Goal: Task Accomplishment & Management: Use online tool/utility

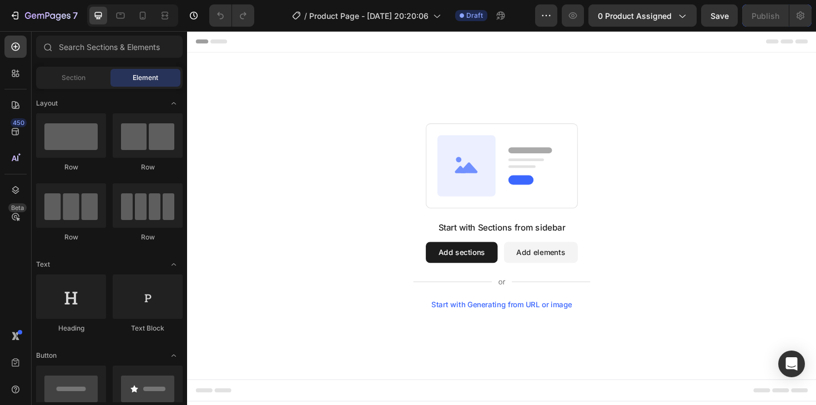
click at [204, 44] on div "Header" at bounding box center [214, 42] width 41 height 13
click at [211, 33] on div "Header" at bounding box center [520, 42] width 648 height 22
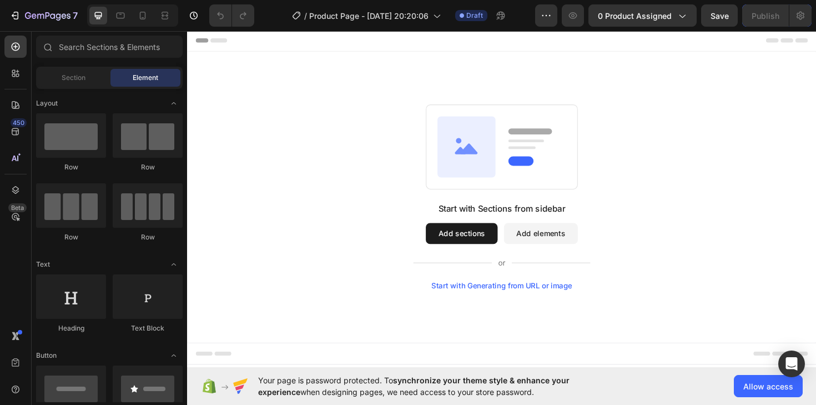
click at [208, 41] on div "Header" at bounding box center [214, 40] width 41 height 13
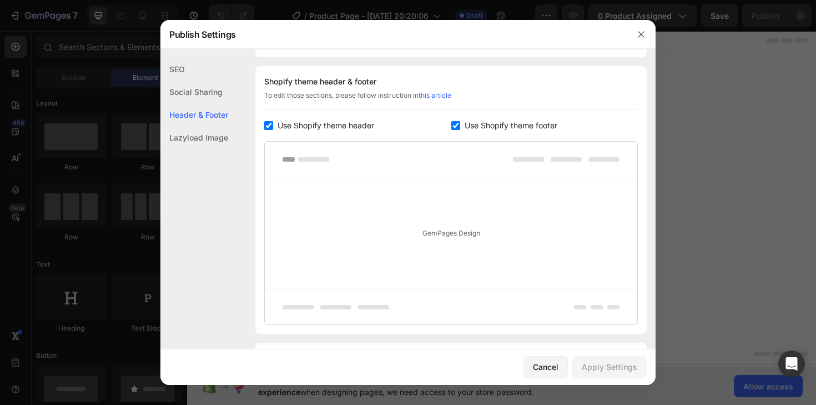
scroll to position [162, 0]
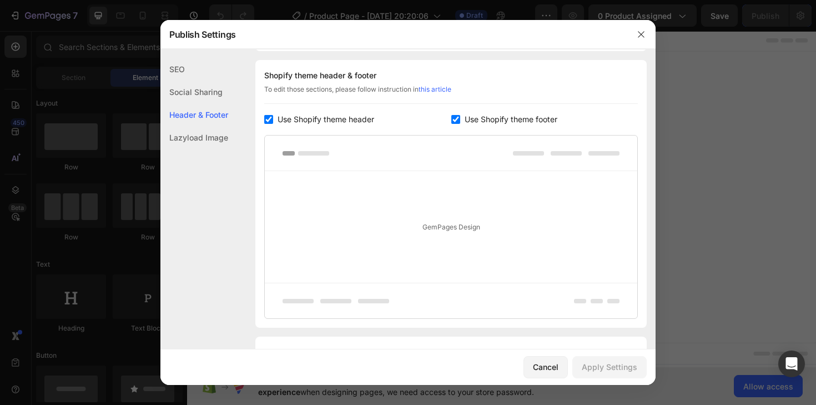
click at [271, 118] on input "checkbox" at bounding box center [268, 119] width 9 height 9
checkbox input "false"
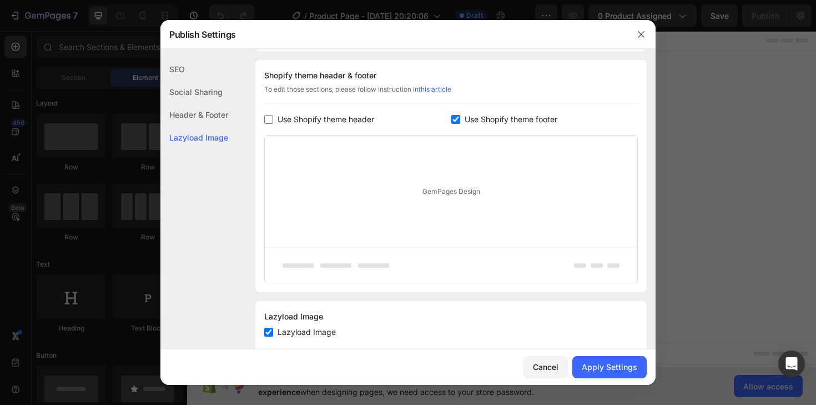
click at [456, 119] on input "checkbox" at bounding box center [455, 119] width 9 height 9
checkbox input "false"
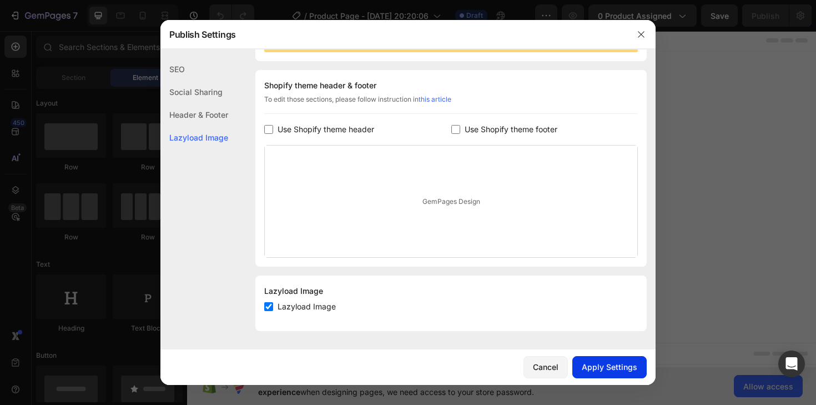
click at [594, 359] on button "Apply Settings" at bounding box center [609, 367] width 74 height 22
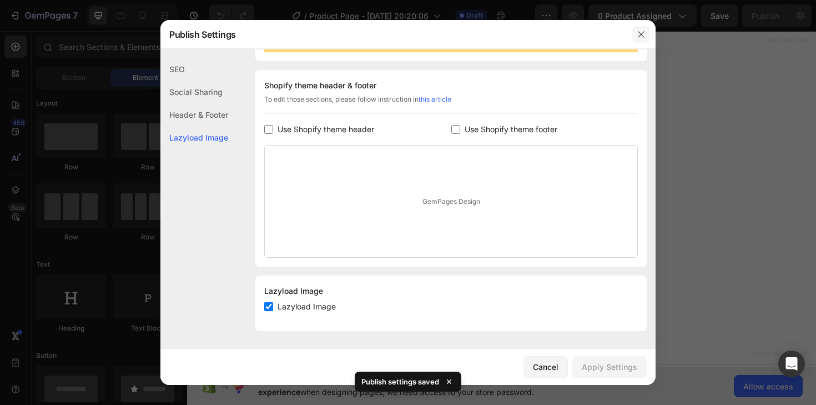
click at [635, 38] on button "button" at bounding box center [641, 35] width 18 height 18
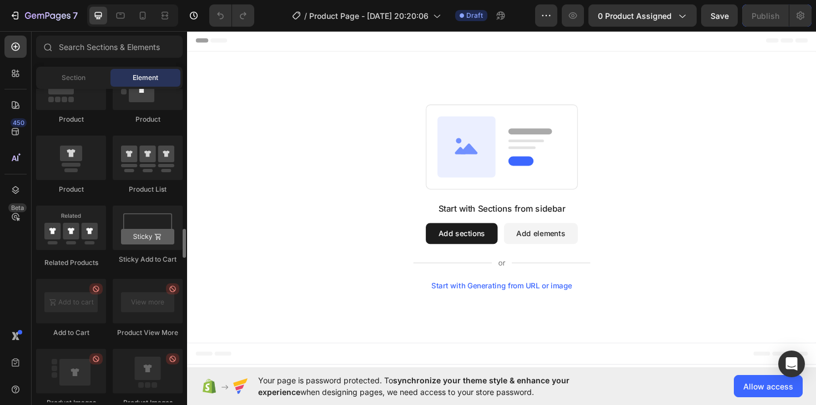
scroll to position [1465, 0]
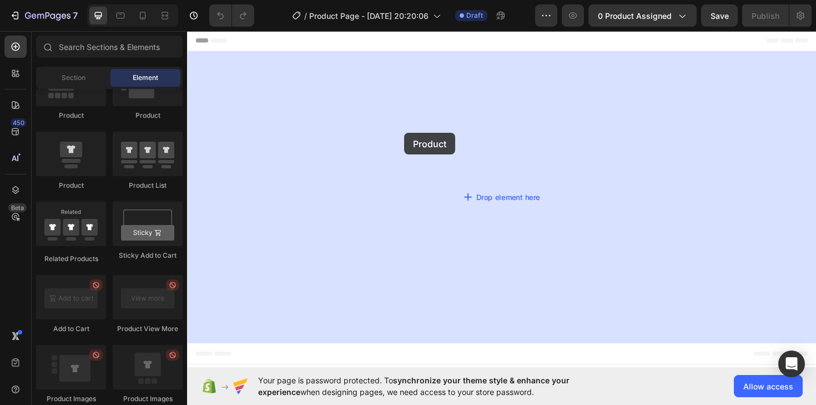
drag, startPoint x: 257, startPoint y: 198, endPoint x: 513, endPoint y: 153, distance: 259.8
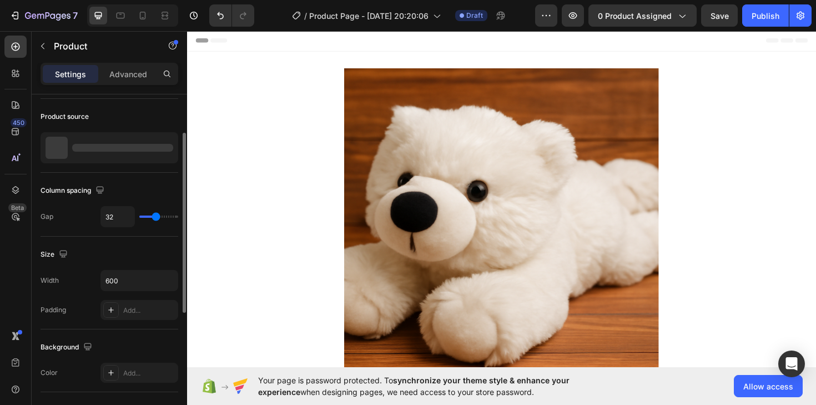
scroll to position [133, 0]
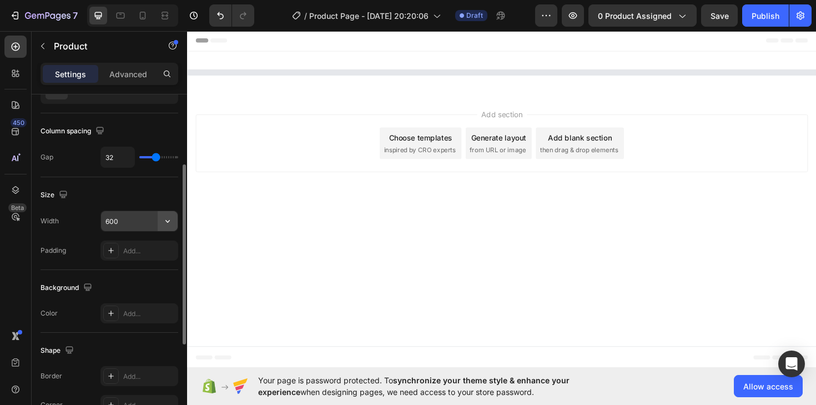
click at [167, 221] on icon "button" at bounding box center [167, 221] width 4 height 3
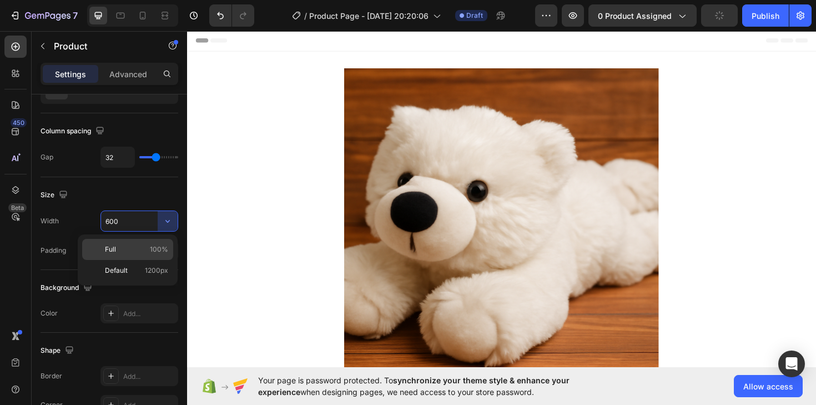
click at [143, 250] on p "Full 100%" at bounding box center [136, 249] width 63 height 10
type input "100%"
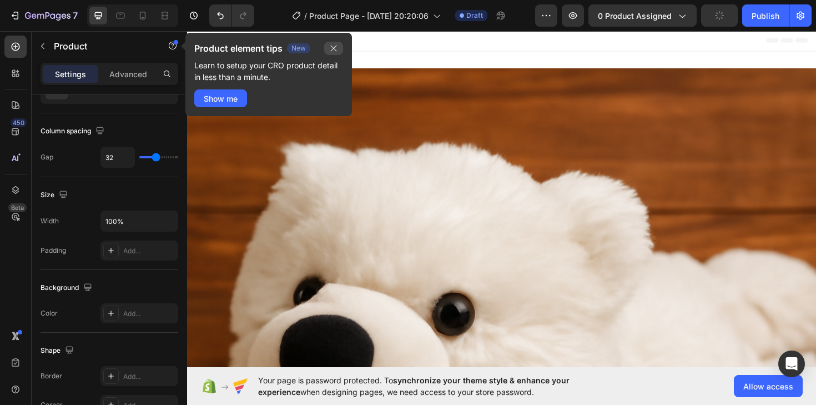
click at [334, 44] on icon "button" at bounding box center [333, 48] width 9 height 9
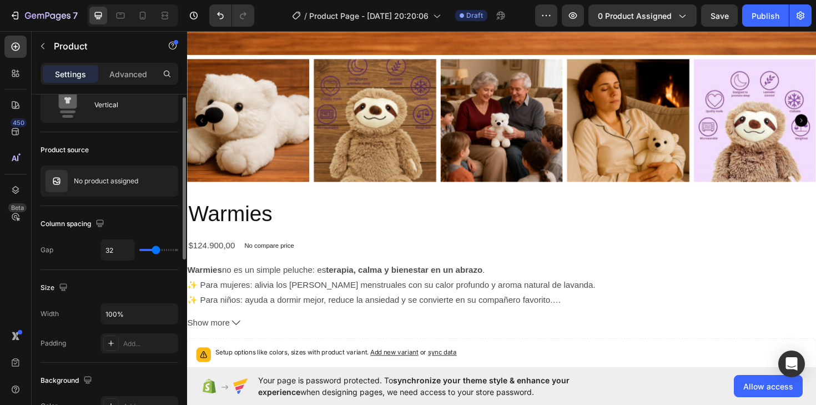
scroll to position [0, 0]
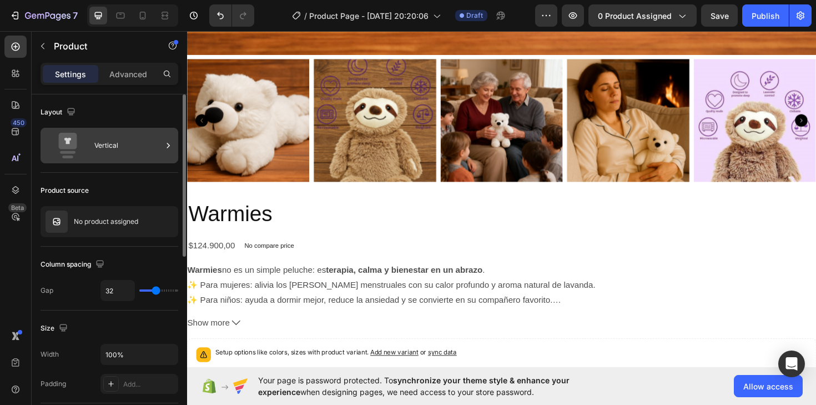
click at [170, 144] on icon at bounding box center [168, 145] width 11 height 11
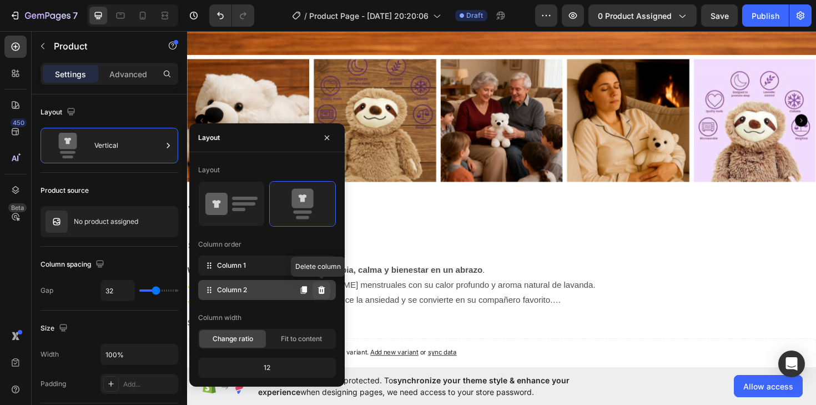
click at [321, 289] on icon at bounding box center [321, 290] width 7 height 8
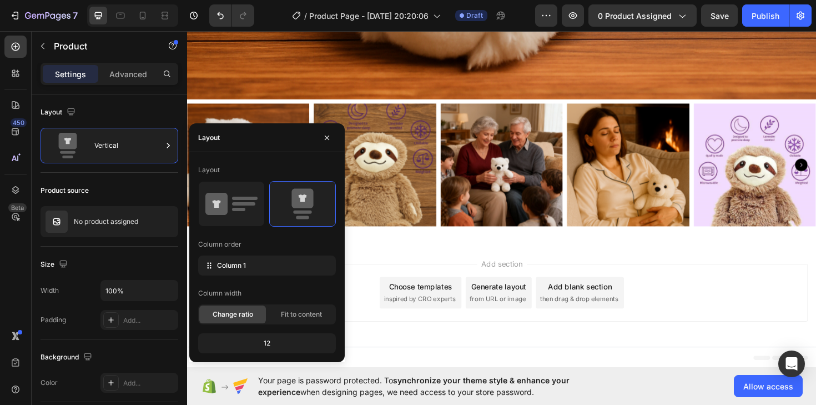
click at [476, 262] on div "Add section Choose templates inspired by CRO experts Generate layout from URL o…" at bounding box center [520, 310] width 666 height 110
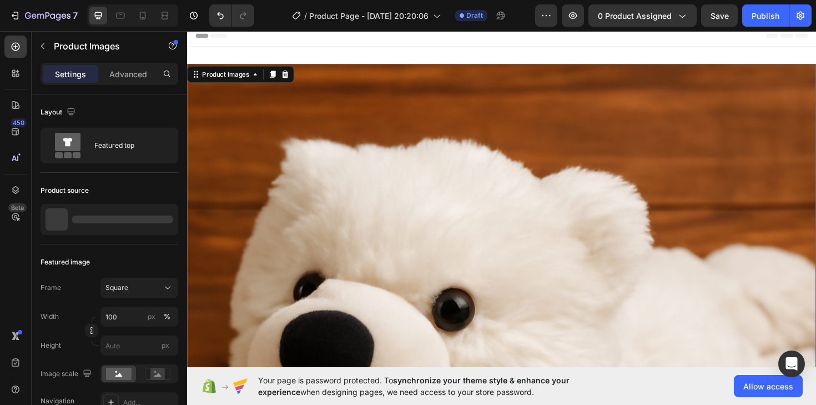
scroll to position [0, 0]
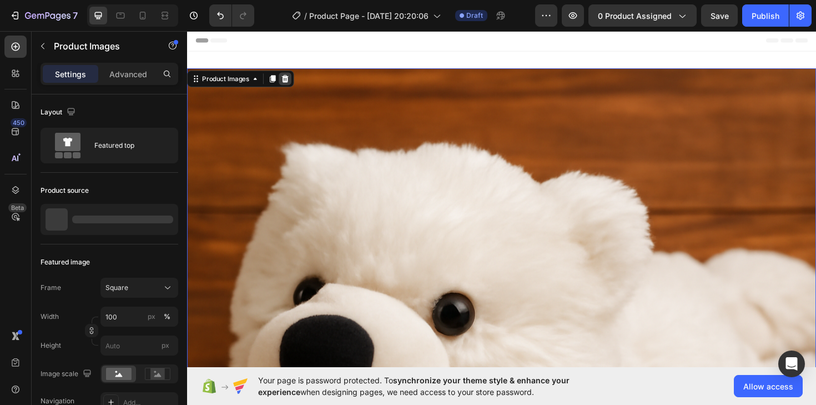
click at [294, 80] on icon at bounding box center [290, 82] width 7 height 8
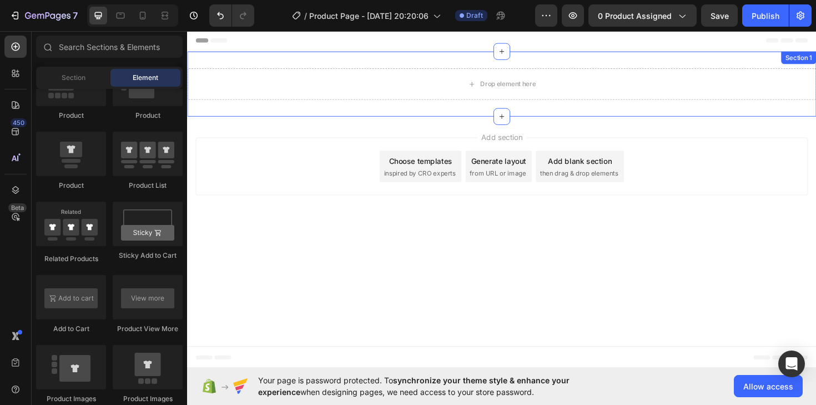
click at [248, 57] on div "Drop element here Product Section 1" at bounding box center [520, 87] width 666 height 69
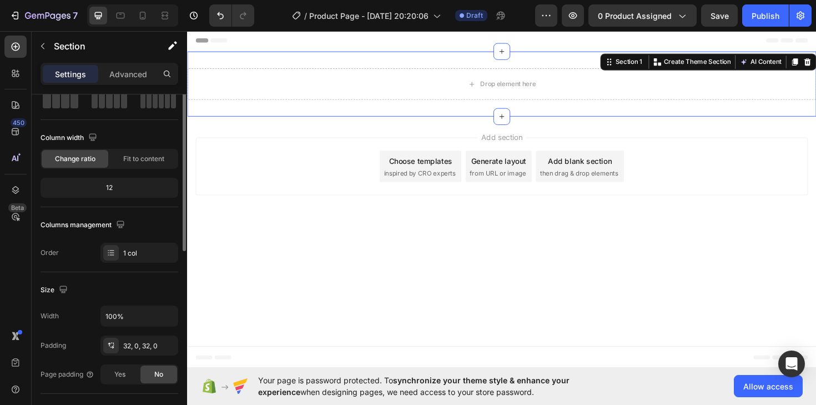
scroll to position [99, 0]
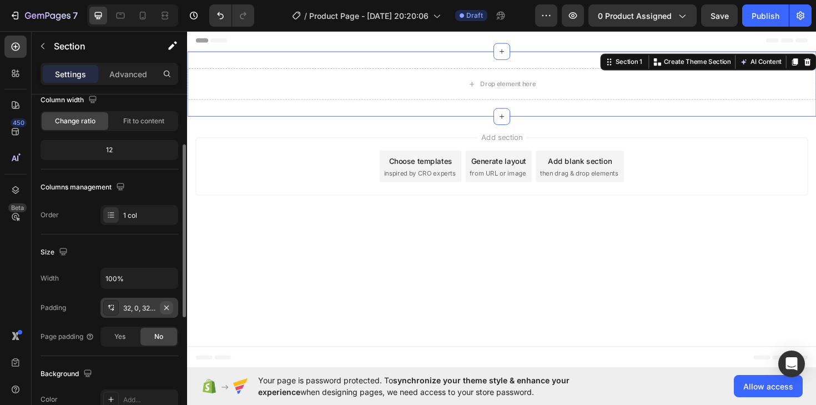
click at [167, 310] on icon "button" at bounding box center [166, 307] width 9 height 9
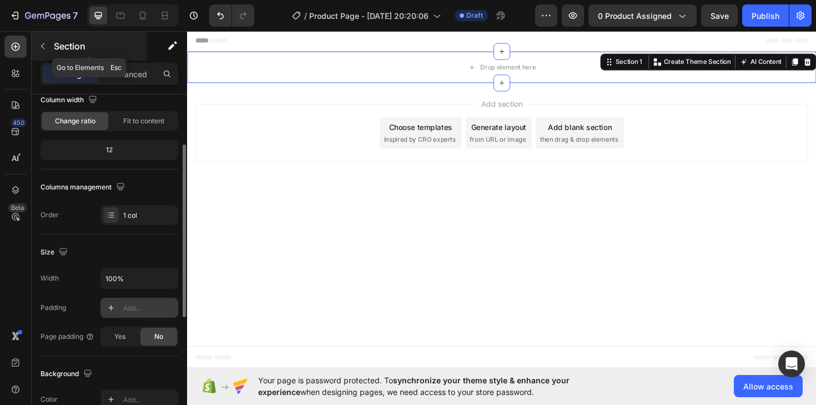
click at [36, 49] on button "button" at bounding box center [43, 46] width 18 height 18
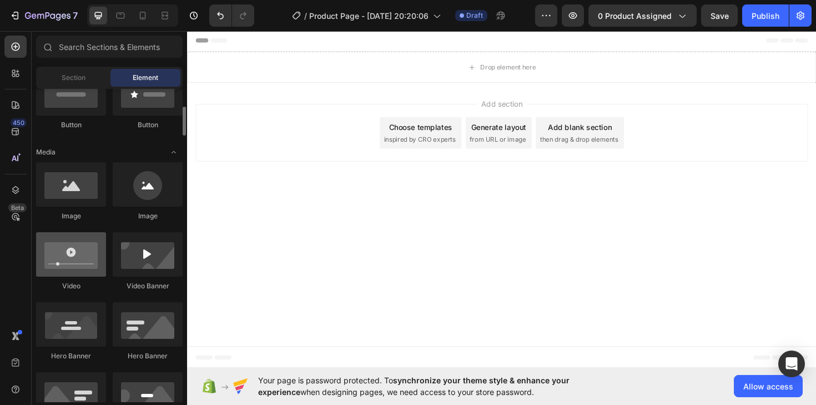
scroll to position [286, 0]
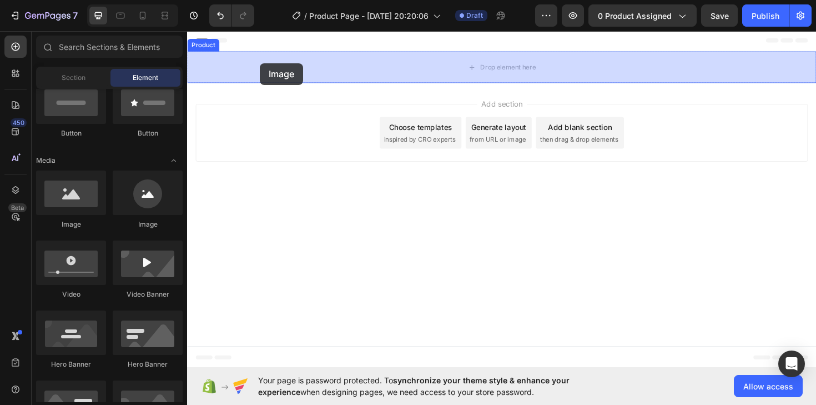
drag, startPoint x: 269, startPoint y: 226, endPoint x: 264, endPoint y: 65, distance: 161.6
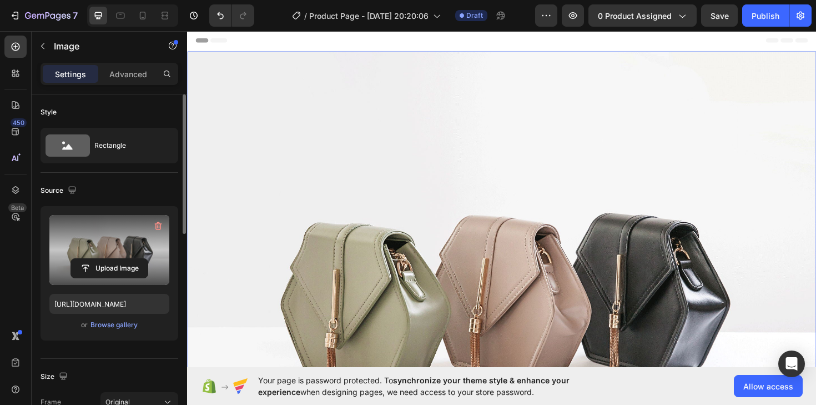
click at [115, 254] on label at bounding box center [109, 250] width 120 height 70
click at [115, 259] on input "file" at bounding box center [109, 268] width 77 height 19
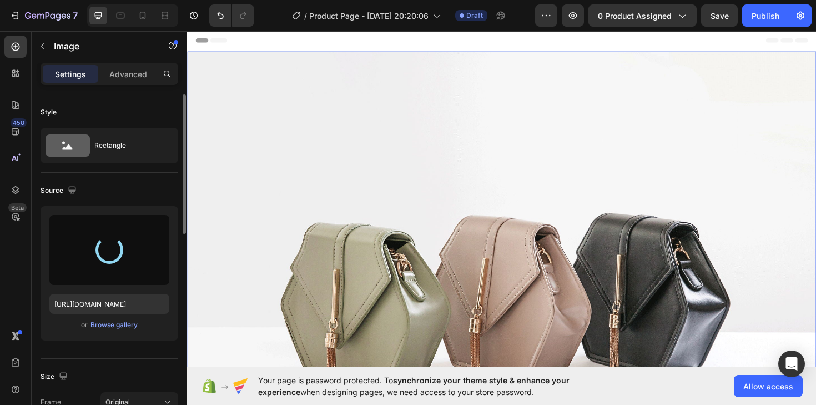
type input "[URL][DOMAIN_NAME]"
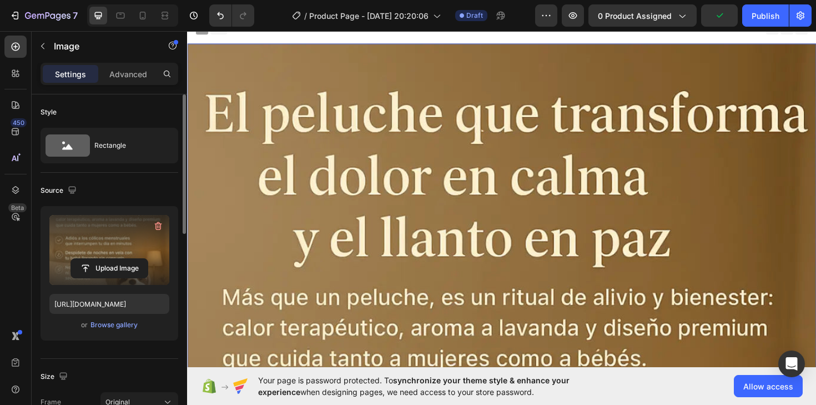
scroll to position [0, 0]
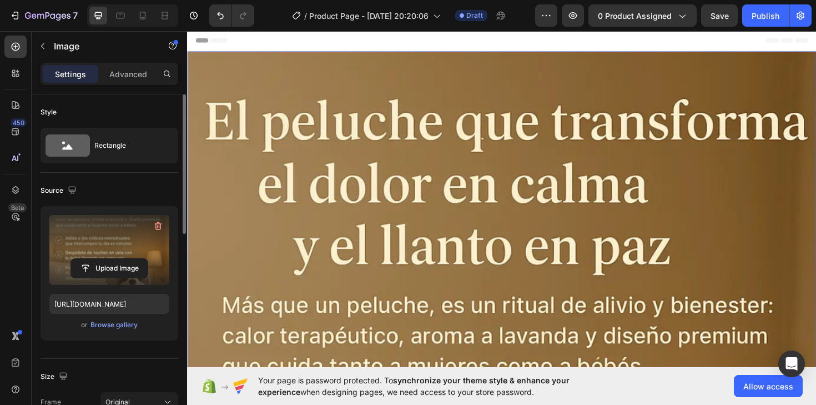
click at [243, 63] on icon at bounding box center [247, 63] width 9 height 9
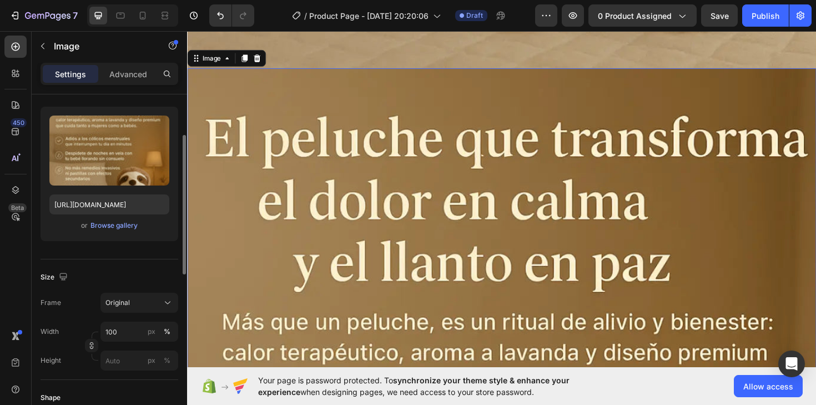
scroll to position [926, 0]
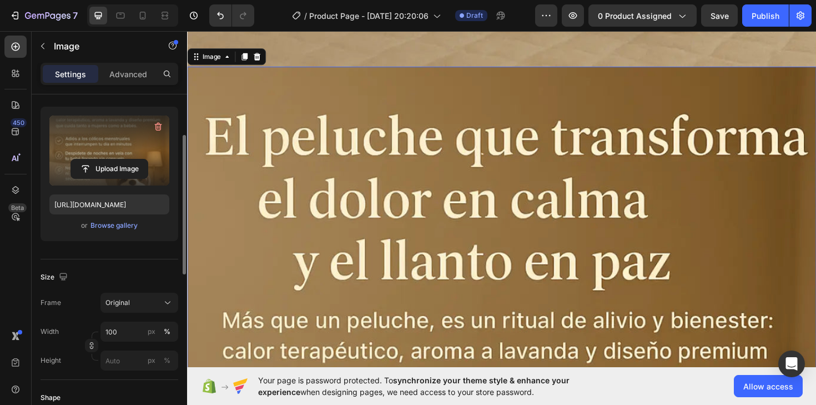
click at [128, 153] on label at bounding box center [109, 150] width 120 height 70
click at [128, 159] on input "file" at bounding box center [109, 168] width 77 height 19
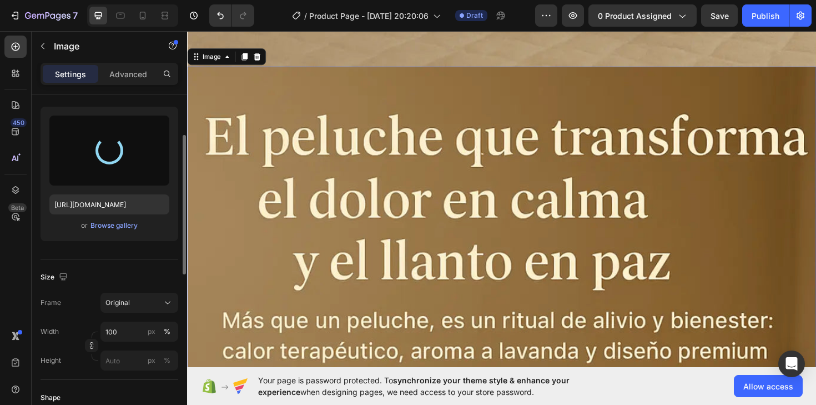
type input "[URL][DOMAIN_NAME]"
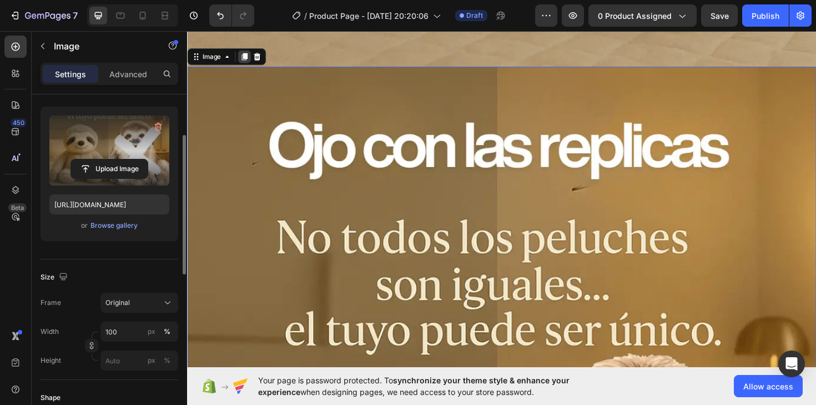
click at [246, 57] on icon at bounding box center [248, 58] width 6 height 8
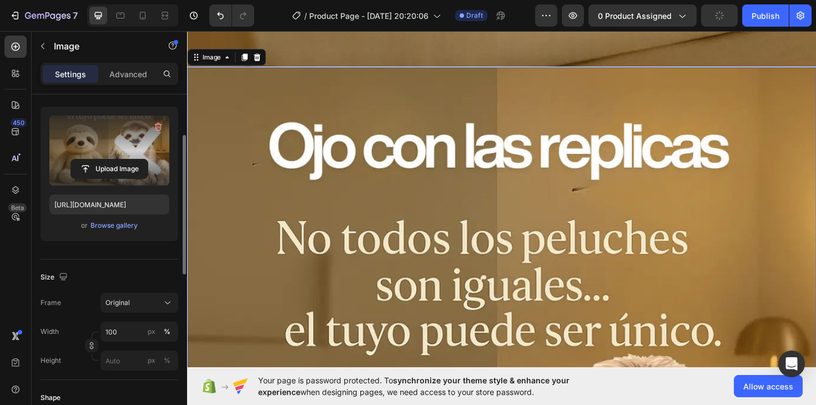
scroll to position [1869, 0]
click at [110, 161] on input "file" at bounding box center [109, 168] width 77 height 19
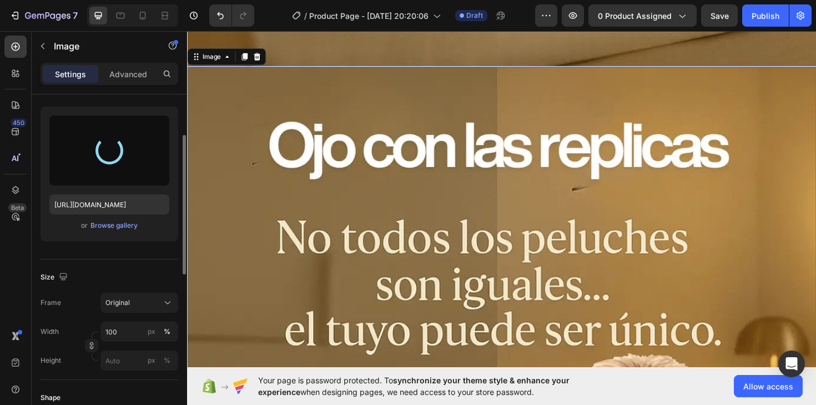
type input "[URL][DOMAIN_NAME]"
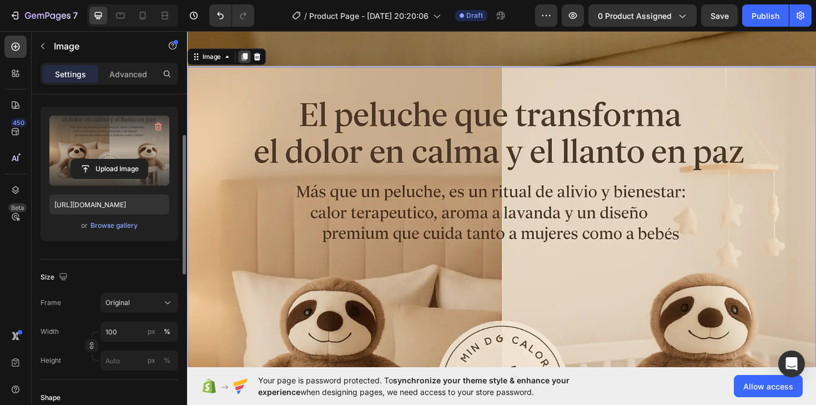
click at [249, 59] on icon at bounding box center [248, 58] width 6 height 8
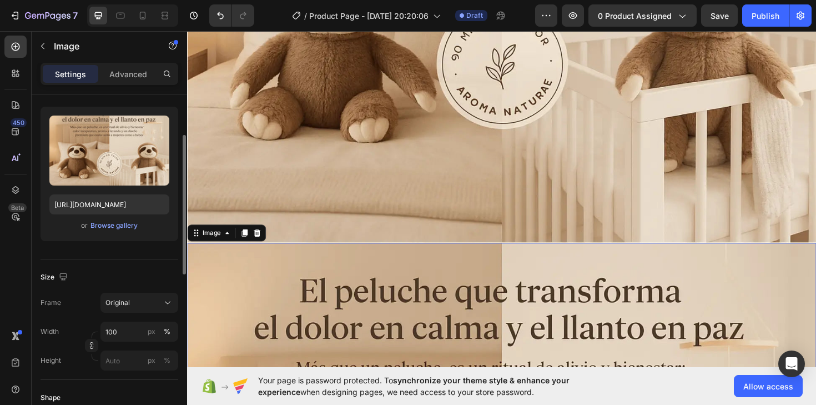
scroll to position [2210, 0]
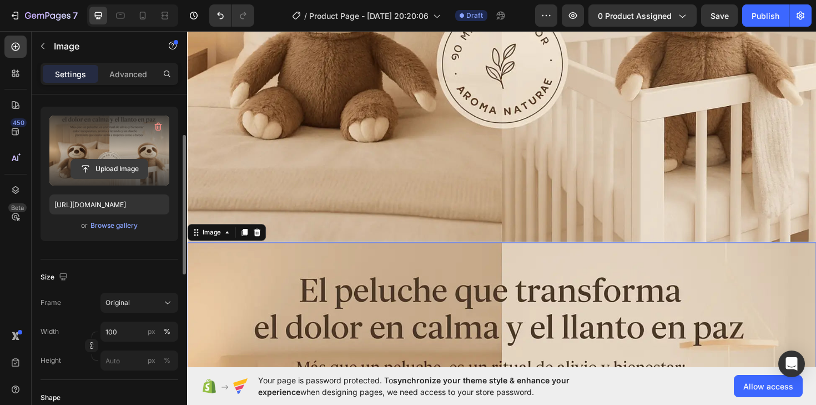
click at [101, 164] on input "file" at bounding box center [109, 168] width 77 height 19
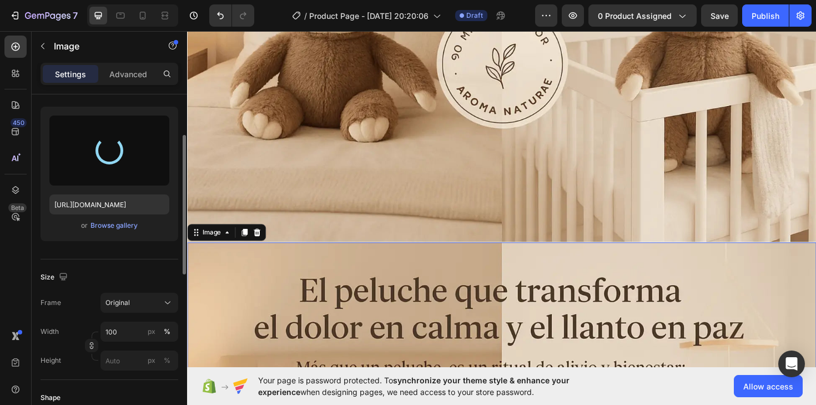
type input "[URL][DOMAIN_NAME]"
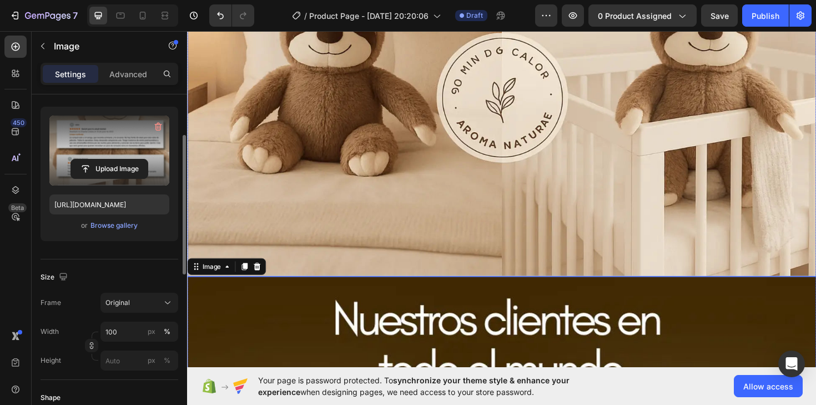
scroll to position [2177, 0]
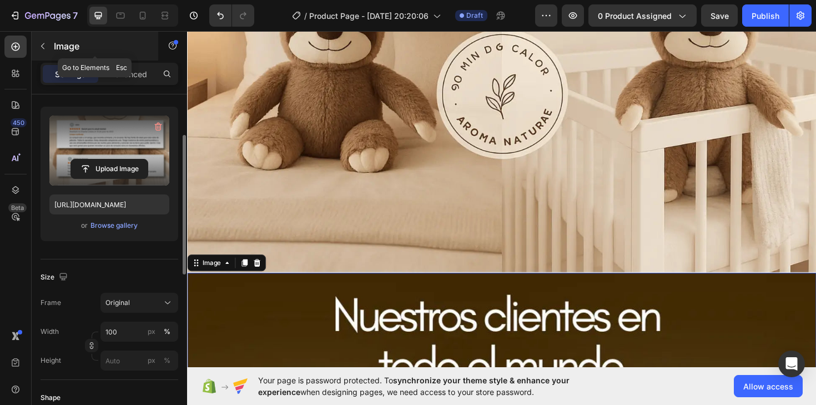
click at [45, 43] on icon "button" at bounding box center [42, 46] width 9 height 9
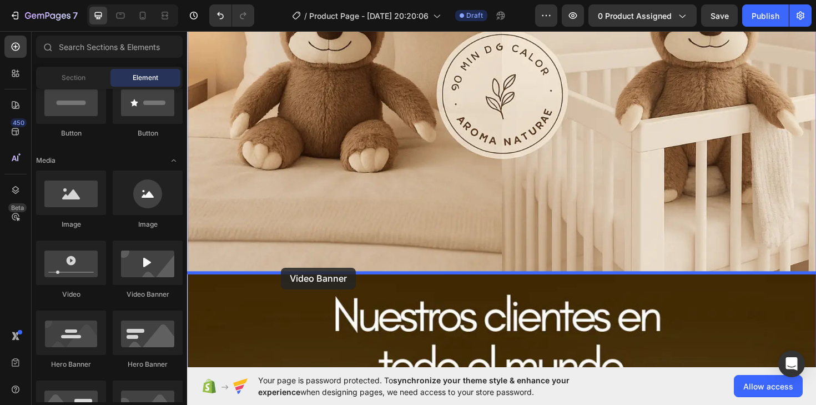
drag, startPoint x: 343, startPoint y: 301, endPoint x: 286, endPoint y: 281, distance: 60.0
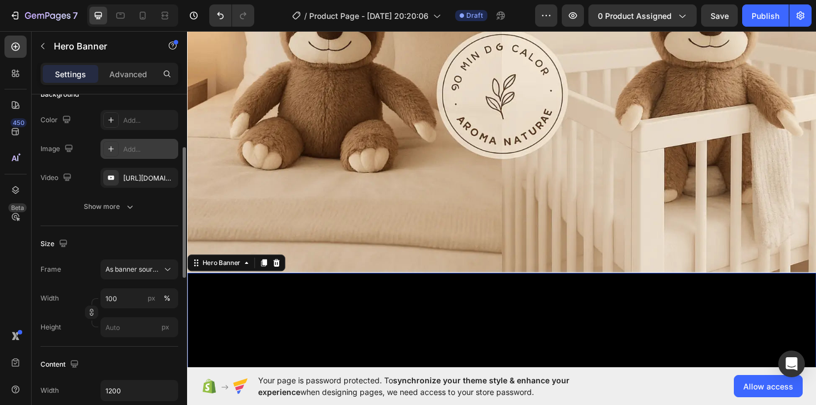
scroll to position [88, 0]
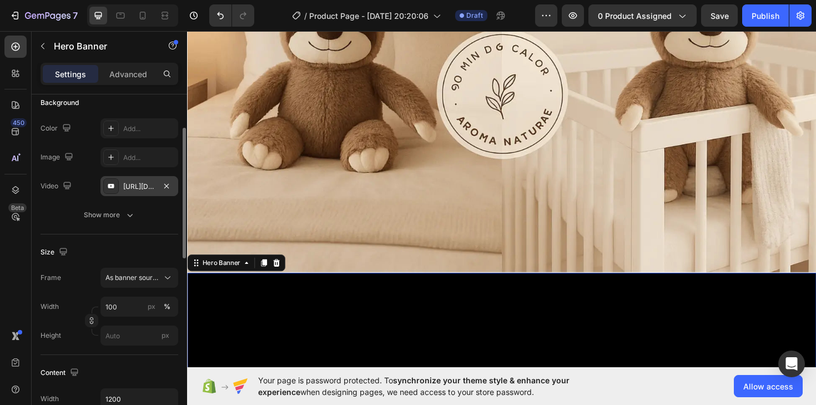
click at [120, 184] on div "[URL][DOMAIN_NAME]" at bounding box center [139, 186] width 78 height 20
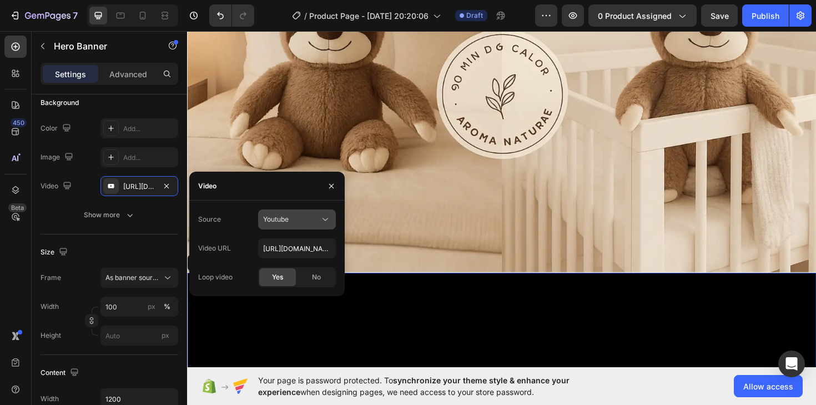
click at [264, 214] on span "Youtube" at bounding box center [276, 219] width 26 height 10
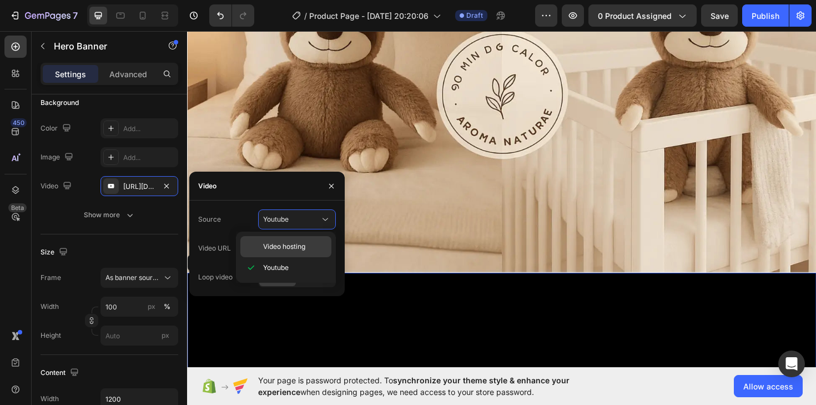
click at [287, 248] on span "Video hosting" at bounding box center [284, 246] width 42 height 10
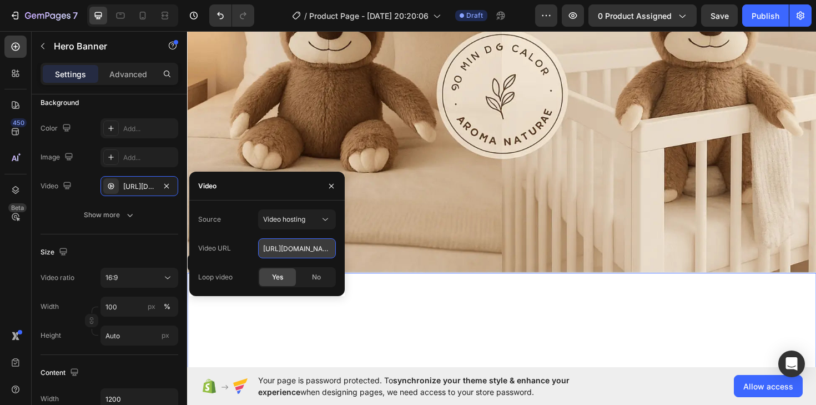
click at [306, 249] on input "[URL][DOMAIN_NAME]" at bounding box center [297, 248] width 78 height 20
paste input "1b5a498185444fca8c7b295ac3e52792"
type input "[URL][DOMAIN_NAME]"
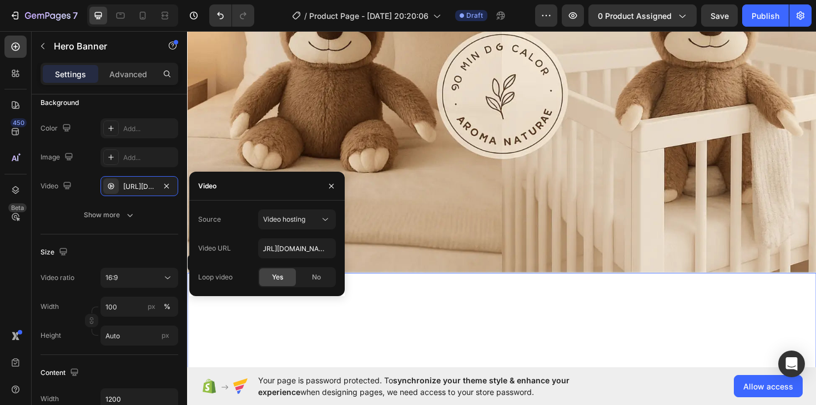
click at [250, 244] on div "Video URL [URL][DOMAIN_NAME]" at bounding box center [267, 248] width 138 height 20
click at [334, 184] on icon "button" at bounding box center [331, 185] width 9 height 9
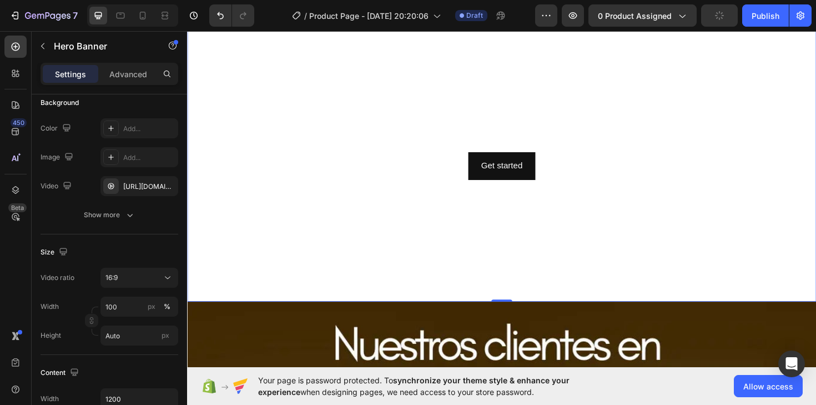
scroll to position [2447, 0]
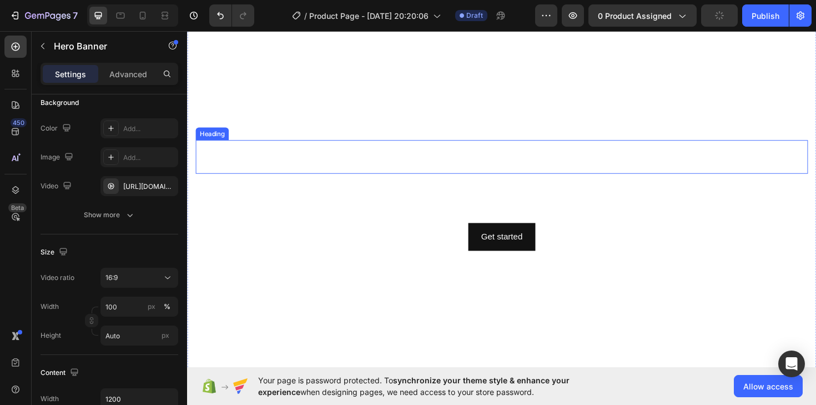
click at [442, 178] on h2 "Click here to edit heading" at bounding box center [520, 165] width 648 height 36
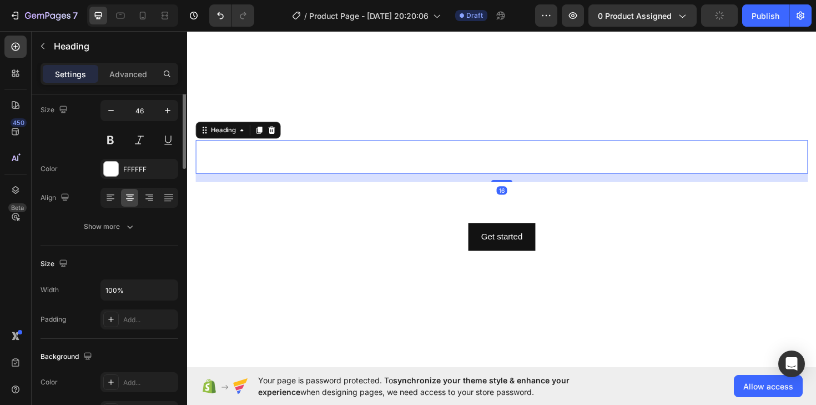
scroll to position [0, 0]
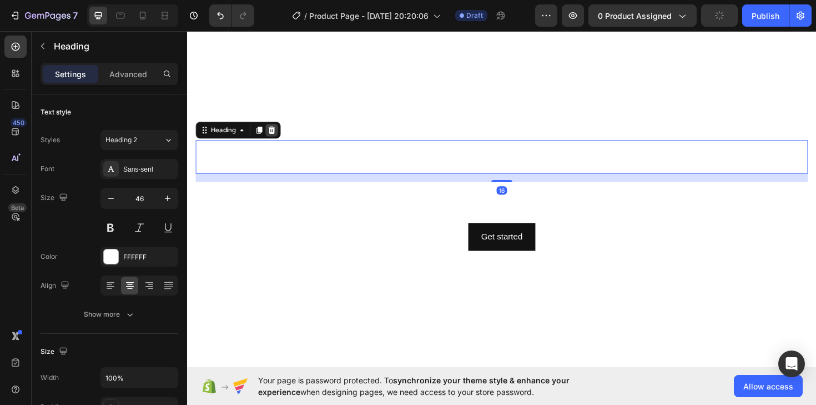
click at [271, 137] on div at bounding box center [276, 135] width 13 height 13
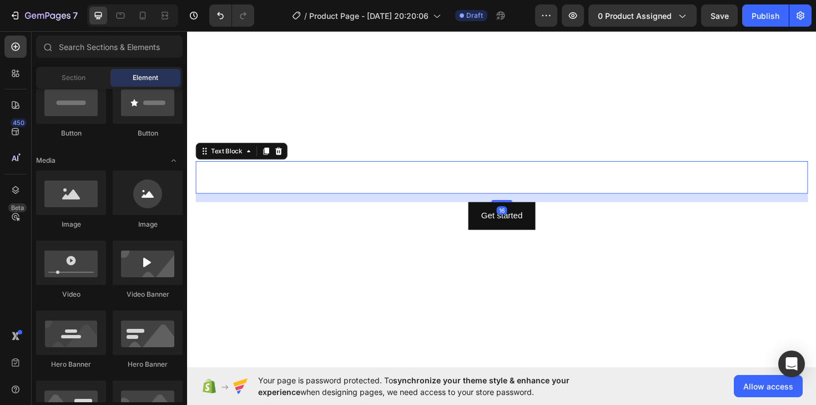
click at [410, 188] on div "This is your text block. Click to edit and make it your own. Share your product…" at bounding box center [520, 186] width 648 height 34
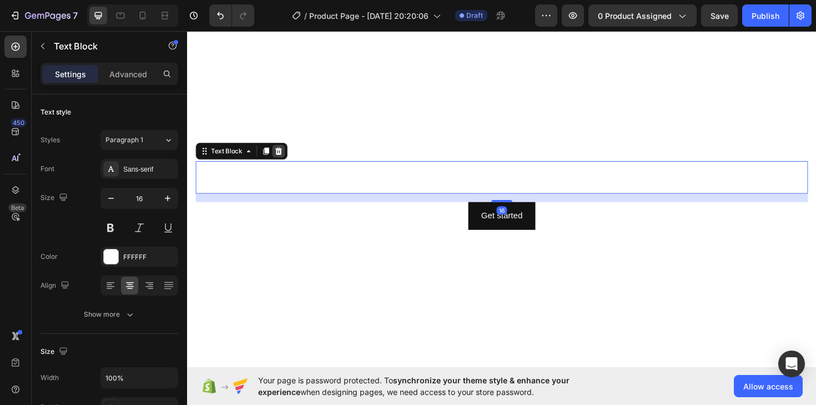
click at [283, 158] on icon at bounding box center [283, 158] width 9 height 9
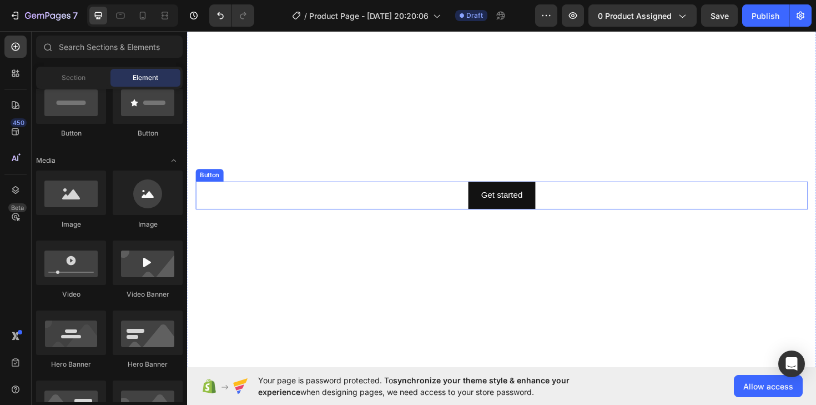
click at [438, 208] on div "Get started Button" at bounding box center [520, 204] width 648 height 29
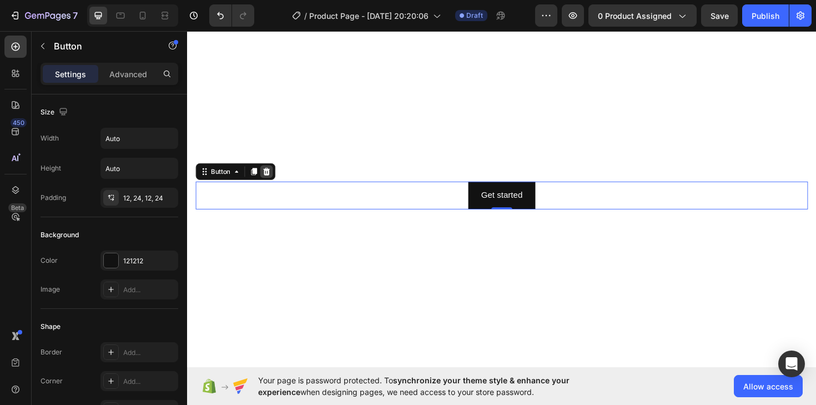
click at [272, 177] on icon at bounding box center [271, 180] width 7 height 8
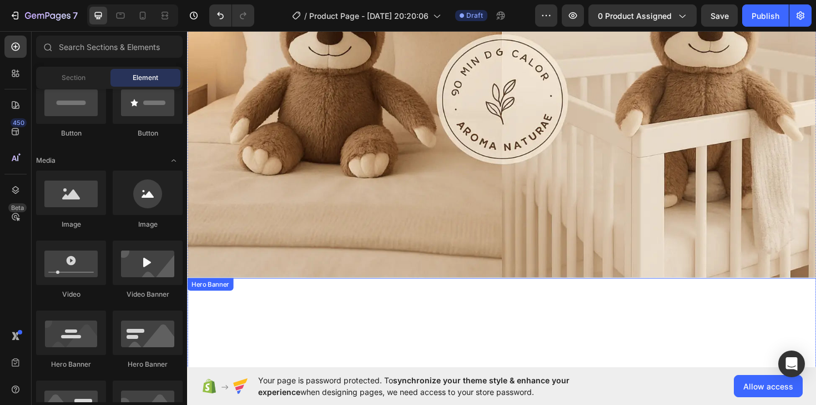
scroll to position [2150, 0]
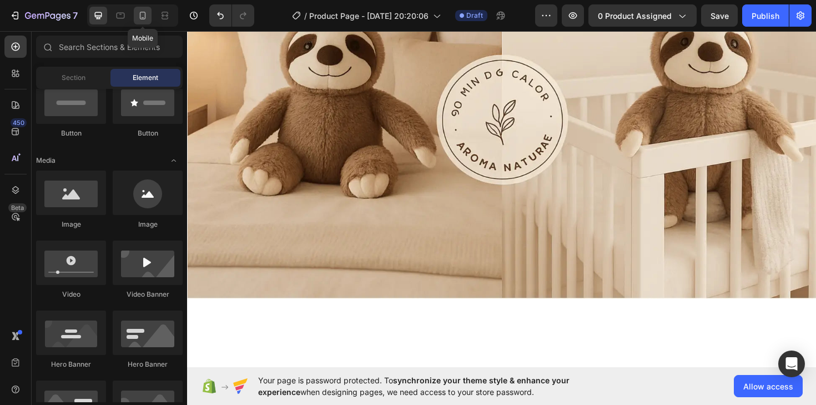
click at [144, 22] on div at bounding box center [143, 16] width 18 height 18
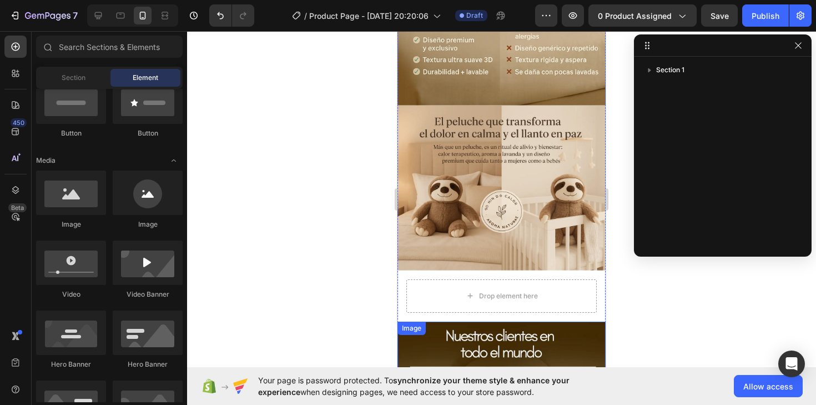
scroll to position [570, 0]
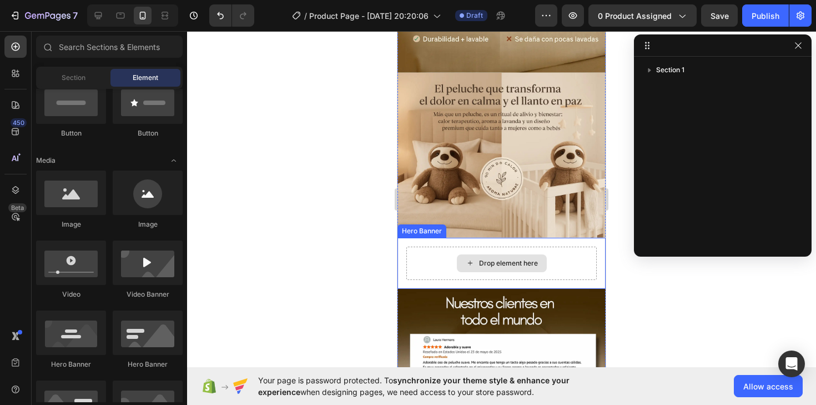
click at [407, 245] on div "Drop element here" at bounding box center [501, 263] width 208 height 51
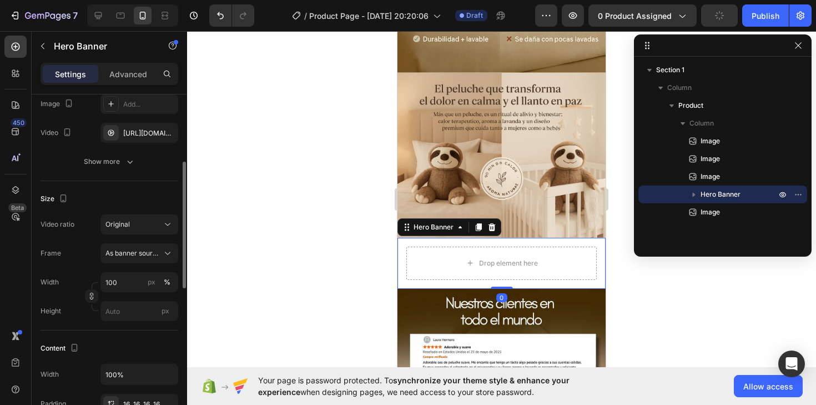
scroll to position [152, 0]
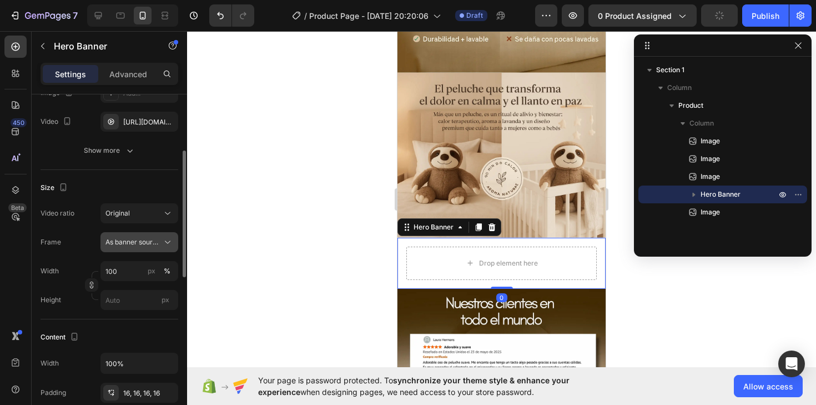
click at [152, 239] on span "As banner source" at bounding box center [132, 242] width 54 height 10
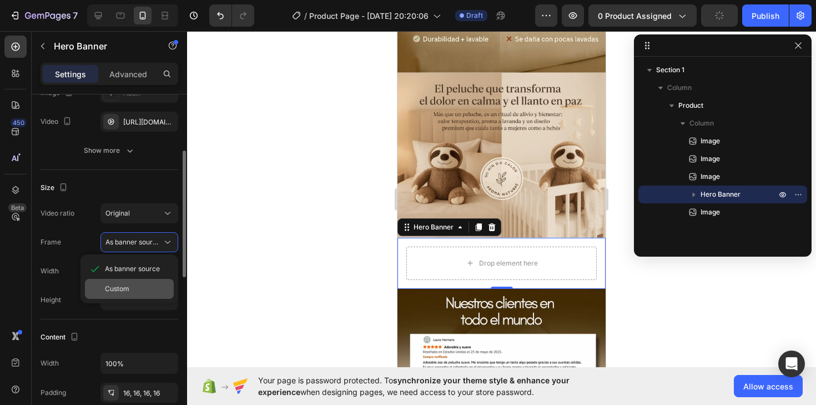
click at [137, 284] on div "Custom" at bounding box center [137, 289] width 64 height 10
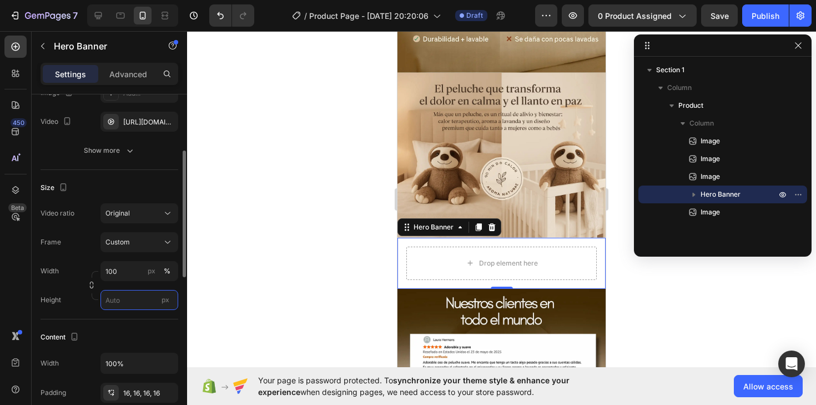
click at [148, 301] on input "px" at bounding box center [139, 300] width 78 height 20
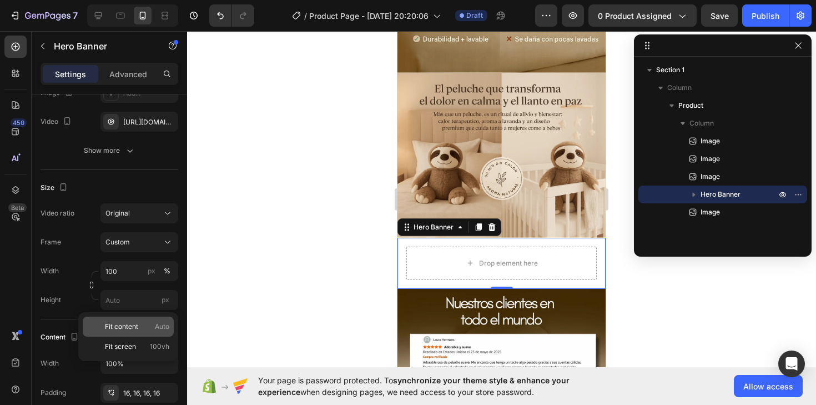
click at [138, 334] on div "Fit content Auto" at bounding box center [128, 326] width 91 height 20
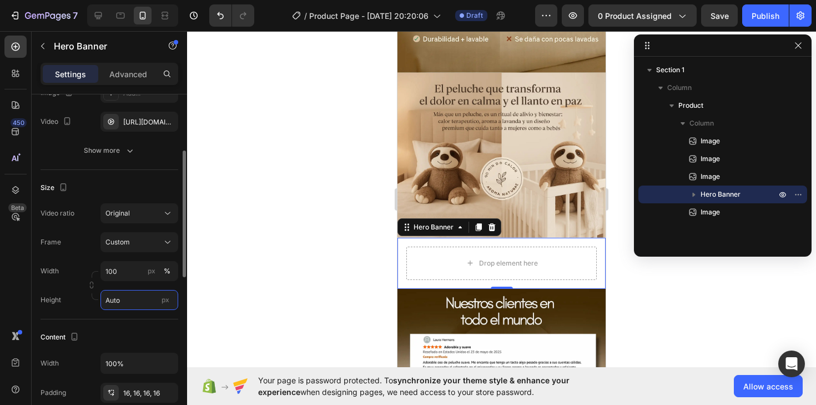
click at [132, 299] on input "Auto" at bounding box center [139, 300] width 78 height 20
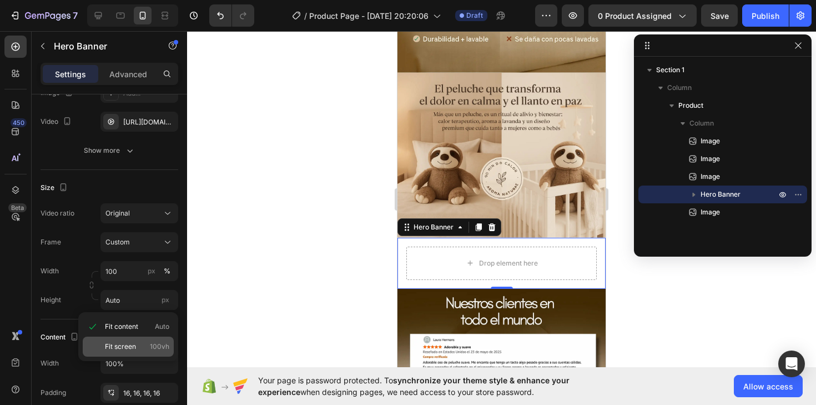
click at [127, 348] on span "Fit screen" at bounding box center [120, 346] width 31 height 10
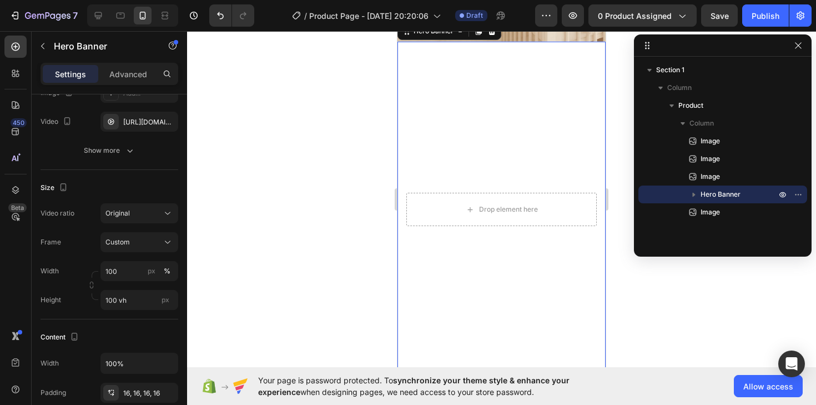
scroll to position [765, 0]
click at [143, 304] on input "100 vh" at bounding box center [139, 300] width 78 height 20
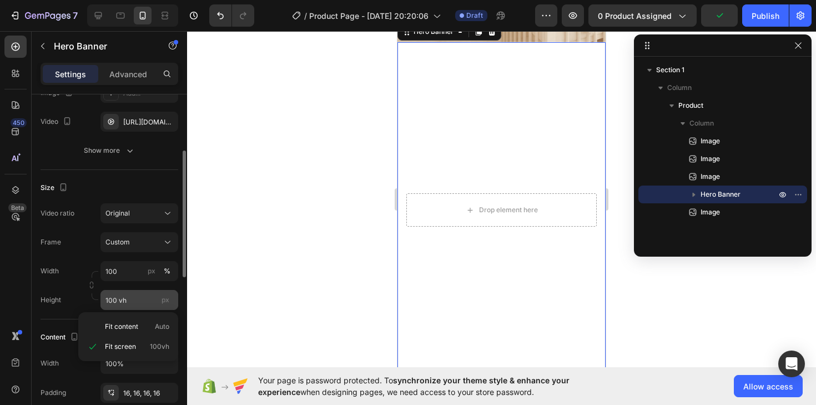
click at [169, 297] on span "px" at bounding box center [166, 299] width 8 height 8
click at [169, 297] on input "100 vh" at bounding box center [139, 300] width 78 height 20
click at [163, 304] on div "px" at bounding box center [165, 299] width 17 height 14
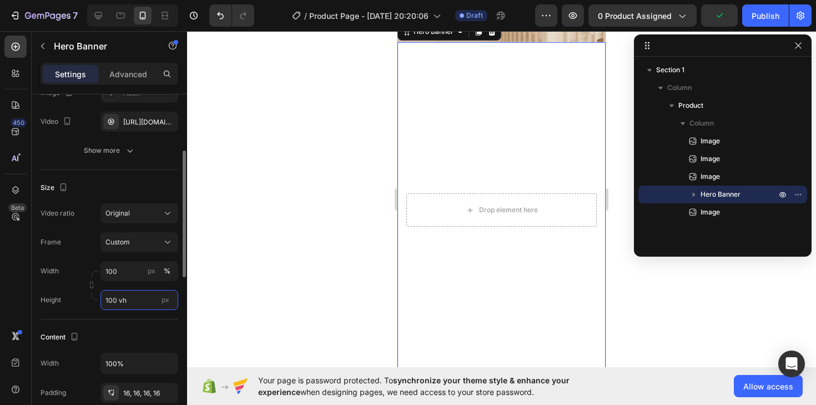
click at [163, 304] on input "100 vh" at bounding box center [139, 300] width 78 height 20
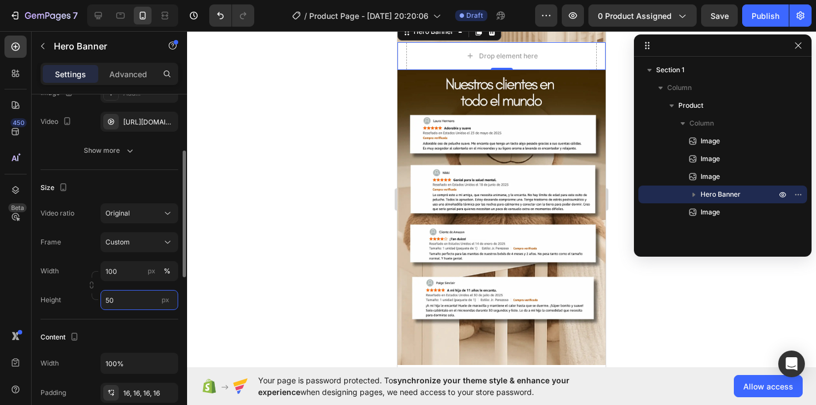
type input "5"
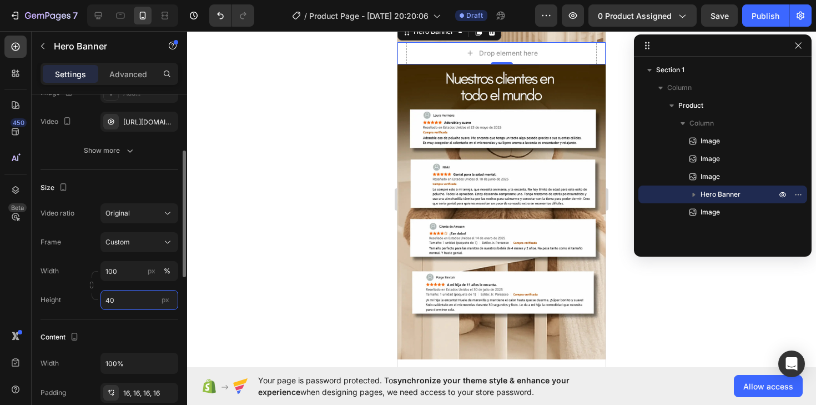
type input "4"
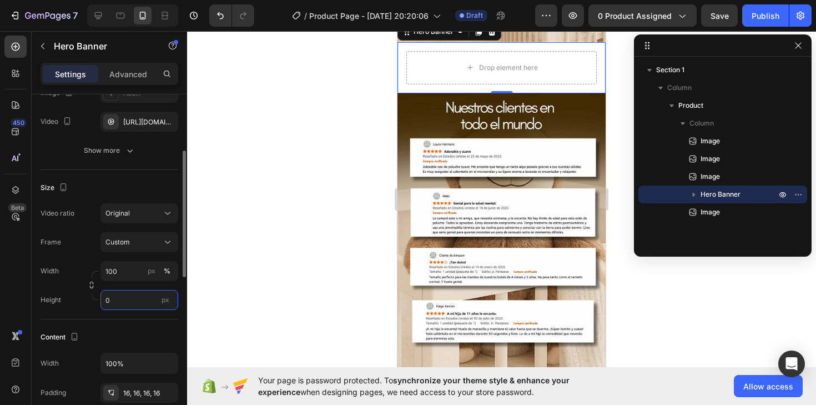
type input "0"
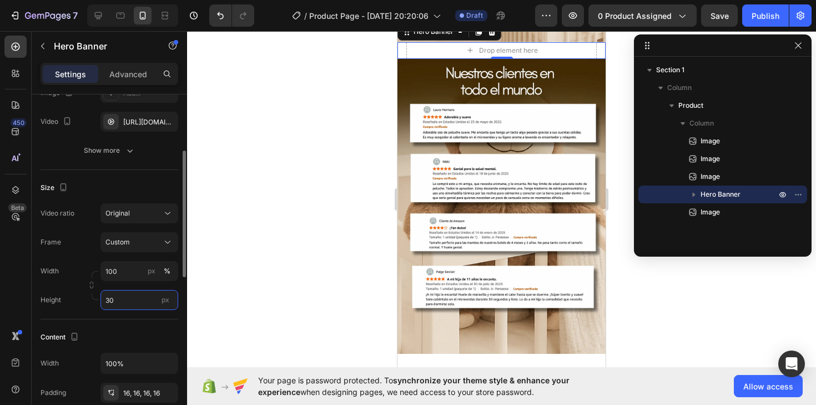
type input "3"
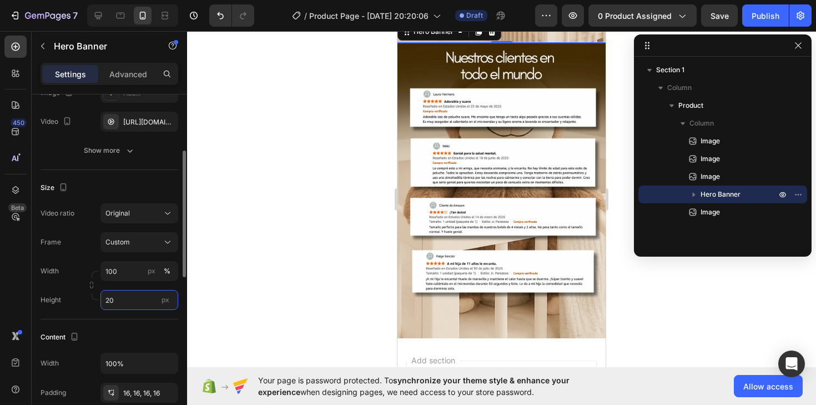
type input "200"
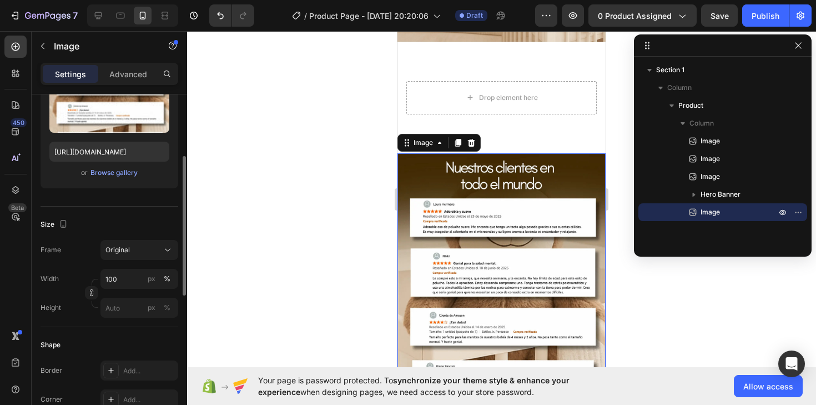
click at [596, 263] on img at bounding box center [501, 300] width 208 height 295
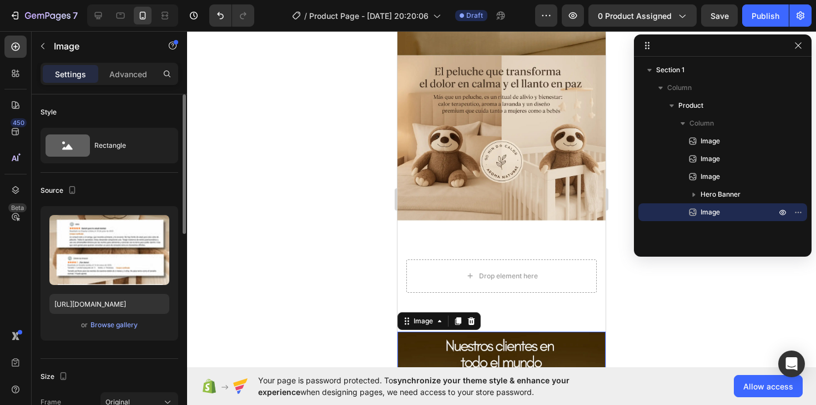
scroll to position [579, 0]
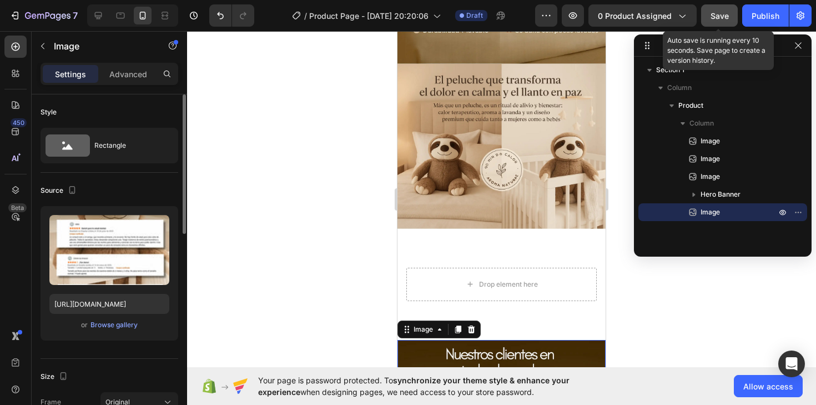
click at [711, 15] on span "Save" at bounding box center [719, 15] width 18 height 9
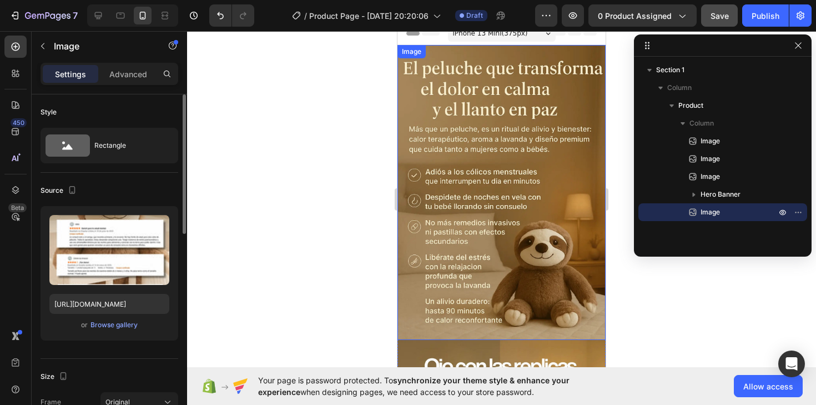
scroll to position [0, 0]
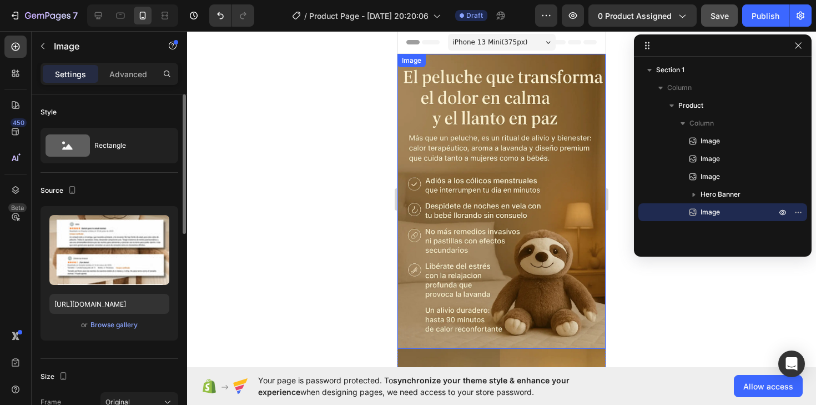
click at [440, 119] on img at bounding box center [501, 201] width 208 height 295
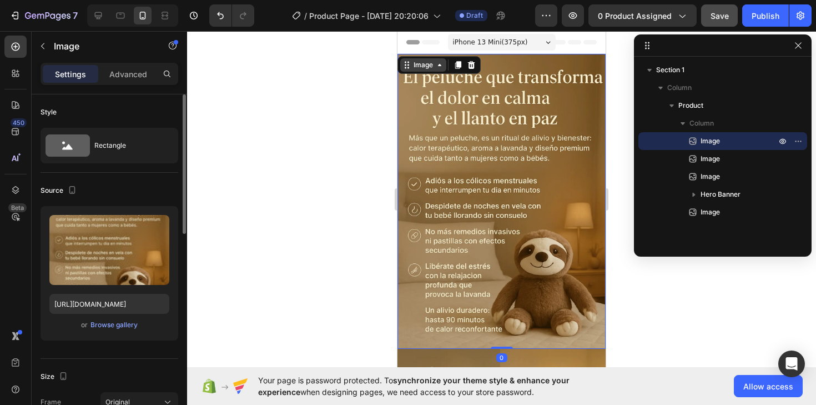
click at [412, 68] on div "Image" at bounding box center [423, 65] width 24 height 10
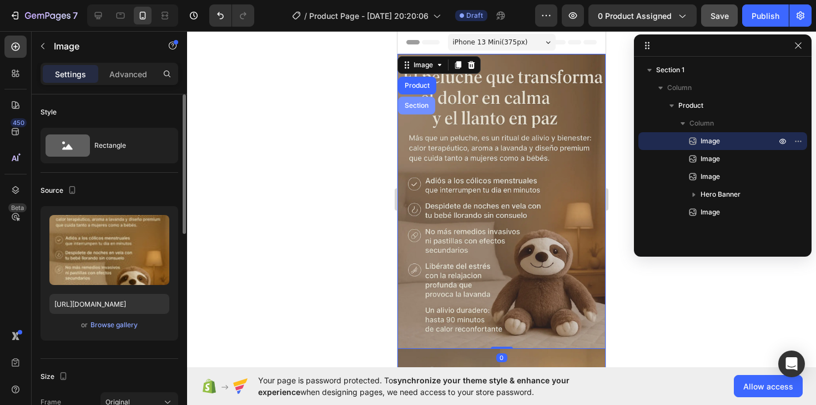
click at [417, 108] on div "Section" at bounding box center [416, 105] width 28 height 7
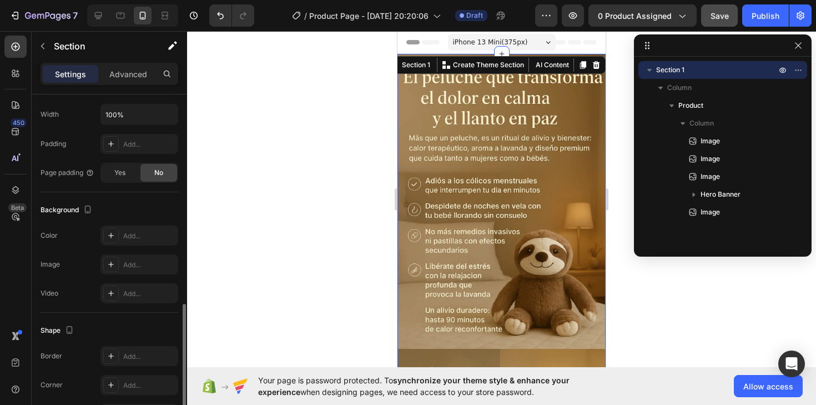
scroll to position [306, 0]
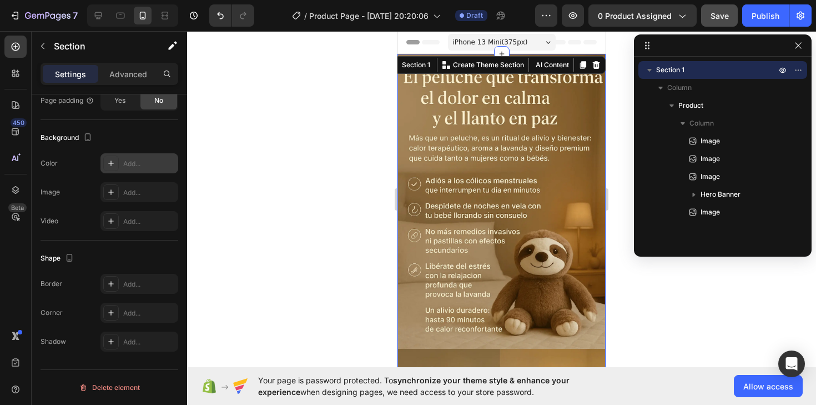
click at [111, 164] on icon at bounding box center [111, 163] width 9 height 9
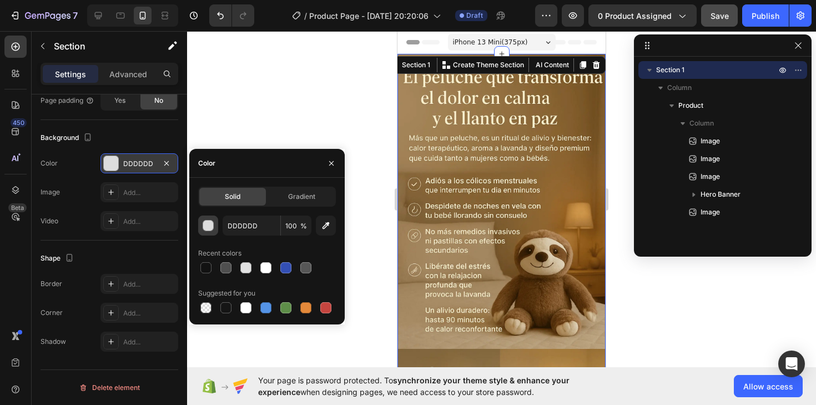
click at [213, 229] on div "button" at bounding box center [208, 225] width 11 height 11
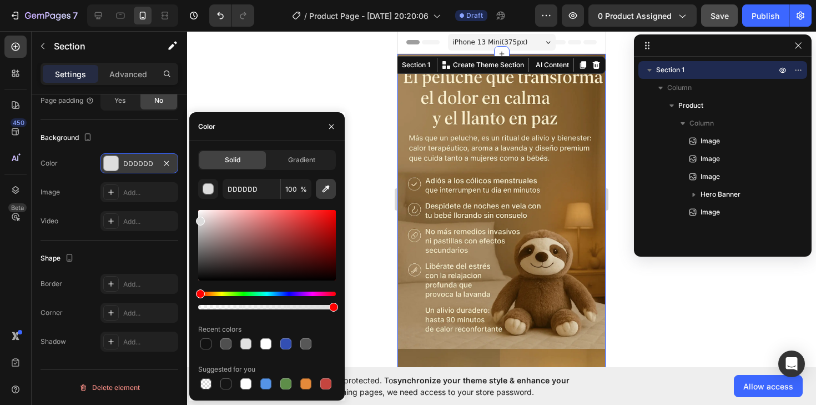
click at [323, 191] on icon "button" at bounding box center [325, 188] width 7 height 7
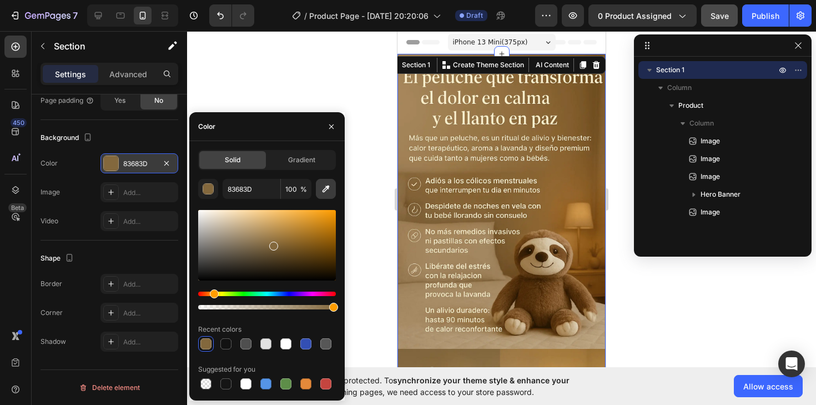
click at [323, 194] on button "button" at bounding box center [326, 189] width 20 height 20
type input "B29A77"
click at [73, 216] on div "Video Add..." at bounding box center [110, 221] width 138 height 20
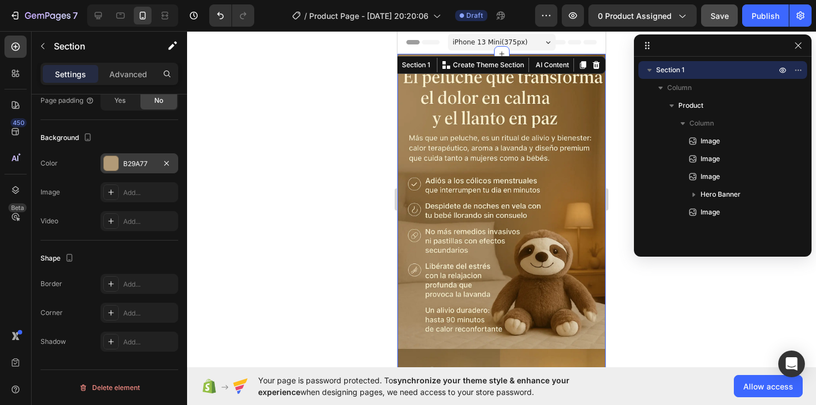
click at [344, 208] on div at bounding box center [501, 218] width 629 height 374
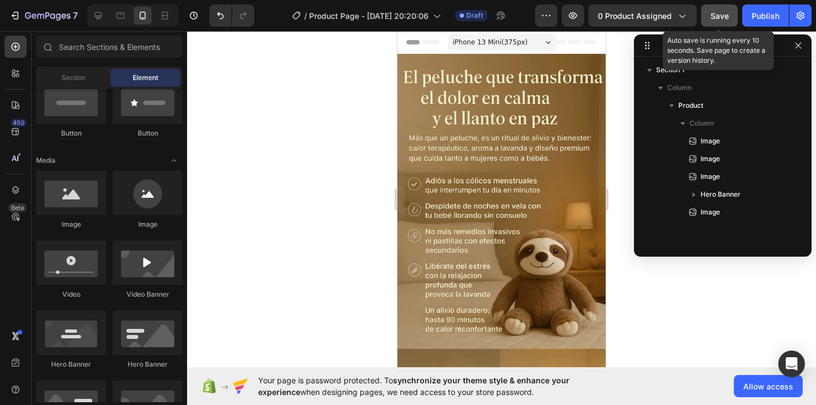
click at [709, 10] on button "Save" at bounding box center [719, 15] width 37 height 22
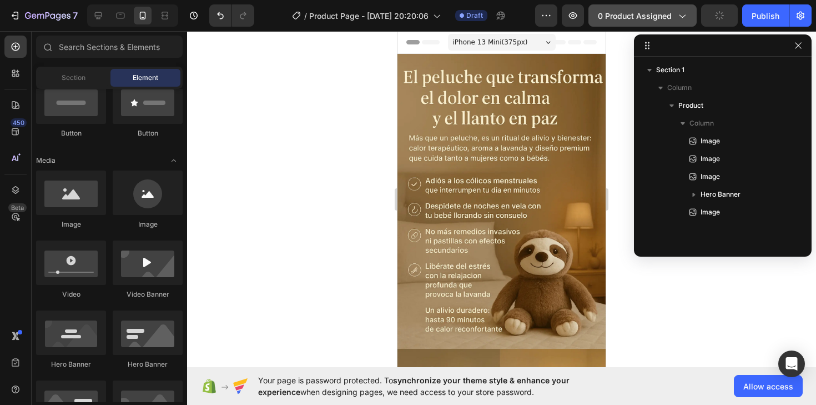
click at [626, 14] on span "0 product assigned" at bounding box center [635, 16] width 74 height 12
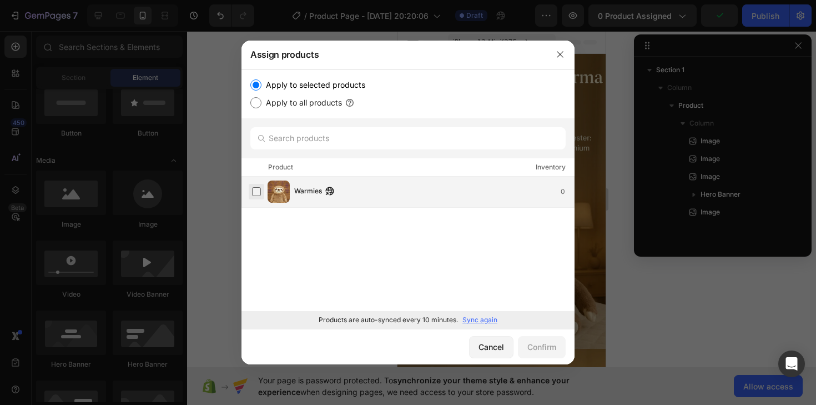
click at [259, 194] on label at bounding box center [256, 191] width 9 height 9
click at [547, 337] on button "Confirm" at bounding box center [542, 347] width 48 height 22
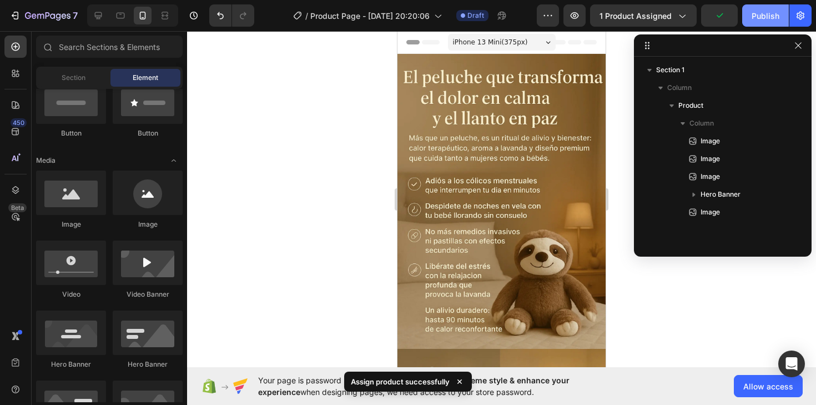
click at [763, 19] on div "Publish" at bounding box center [765, 16] width 28 height 12
click at [797, 49] on icon "button" at bounding box center [798, 45] width 9 height 9
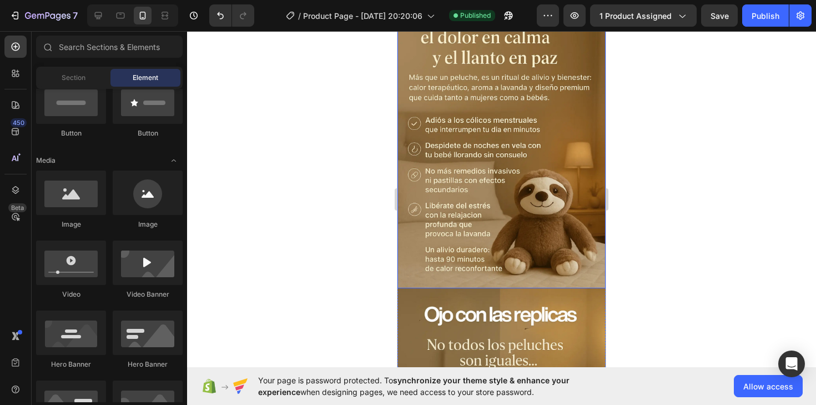
scroll to position [61, 0]
drag, startPoint x: 483, startPoint y: 137, endPoint x: 475, endPoint y: 270, distance: 133.5
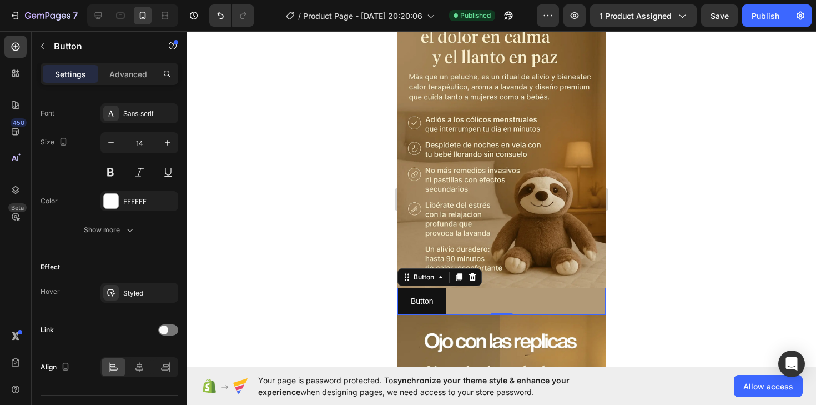
scroll to position [454, 0]
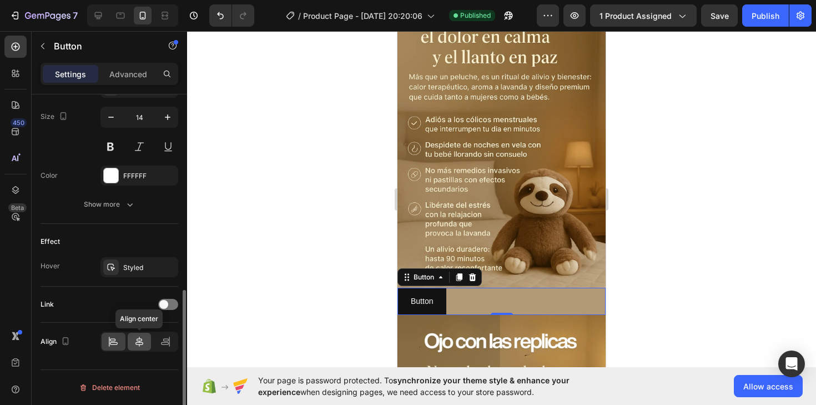
click at [143, 346] on icon at bounding box center [139, 341] width 11 height 11
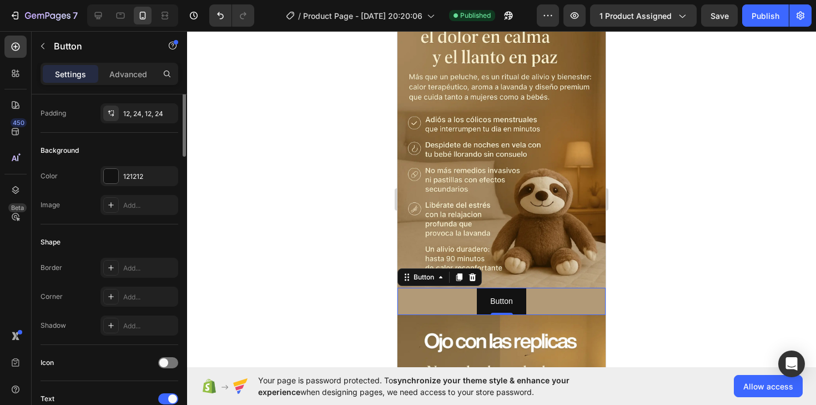
scroll to position [0, 0]
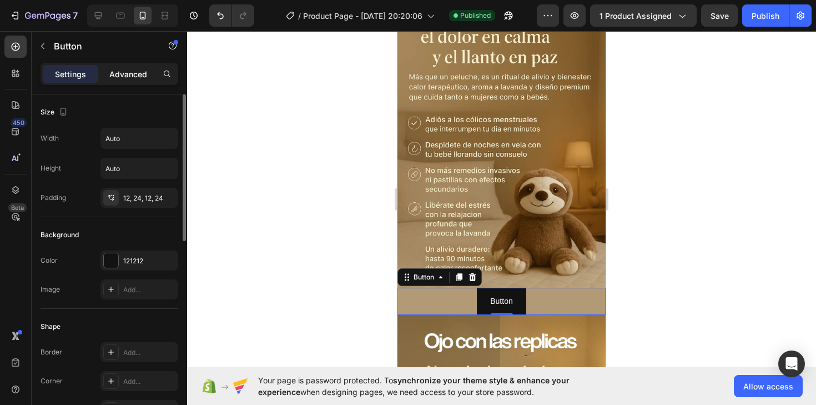
click at [125, 75] on p "Advanced" at bounding box center [128, 74] width 38 height 12
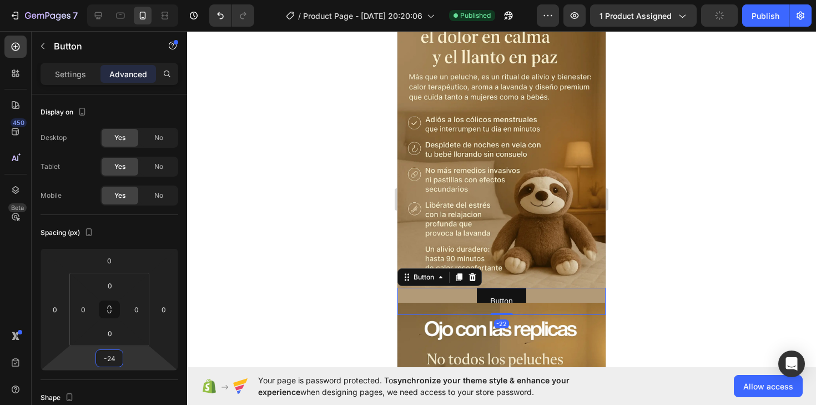
type input "-26"
drag, startPoint x: 125, startPoint y: 357, endPoint x: 125, endPoint y: 364, distance: 7.2
click at [125, 0] on html "7 / Product Page - [DATE] 20:20:06 Published Preview 1 product assigned Publish…" at bounding box center [408, 0] width 816 height 0
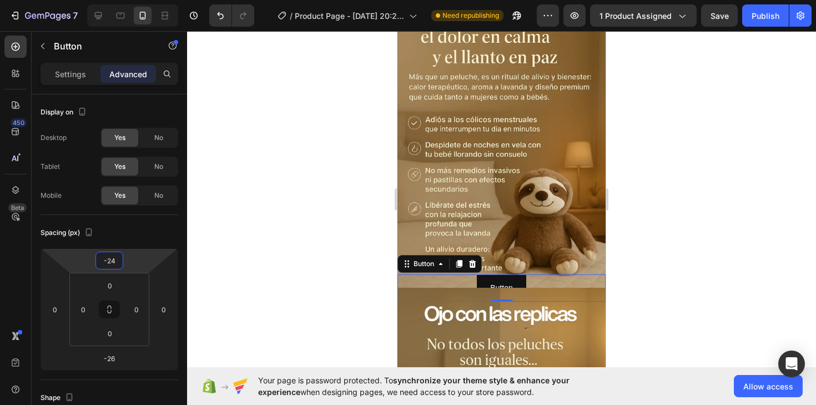
type input "-26"
drag, startPoint x: 137, startPoint y: 258, endPoint x: 136, endPoint y: 265, distance: 7.2
click at [136, 0] on html "7 / Product Page - [DATE] 20:20:06 Need republishing Preview 1 product assigned…" at bounding box center [408, 0] width 816 height 0
click at [681, 298] on div at bounding box center [501, 218] width 629 height 374
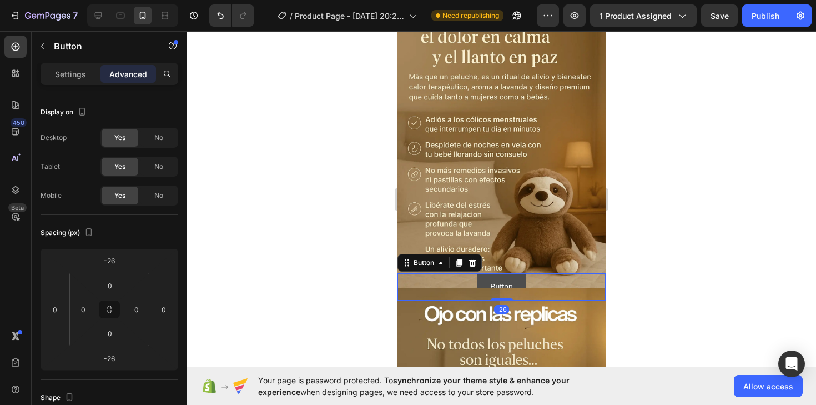
click at [513, 281] on button "Button" at bounding box center [501, 286] width 49 height 27
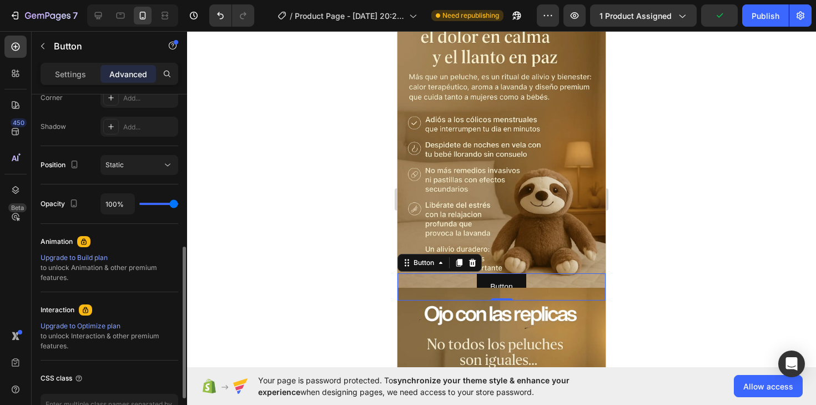
scroll to position [356, 0]
click at [130, 163] on div "Static" at bounding box center [133, 163] width 57 height 10
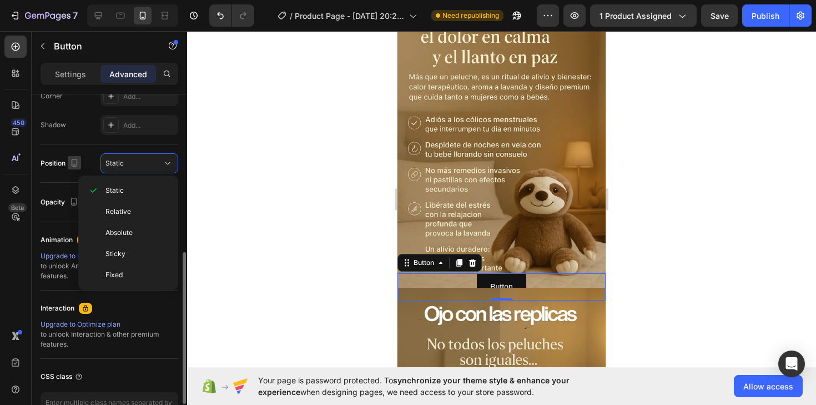
click at [81, 157] on button "button" at bounding box center [74, 162] width 13 height 13
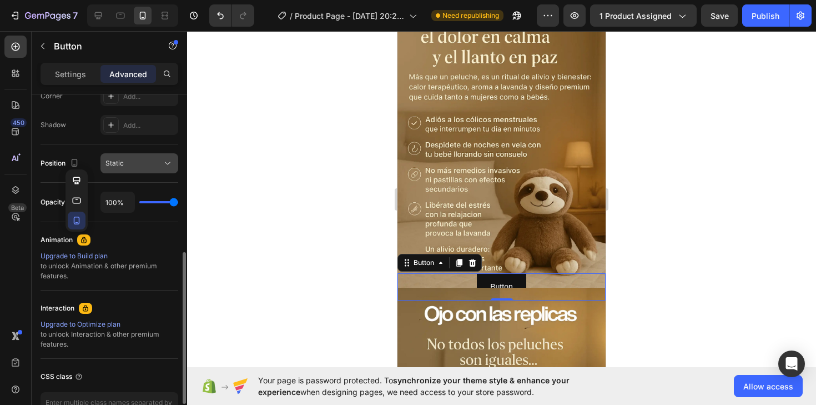
click at [100, 158] on button "Static" at bounding box center [139, 163] width 78 height 20
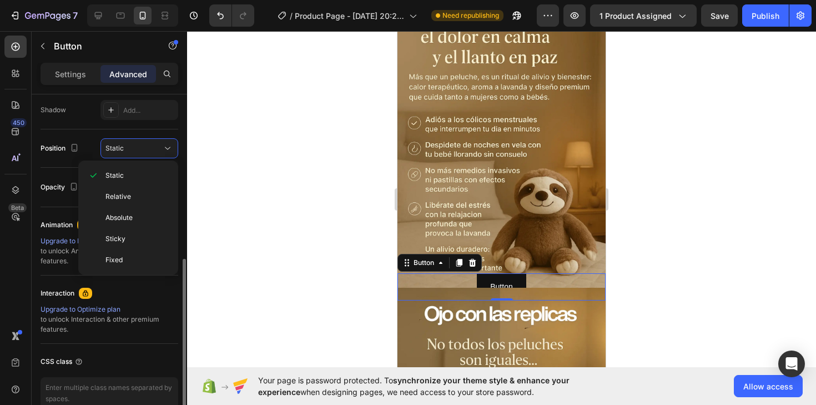
click at [91, 153] on div "Position Static" at bounding box center [110, 148] width 138 height 20
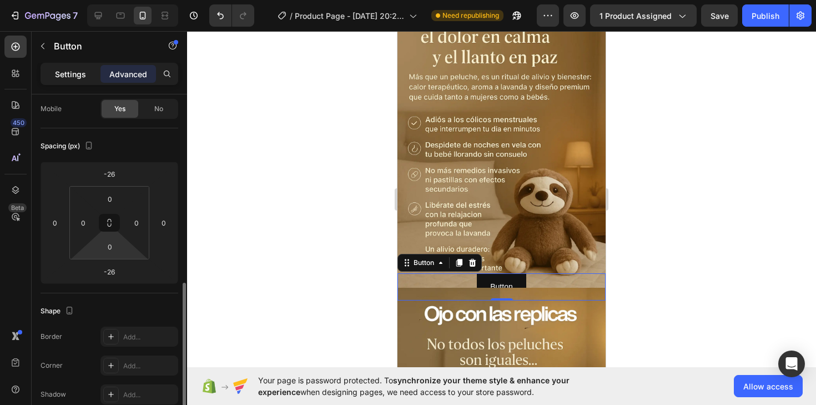
scroll to position [0, 0]
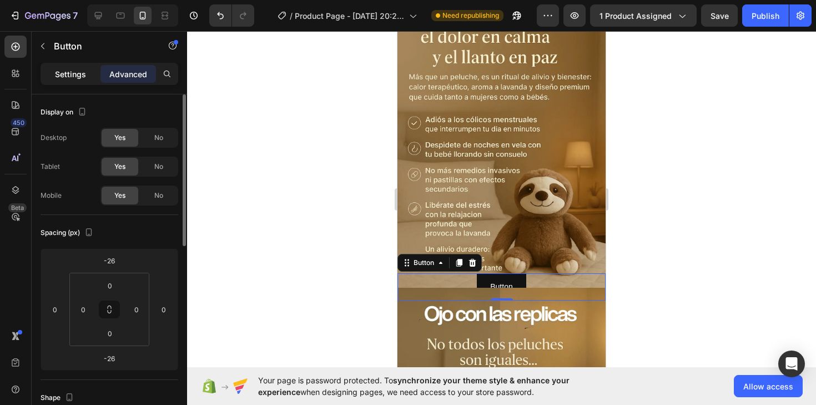
click at [65, 77] on p "Settings" at bounding box center [70, 74] width 31 height 12
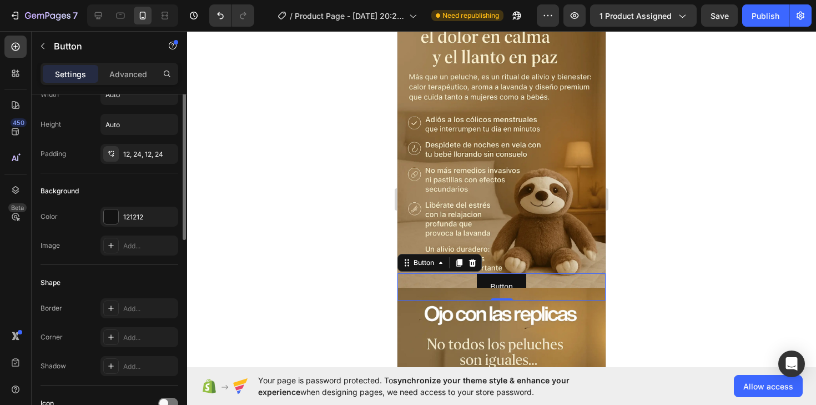
scroll to position [82, 0]
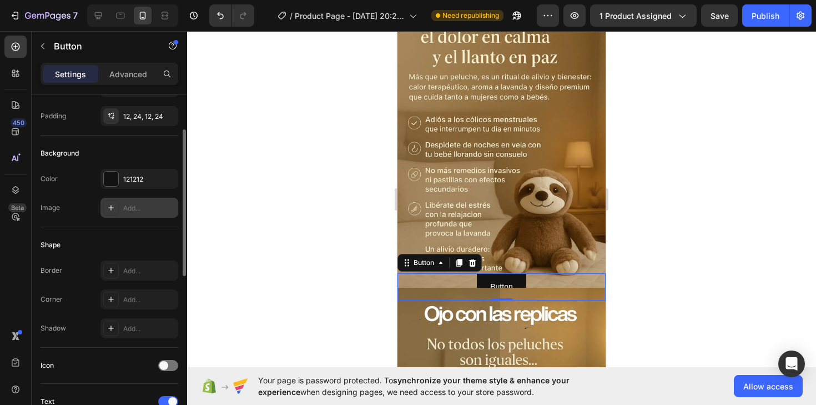
click at [111, 213] on div at bounding box center [111, 208] width 16 height 16
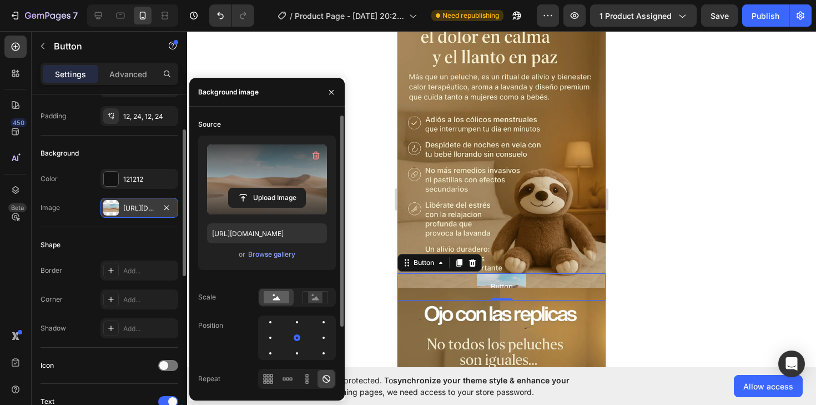
click at [242, 184] on label at bounding box center [267, 179] width 120 height 70
click at [242, 188] on input "file" at bounding box center [267, 197] width 77 height 19
click at [281, 181] on label at bounding box center [267, 179] width 120 height 70
click at [281, 188] on input "file" at bounding box center [267, 197] width 77 height 19
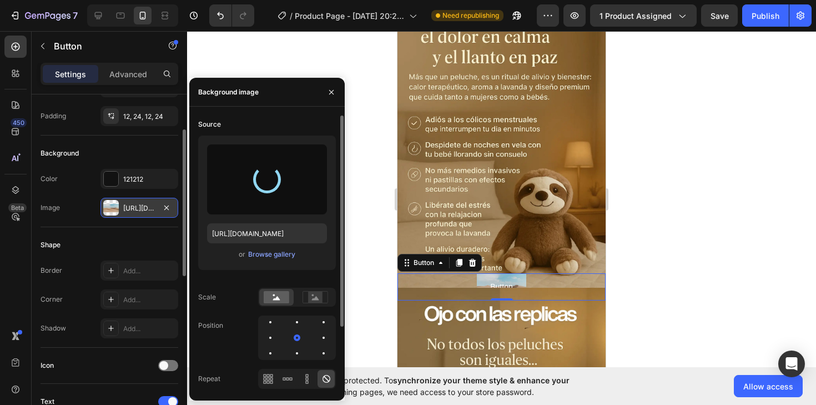
type input "[URL][DOMAIN_NAME]"
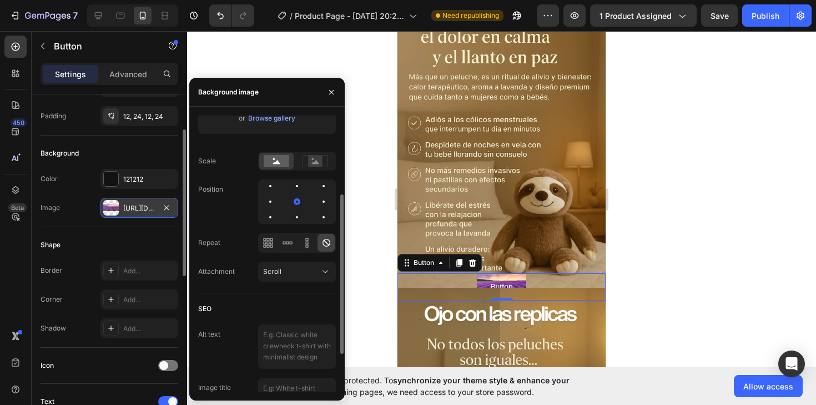
scroll to position [163, 0]
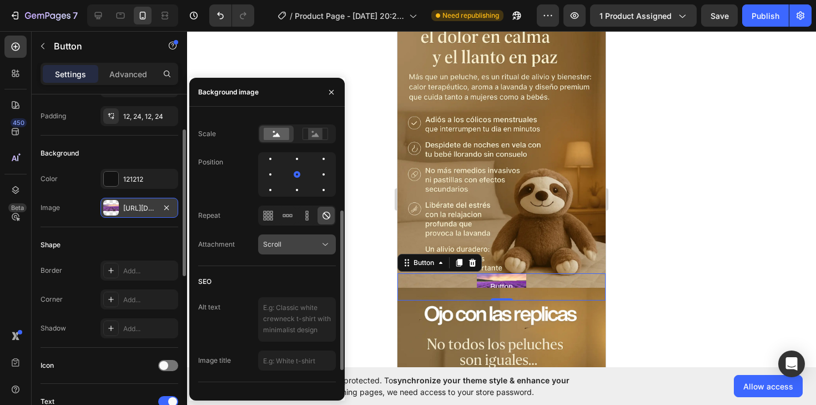
click at [322, 239] on icon at bounding box center [325, 244] width 11 height 11
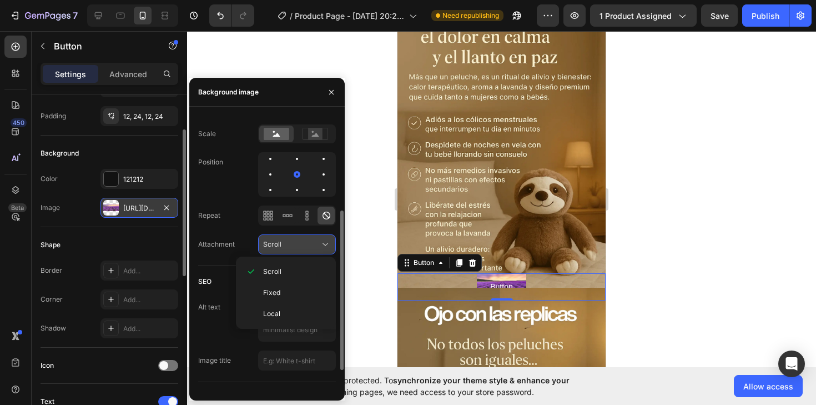
click at [322, 239] on icon at bounding box center [325, 244] width 11 height 11
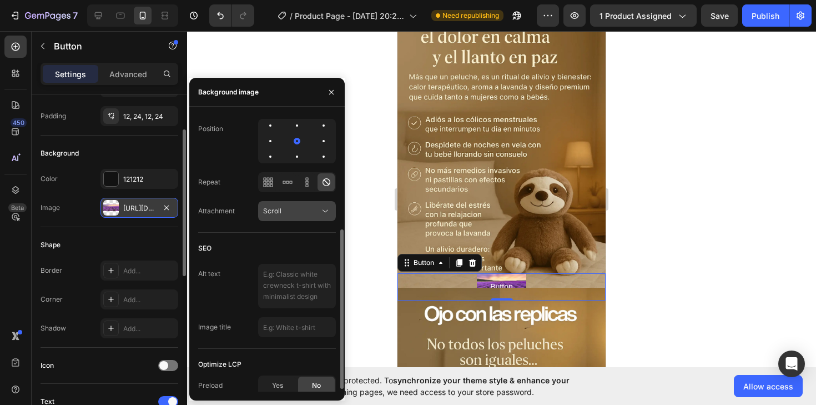
scroll to position [200, 0]
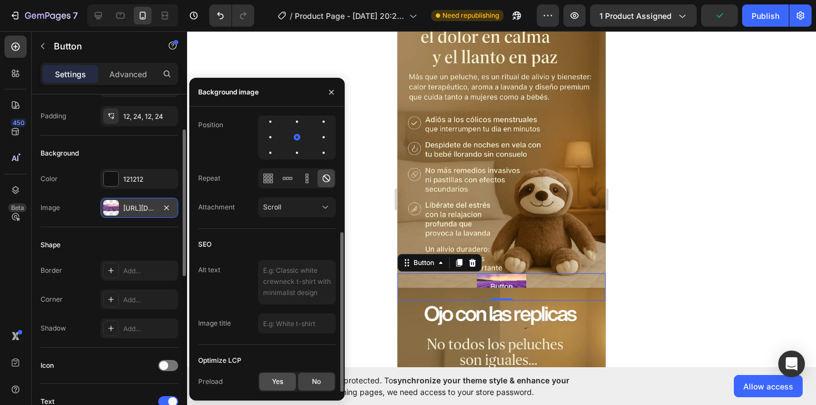
click at [274, 382] on span "Yes" at bounding box center [277, 381] width 11 height 10
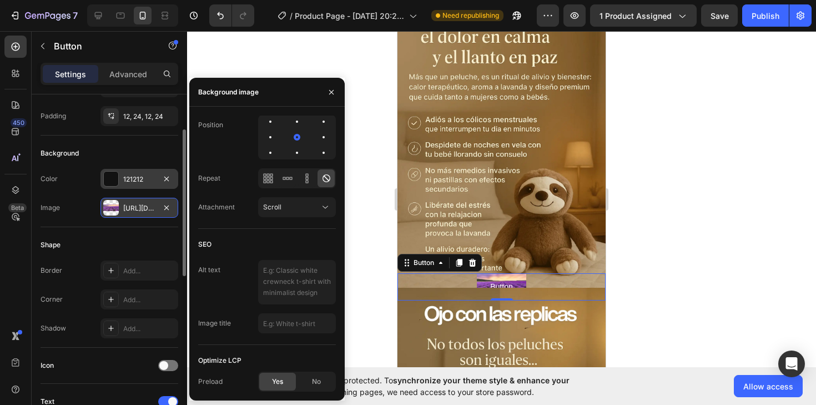
click at [131, 178] on div "121212" at bounding box center [139, 179] width 32 height 10
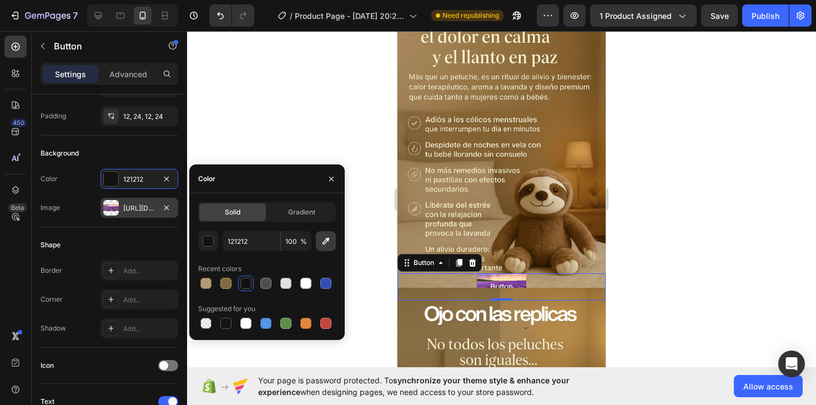
click at [322, 244] on icon "button" at bounding box center [325, 240] width 11 height 11
type input "FED8AD"
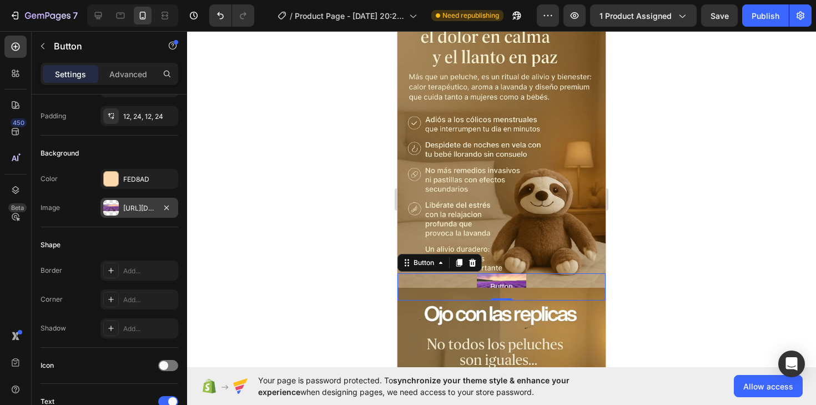
click at [77, 203] on div "Image [URL][DOMAIN_NAME]" at bounding box center [110, 208] width 138 height 20
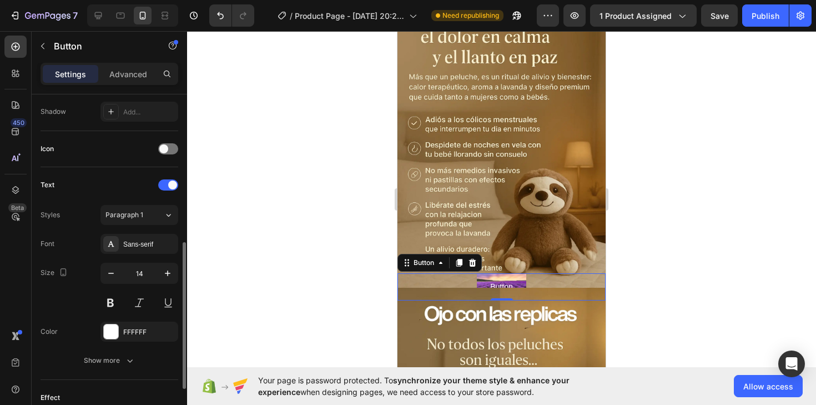
scroll to position [312, 0]
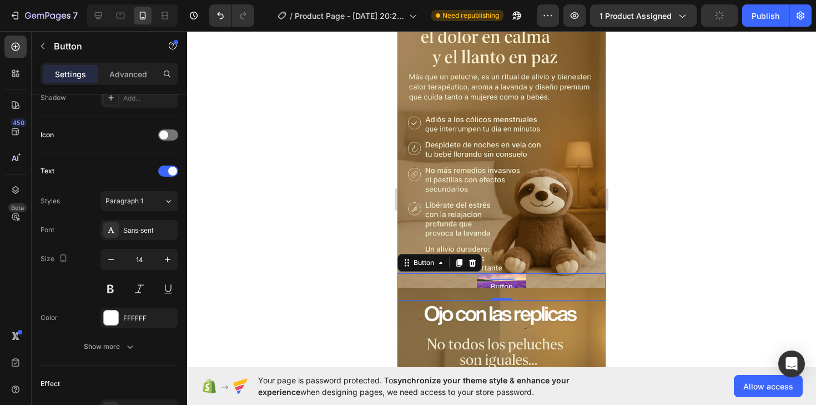
click at [498, 285] on p "Button" at bounding box center [501, 287] width 22 height 14
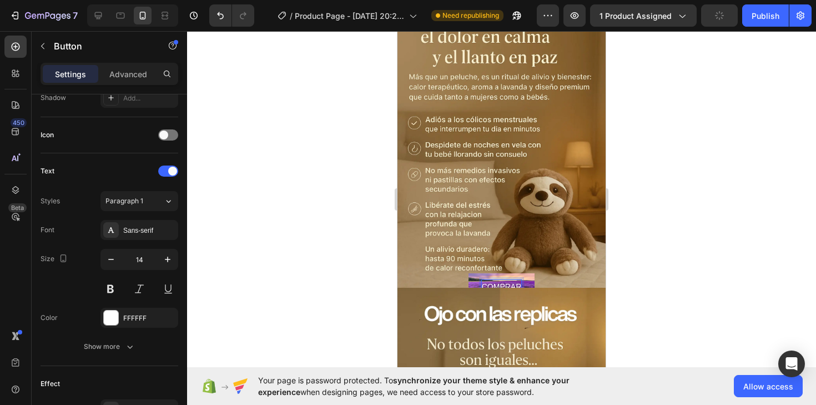
click at [468, 273] on button "COMPRAR" at bounding box center [501, 286] width 67 height 27
click at [674, 286] on div at bounding box center [501, 218] width 629 height 374
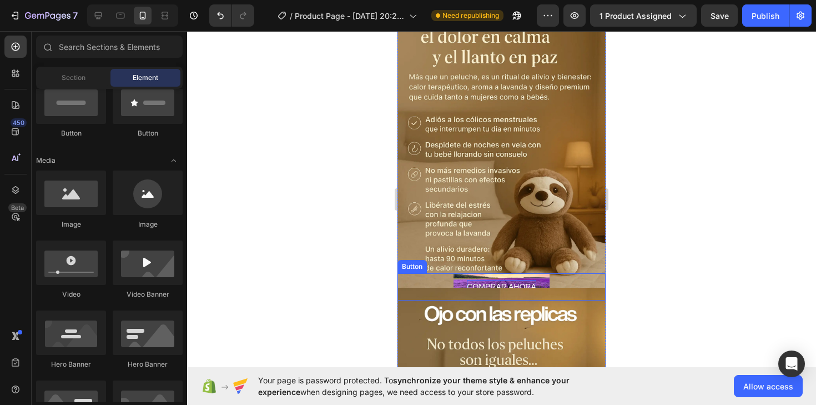
click at [563, 281] on div "COMPRAR AHORA Button" at bounding box center [501, 286] width 208 height 27
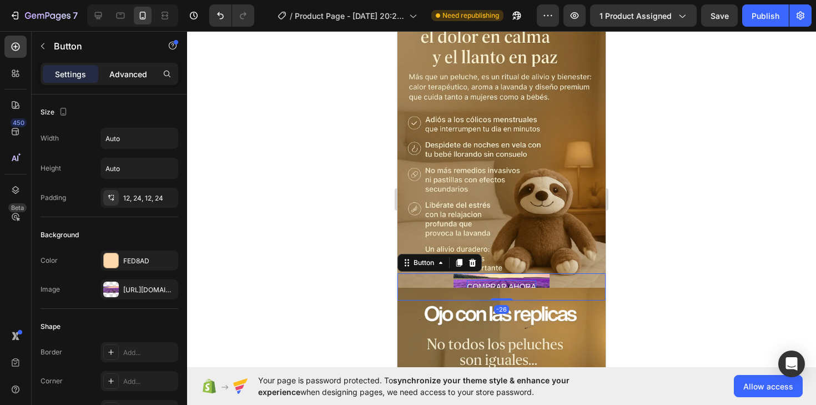
click at [133, 72] on p "Advanced" at bounding box center [128, 74] width 38 height 12
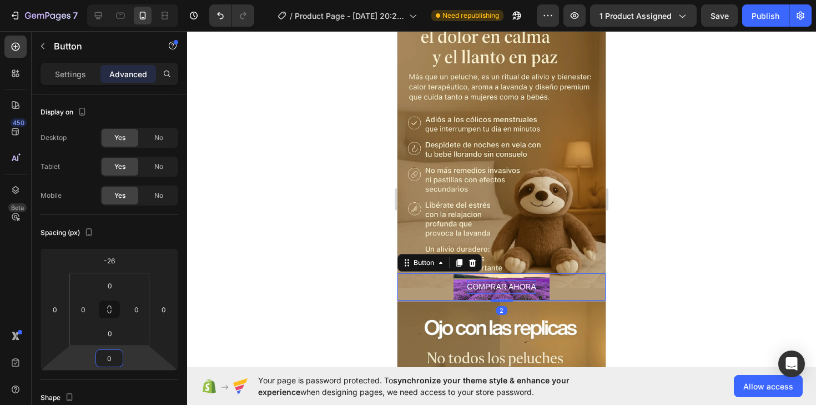
type input "-2"
drag, startPoint x: 128, startPoint y: 354, endPoint x: 128, endPoint y: 347, distance: 6.7
click at [128, 0] on html "7 / Product Page - [DATE] 20:20:06 Need republishing Preview 1 product assigned…" at bounding box center [408, 0] width 816 height 0
click at [649, 331] on div at bounding box center [501, 218] width 629 height 374
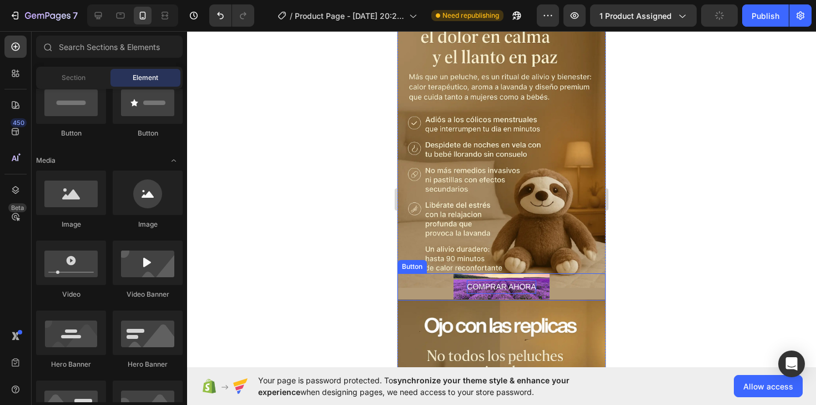
click at [584, 291] on div "COMPRAR AHORA Button" at bounding box center [501, 286] width 208 height 27
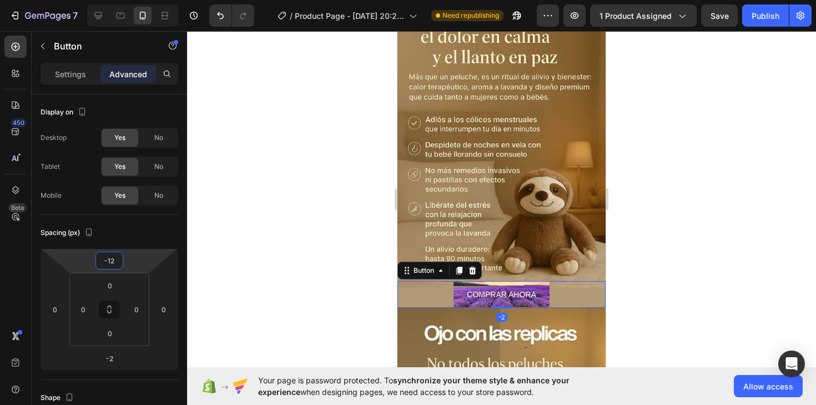
type input "-14"
click at [134, 0] on html "7 / Product Page - [DATE] 20:20:06 Need republishing Preview 1 product assigned…" at bounding box center [408, 0] width 816 height 0
click at [659, 311] on div at bounding box center [501, 218] width 629 height 374
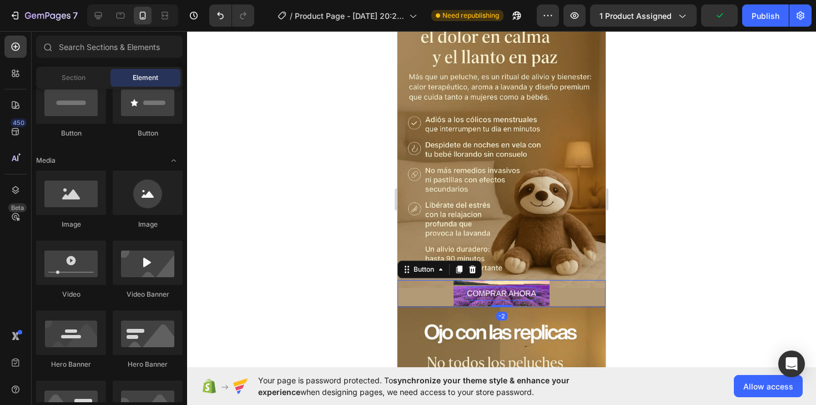
click at [532, 288] on p "COMPRAR AHORA" at bounding box center [501, 293] width 69 height 14
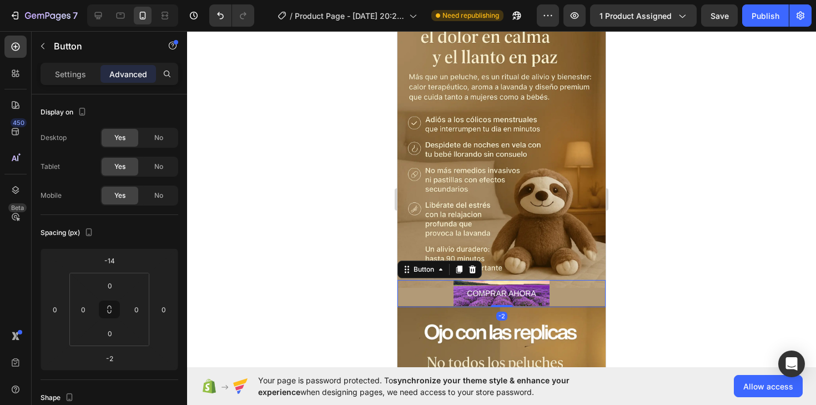
click at [71, 63] on div "Settings Advanced" at bounding box center [110, 74] width 138 height 22
click at [67, 74] on p "Settings" at bounding box center [70, 74] width 31 height 12
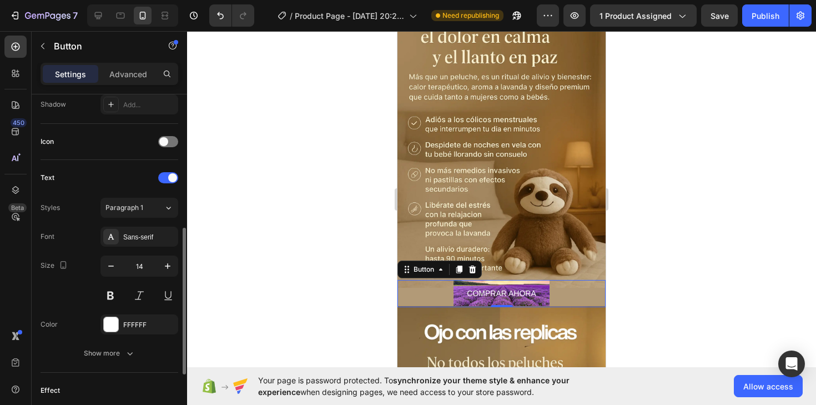
scroll to position [322, 0]
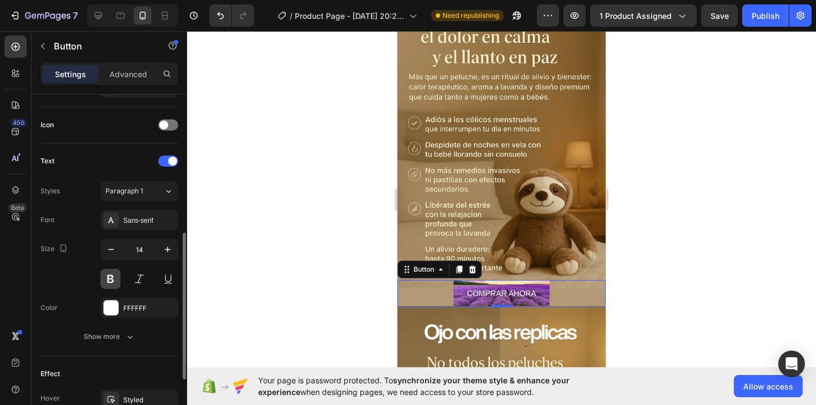
click at [112, 280] on button at bounding box center [110, 279] width 20 height 20
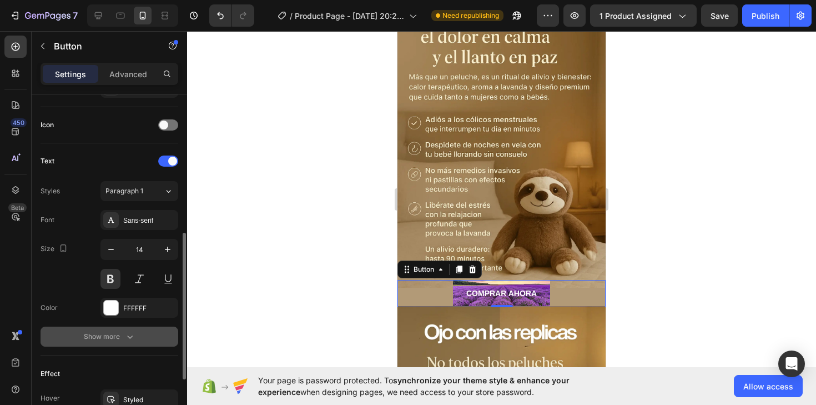
click at [122, 342] on button "Show more" at bounding box center [110, 336] width 138 height 20
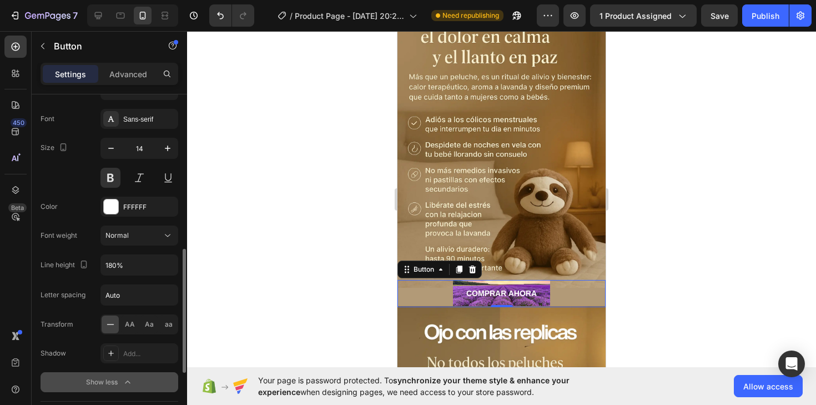
scroll to position [425, 0]
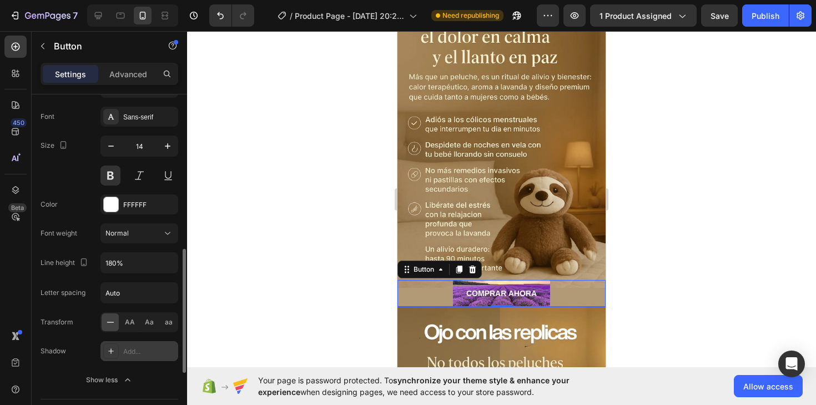
click at [115, 344] on div at bounding box center [111, 351] width 16 height 16
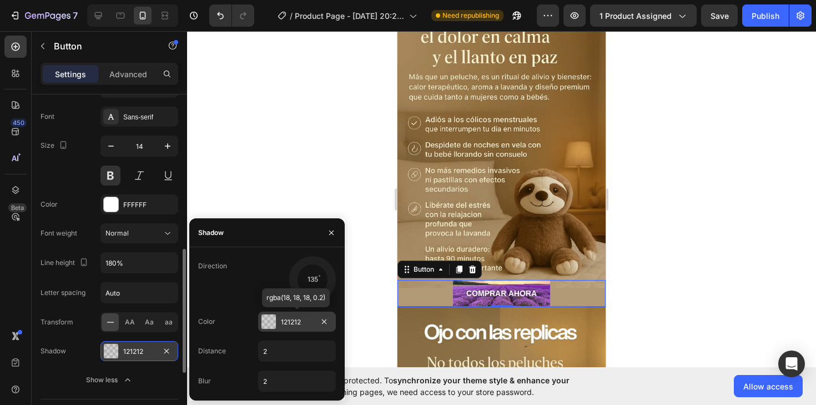
click at [265, 319] on div at bounding box center [268, 321] width 14 height 14
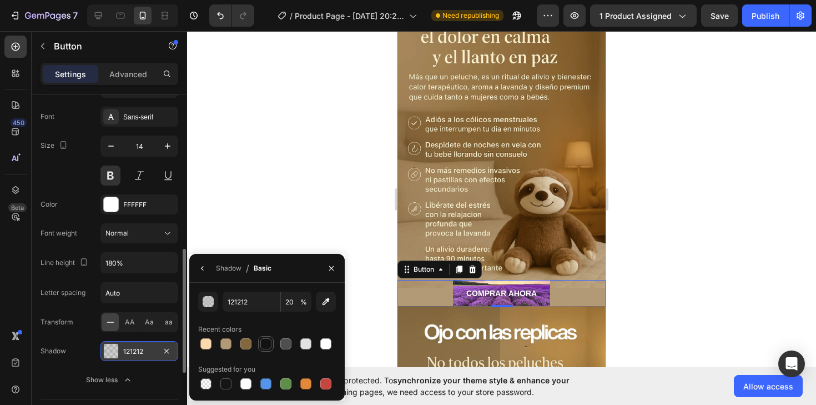
click at [263, 341] on div at bounding box center [265, 343] width 11 height 11
type input "100"
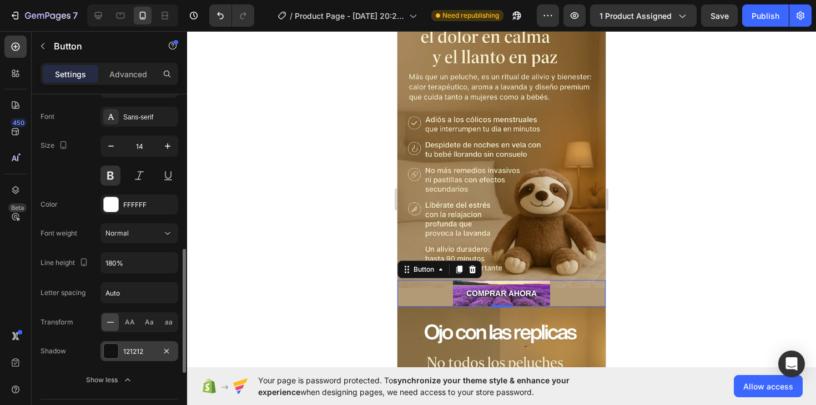
click at [73, 291] on div "Letter spacing" at bounding box center [63, 292] width 45 height 10
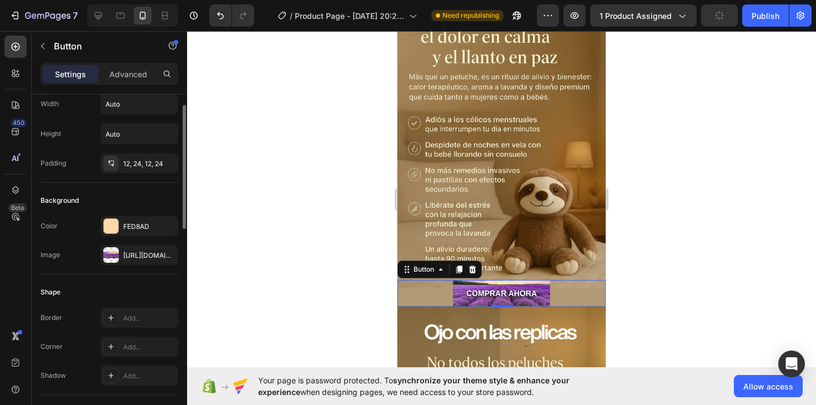
scroll to position [33, 0]
click at [117, 260] on div at bounding box center [111, 256] width 16 height 16
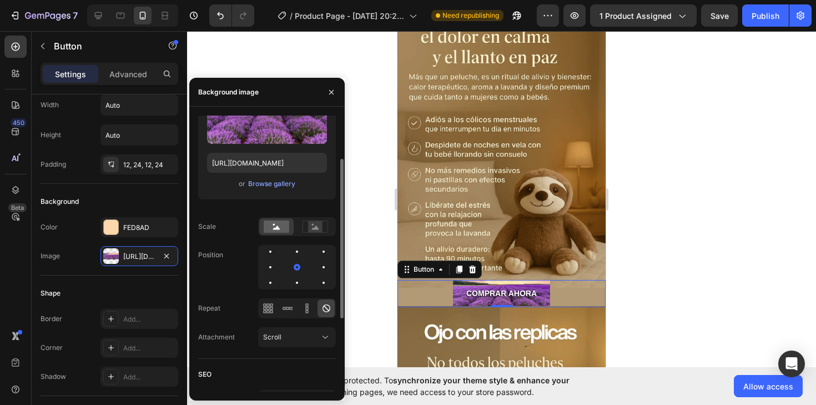
scroll to position [74, 0]
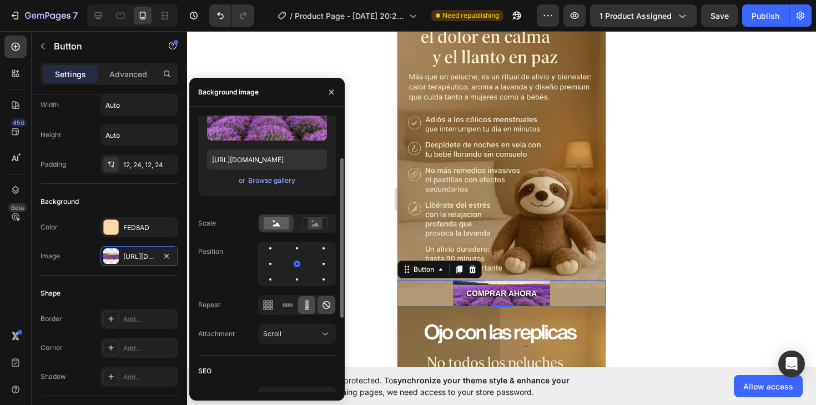
click at [310, 305] on icon at bounding box center [306, 304] width 11 height 11
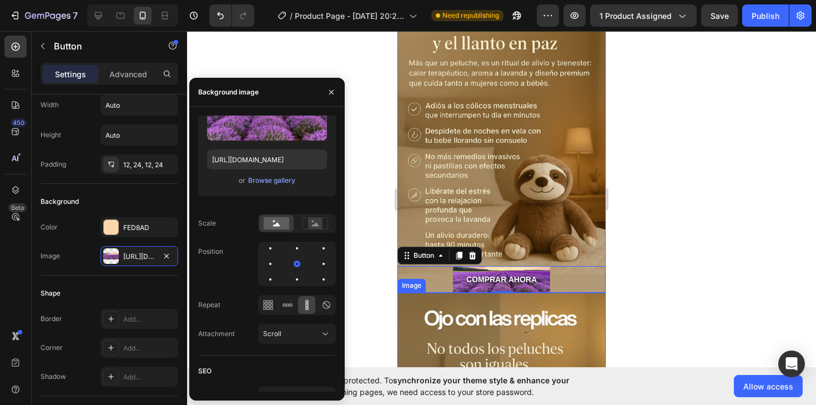
scroll to position [69, 0]
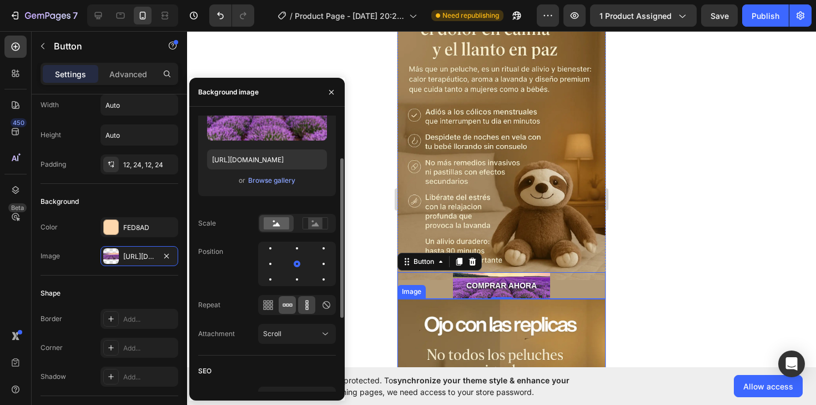
click at [295, 301] on div at bounding box center [287, 305] width 17 height 18
click at [264, 310] on icon at bounding box center [268, 304] width 11 height 11
click at [293, 329] on div "Scroll" at bounding box center [291, 334] width 57 height 10
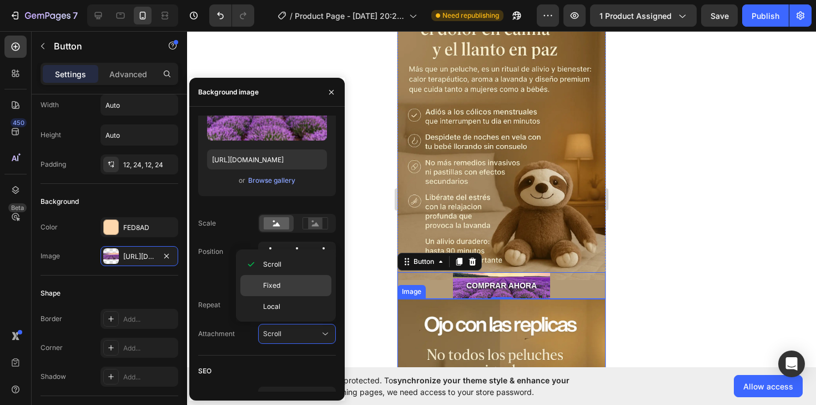
click at [283, 295] on div "Fixed" at bounding box center [285, 285] width 91 height 21
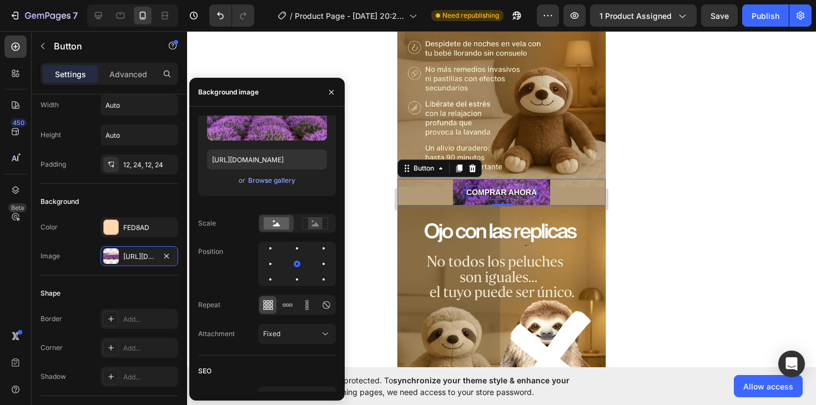
scroll to position [175, 0]
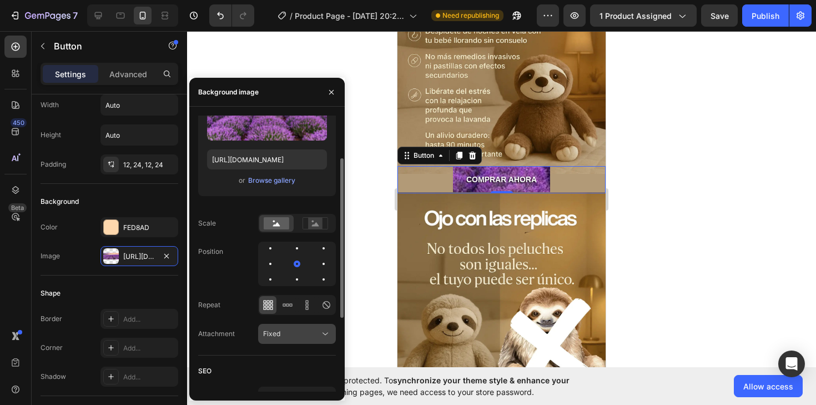
click at [286, 329] on div "Fixed" at bounding box center [291, 334] width 57 height 10
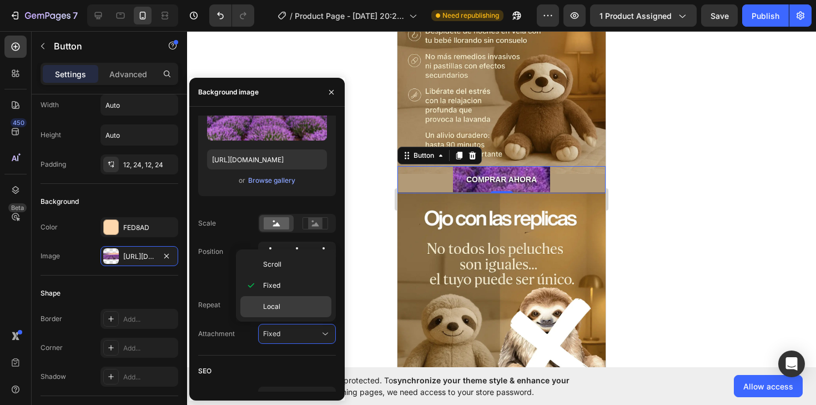
click at [284, 301] on p "Local" at bounding box center [294, 306] width 63 height 10
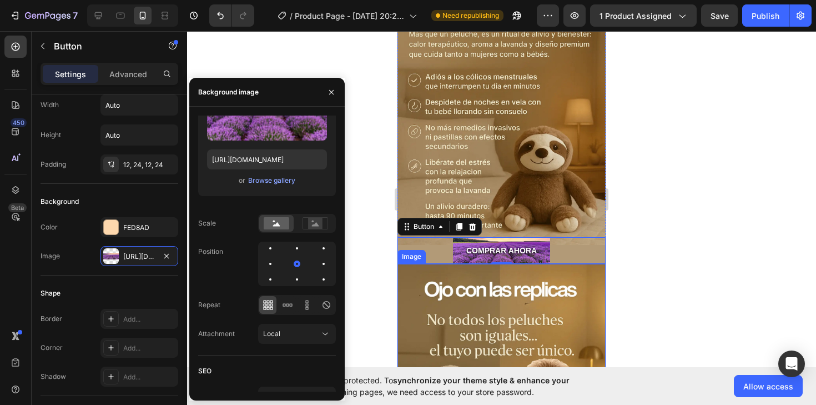
scroll to position [177, 0]
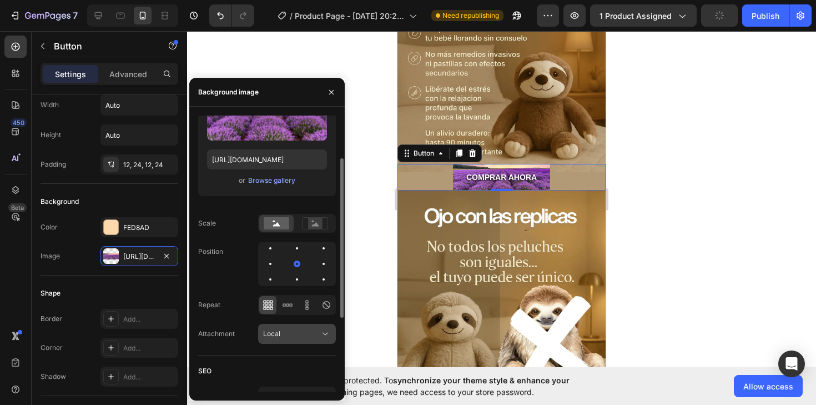
click at [301, 326] on button "Local" at bounding box center [297, 334] width 78 height 20
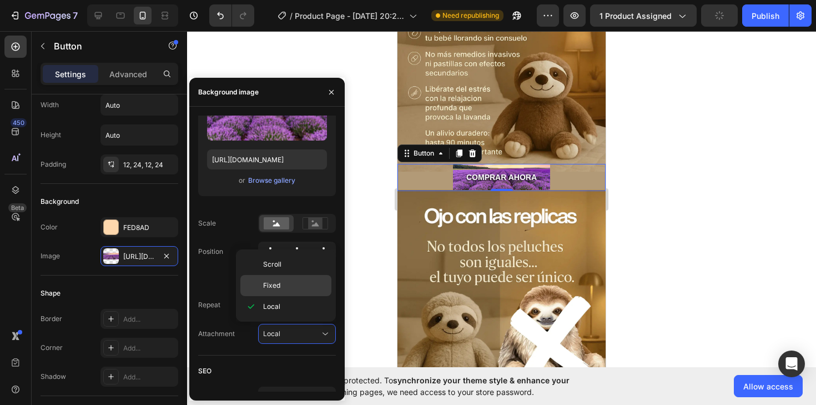
click at [290, 281] on p "Fixed" at bounding box center [294, 285] width 63 height 10
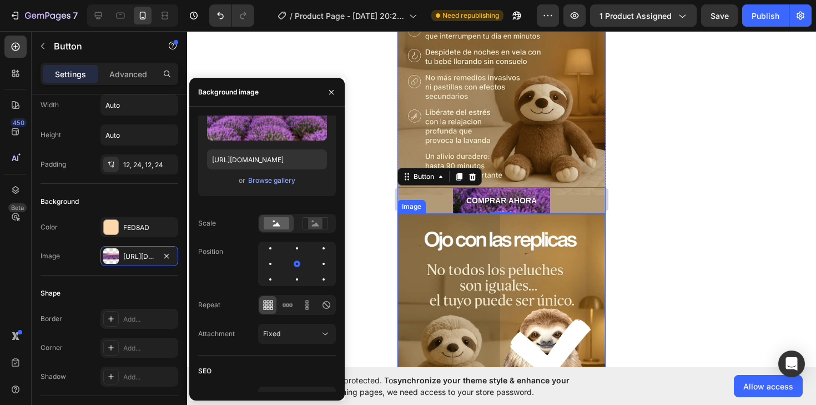
scroll to position [150, 0]
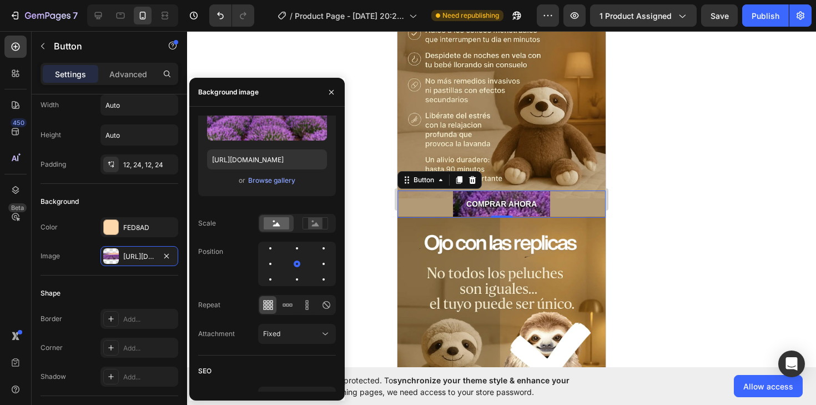
click at [639, 238] on div at bounding box center [501, 218] width 629 height 374
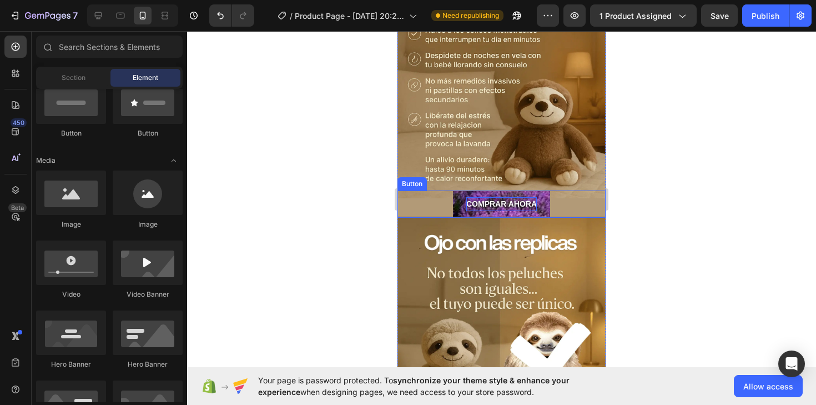
click at [511, 203] on p "COMPRAR AHORA" at bounding box center [501, 204] width 70 height 14
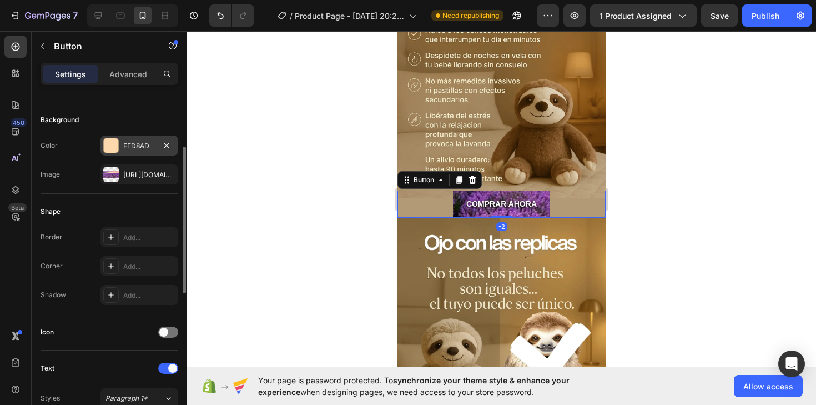
scroll to position [117, 0]
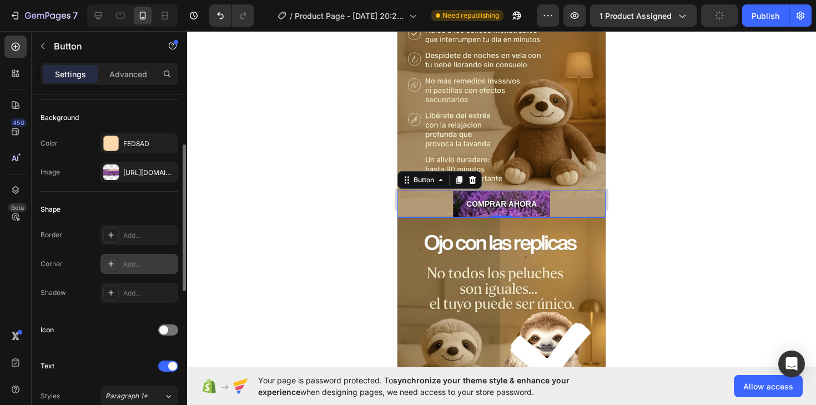
click at [105, 267] on div at bounding box center [111, 264] width 16 height 16
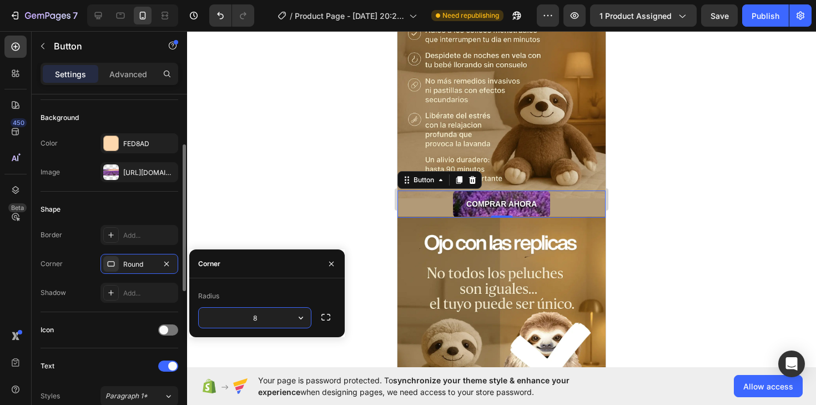
click at [83, 274] on div "Border Add... Corner Round Shadow Add..." at bounding box center [110, 264] width 138 height 78
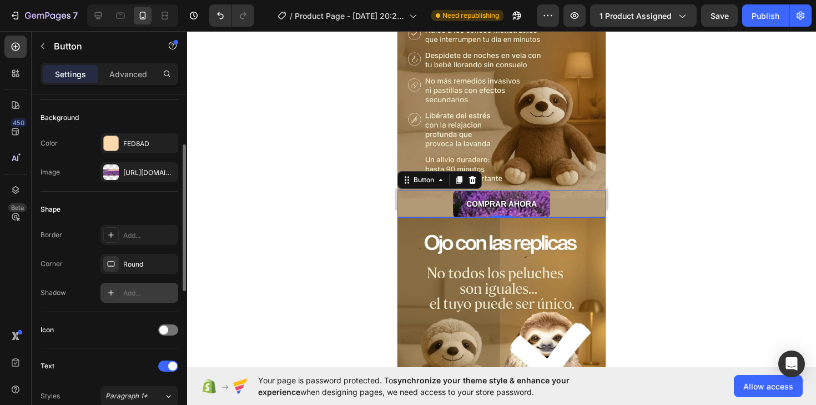
click at [112, 288] on icon at bounding box center [111, 292] width 9 height 9
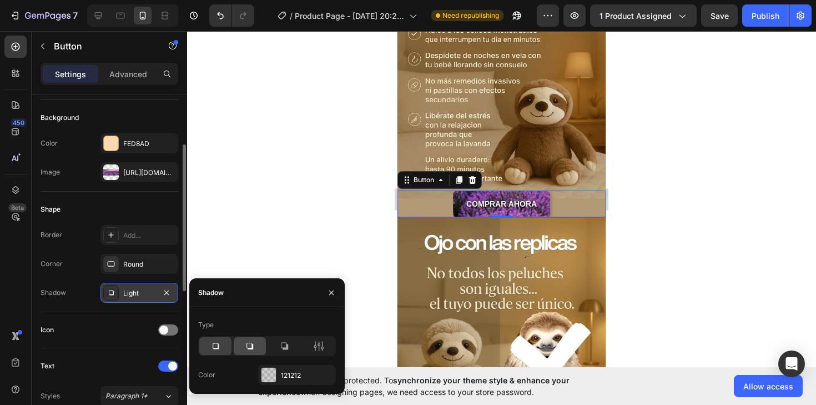
click at [252, 348] on icon at bounding box center [249, 345] width 7 height 7
click at [273, 377] on div at bounding box center [268, 374] width 14 height 14
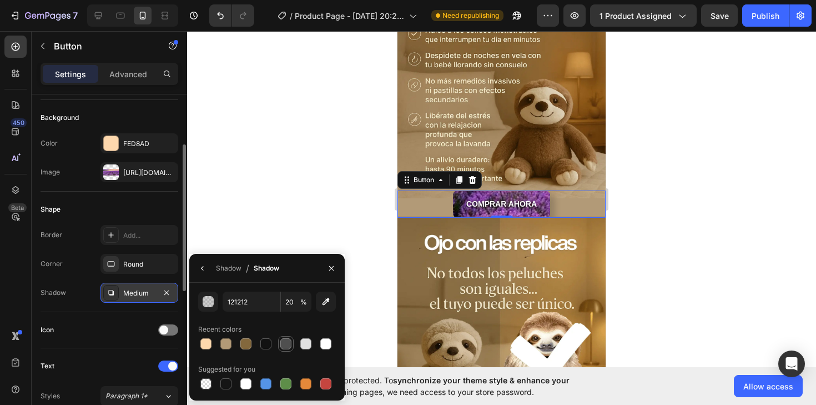
click at [289, 344] on div at bounding box center [285, 343] width 11 height 11
type input "4F4F4F"
click at [292, 305] on input "100" at bounding box center [296, 301] width 31 height 20
type input "30"
click at [727, 236] on div at bounding box center [501, 218] width 629 height 374
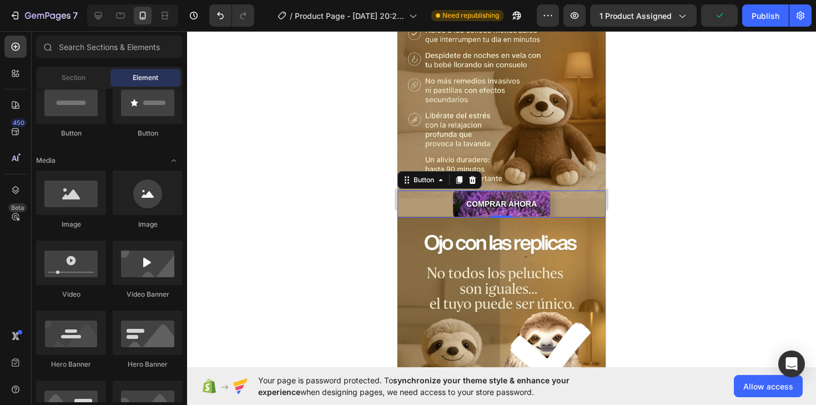
click at [727, 236] on div at bounding box center [501, 218] width 629 height 374
click at [545, 206] on button "COMPRAR AHORA" at bounding box center [501, 203] width 97 height 27
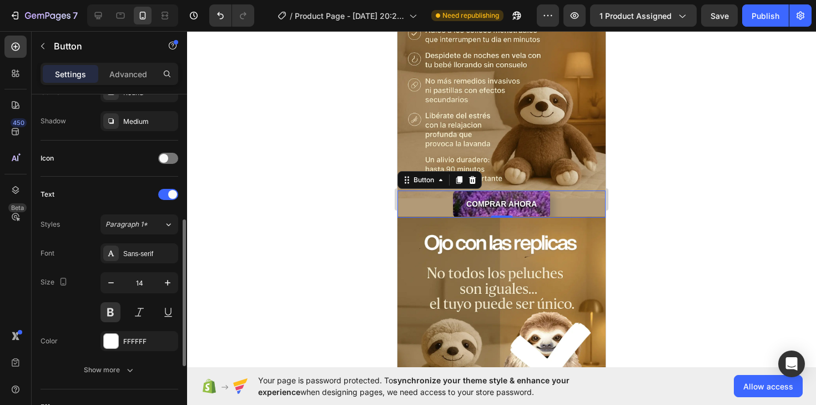
scroll to position [289, 0]
click at [117, 369] on div "Show more" at bounding box center [110, 369] width 52 height 11
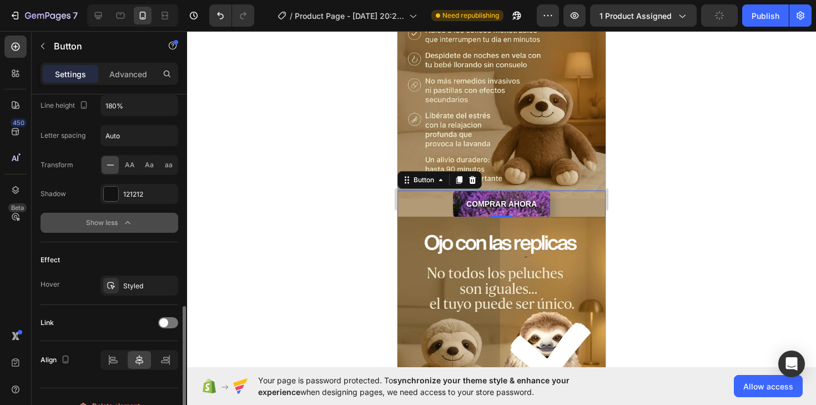
scroll to position [601, 0]
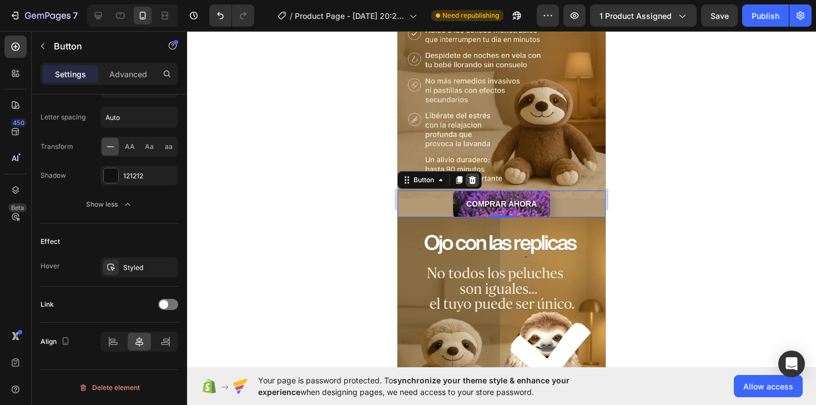
click at [473, 182] on icon at bounding box center [472, 180] width 7 height 8
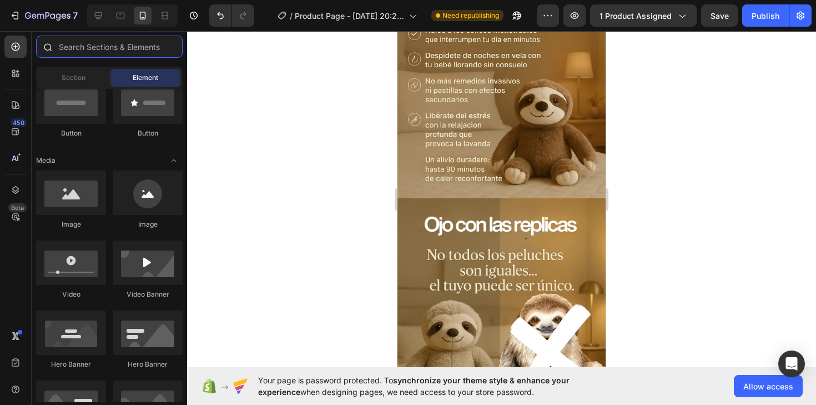
click at [84, 49] on input "text" at bounding box center [109, 47] width 147 height 22
click at [17, 79] on div at bounding box center [15, 73] width 22 height 22
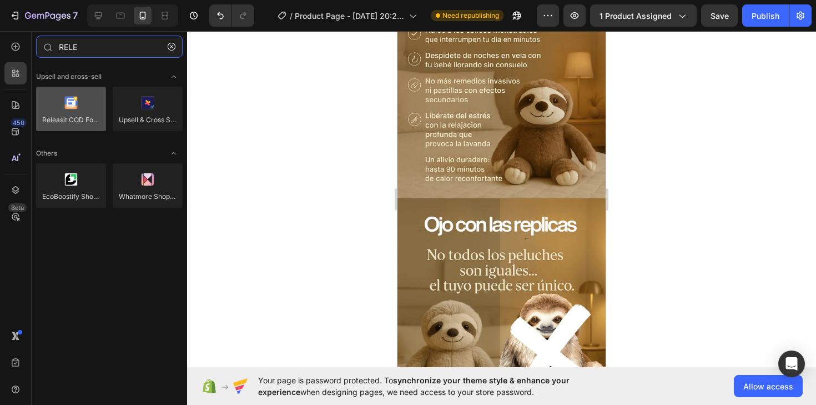
type input "RELE"
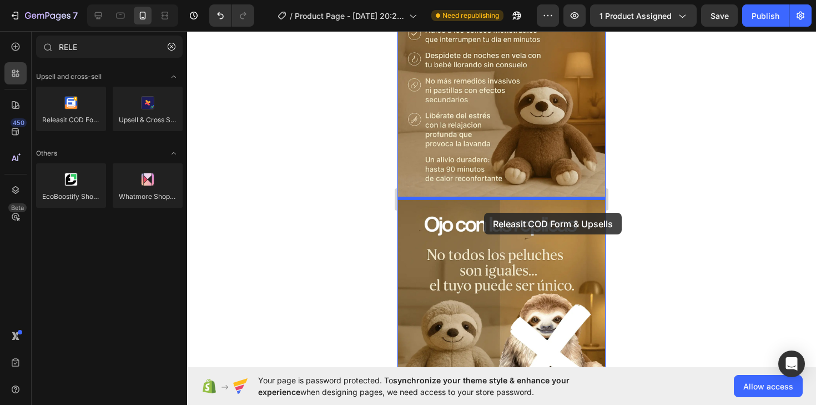
drag, startPoint x: 477, startPoint y: 130, endPoint x: 472, endPoint y: 204, distance: 74.0
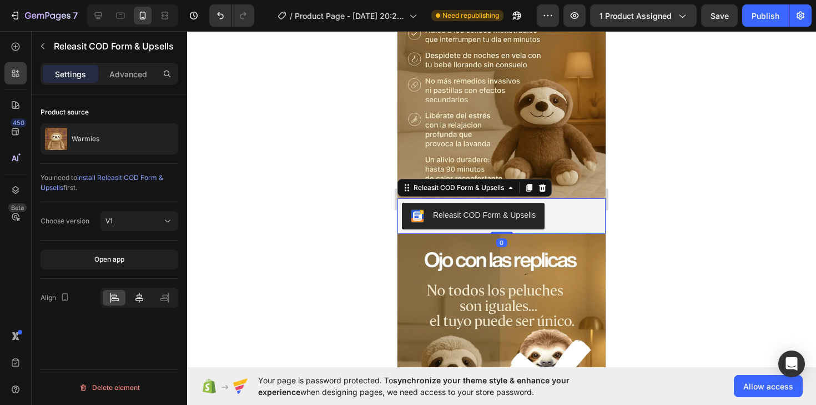
click at [130, 303] on div at bounding box center [139, 298] width 23 height 16
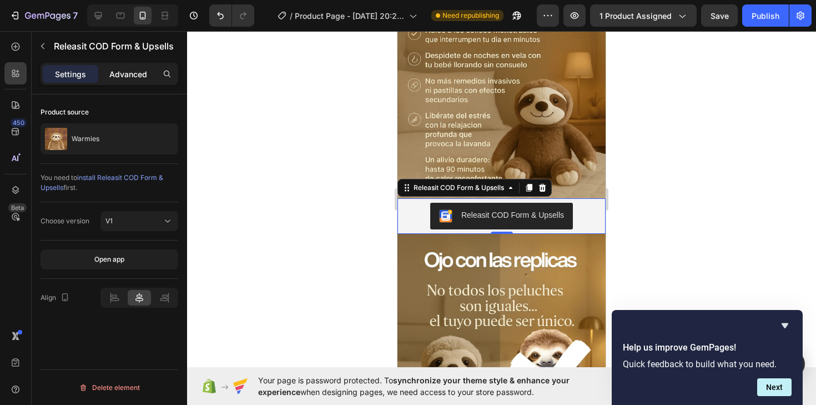
click at [122, 78] on p "Advanced" at bounding box center [128, 74] width 38 height 12
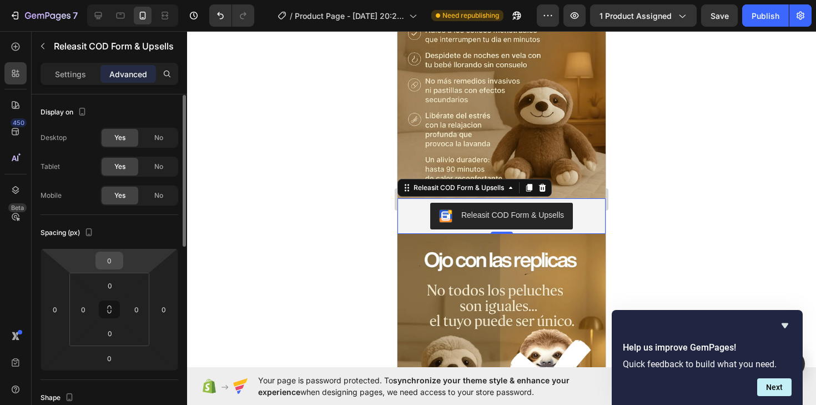
scroll to position [46, 0]
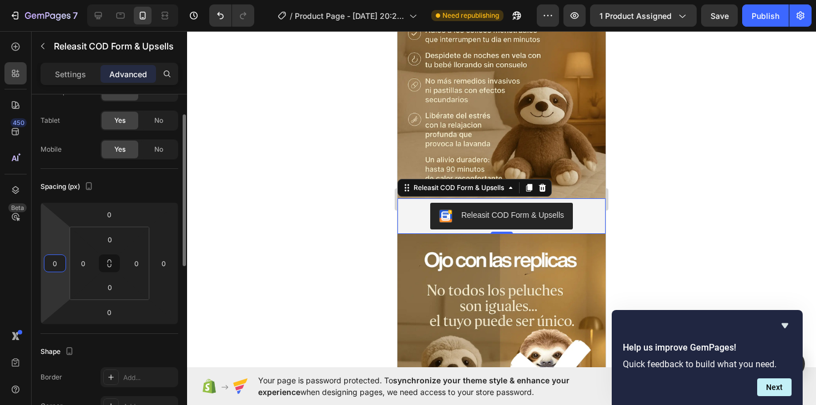
click at [56, 257] on input "0" at bounding box center [55, 263] width 17 height 17
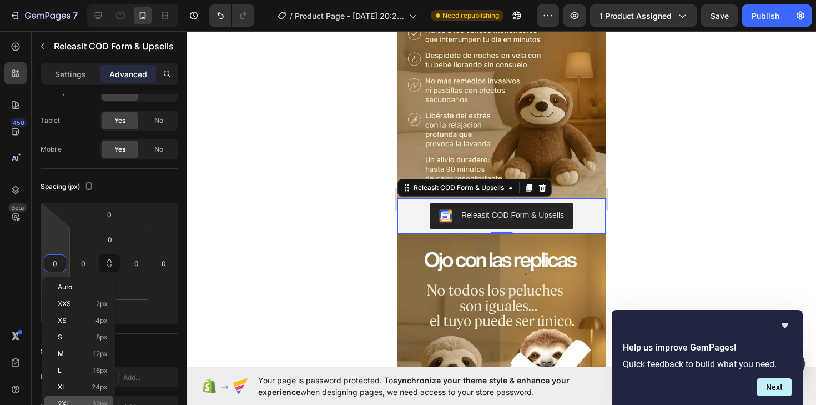
click at [71, 395] on div "2XL 32px" at bounding box center [78, 403] width 69 height 17
type input "32"
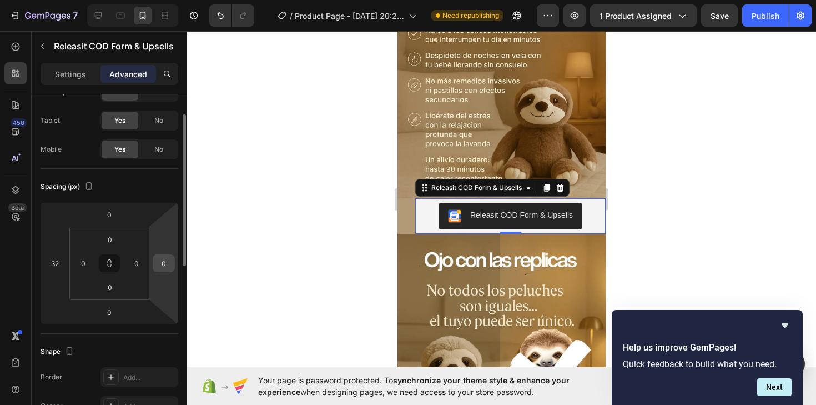
click at [163, 263] on input "0" at bounding box center [163, 263] width 17 height 17
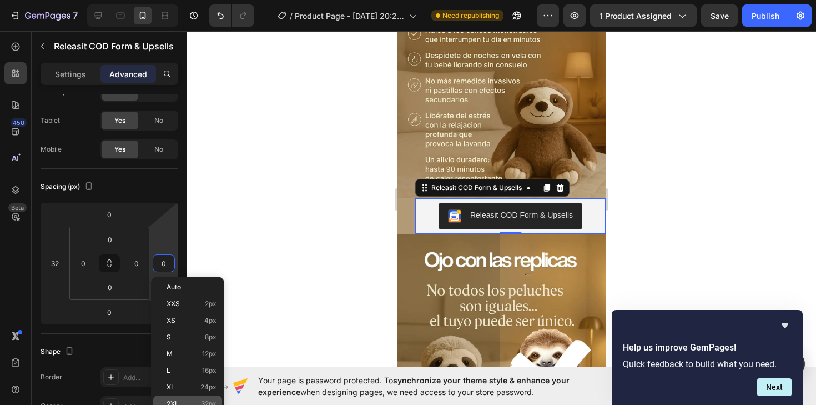
click at [178, 396] on div "2XL 32px" at bounding box center [187, 403] width 69 height 17
type input "32"
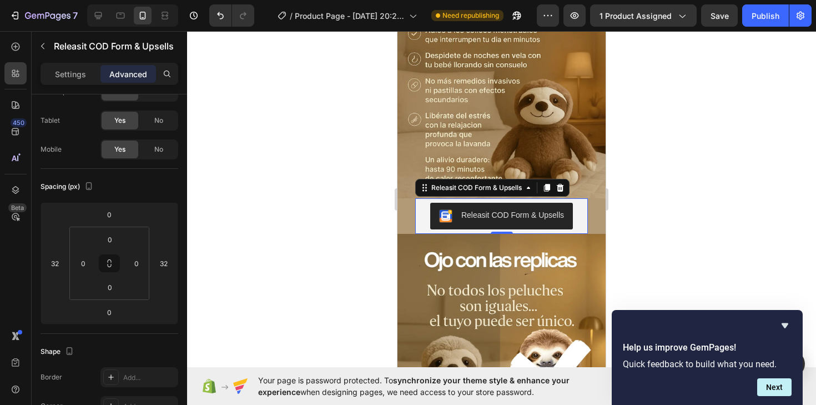
click at [680, 243] on div at bounding box center [501, 218] width 629 height 374
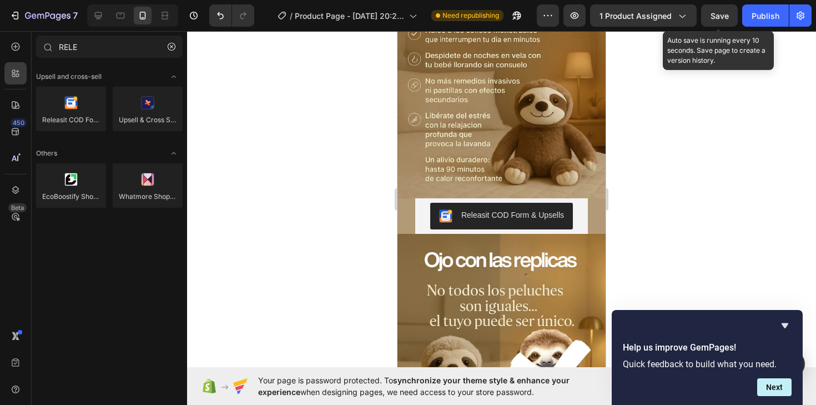
click at [715, 18] on span "Save" at bounding box center [719, 15] width 18 height 9
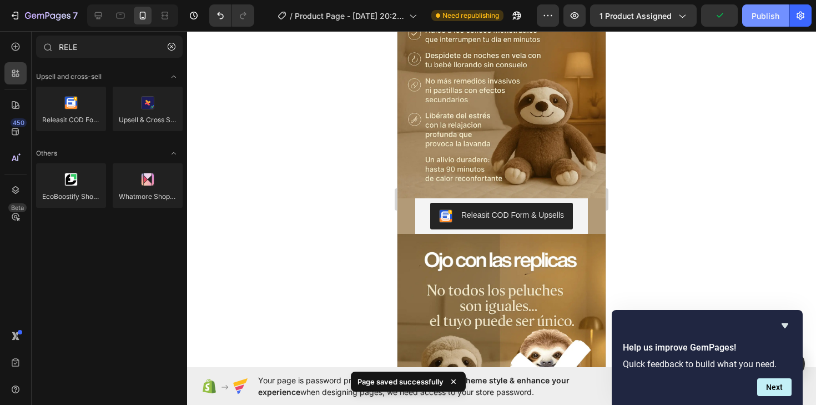
click at [765, 11] on div "Publish" at bounding box center [765, 16] width 28 height 12
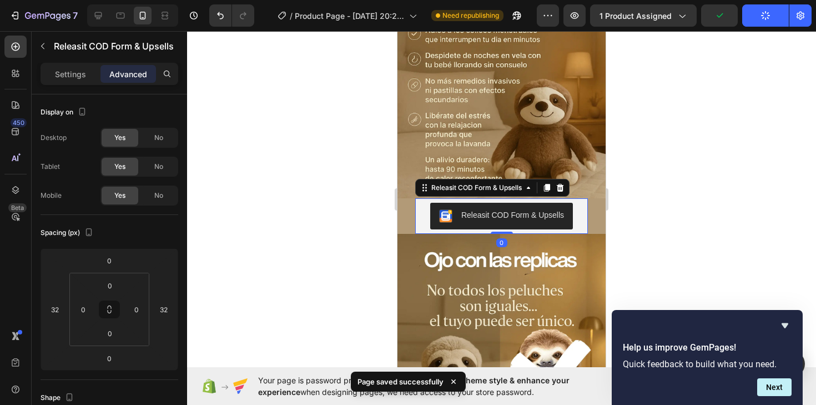
click at [424, 217] on div "Releasit COD Form & Upsells" at bounding box center [502, 216] width 164 height 27
click at [546, 185] on icon at bounding box center [547, 188] width 6 height 8
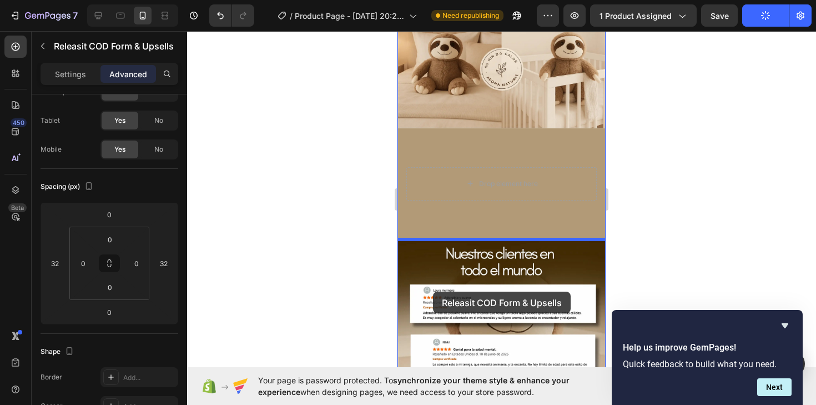
drag, startPoint x: 425, startPoint y: 224, endPoint x: 433, endPoint y: 291, distance: 67.6
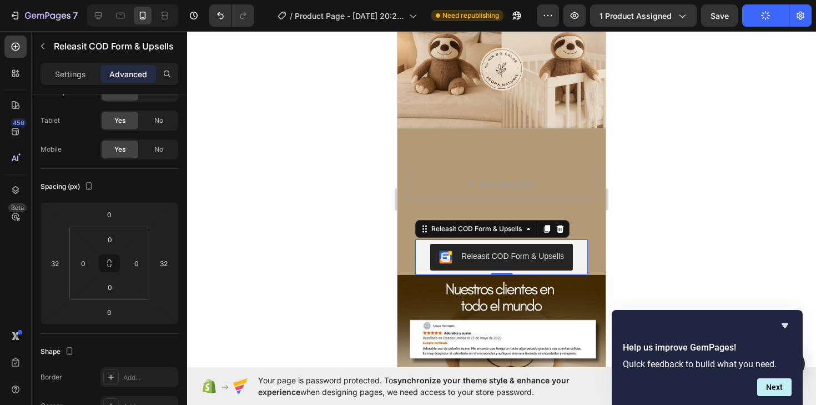
click at [658, 239] on div at bounding box center [501, 218] width 629 height 374
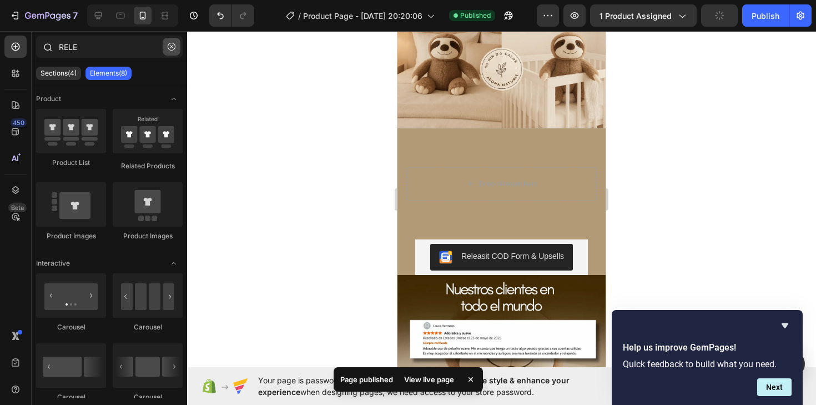
click at [171, 44] on icon "button" at bounding box center [172, 47] width 8 height 8
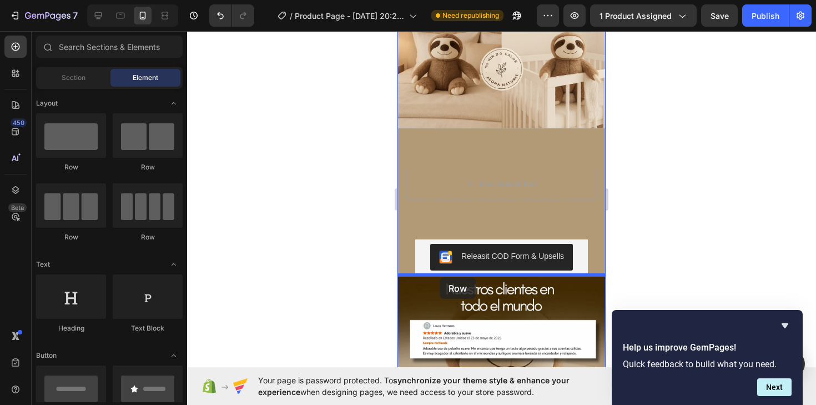
drag, startPoint x: 486, startPoint y: 167, endPoint x: 440, endPoint y: 277, distance: 119.9
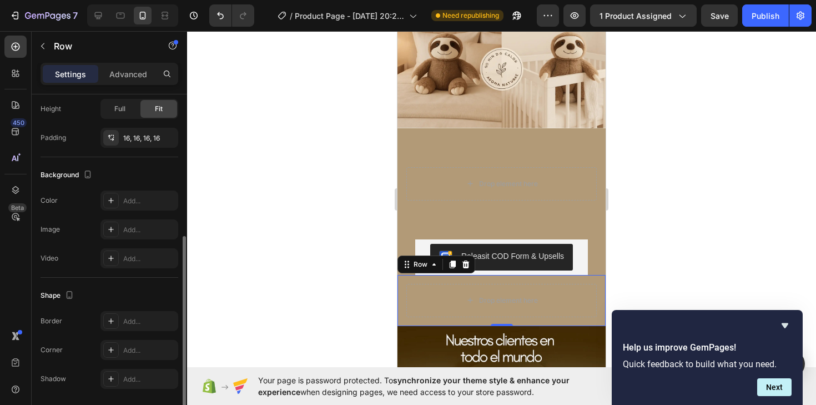
scroll to position [270, 0]
click at [109, 202] on icon at bounding box center [111, 199] width 9 height 9
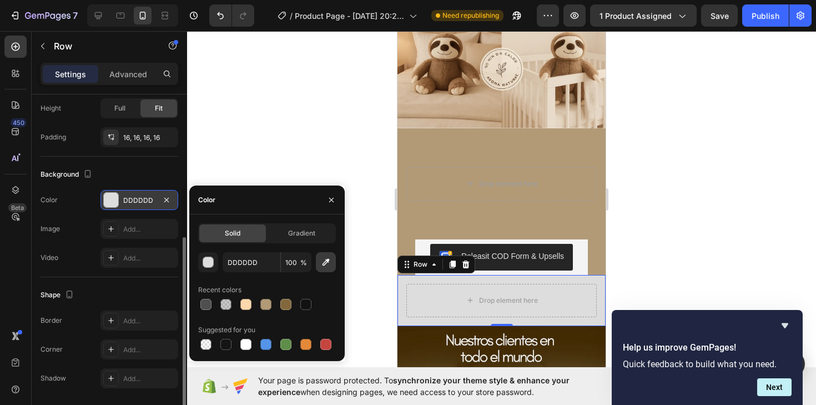
click at [322, 263] on icon "button" at bounding box center [325, 261] width 11 height 11
type input "412A06"
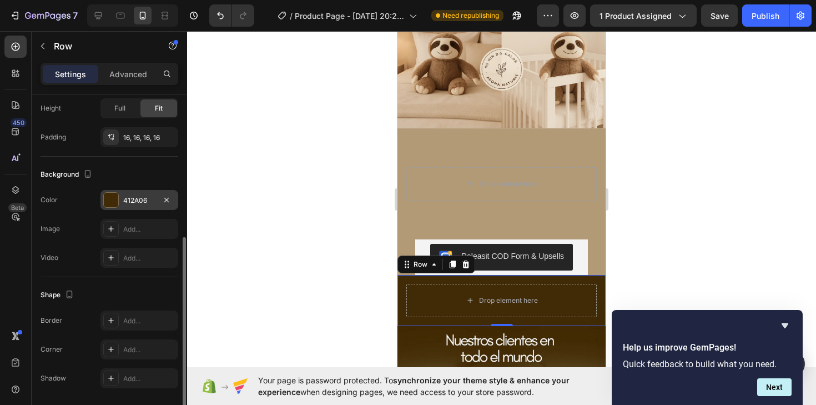
click at [640, 271] on div at bounding box center [501, 218] width 629 height 374
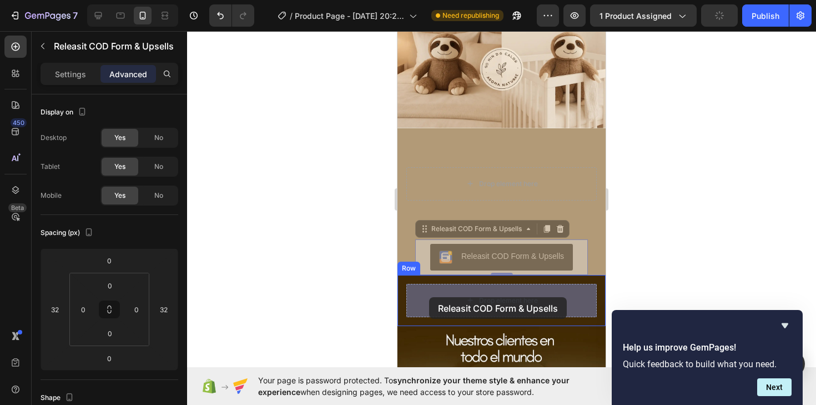
drag, startPoint x: 430, startPoint y: 255, endPoint x: 429, endPoint y: 299, distance: 43.3
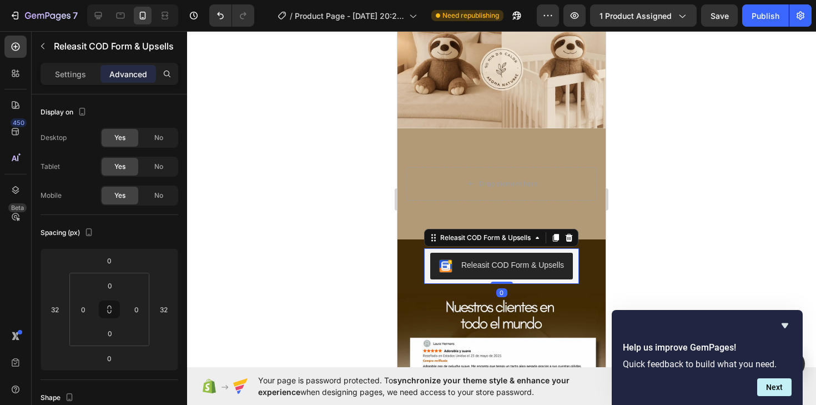
click at [671, 273] on div at bounding box center [501, 218] width 629 height 374
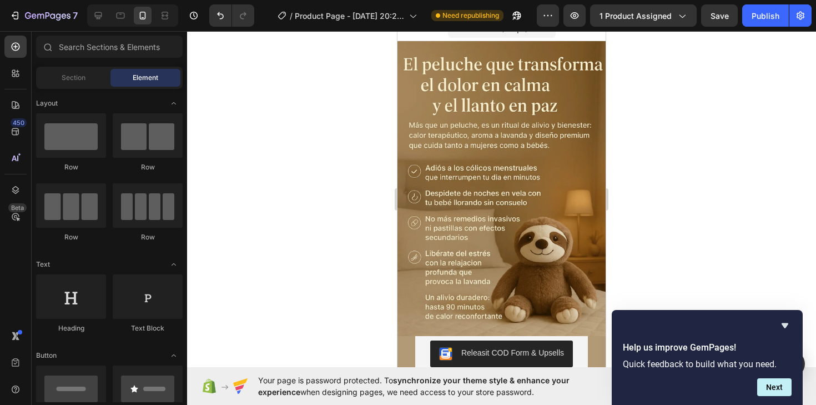
scroll to position [0, 0]
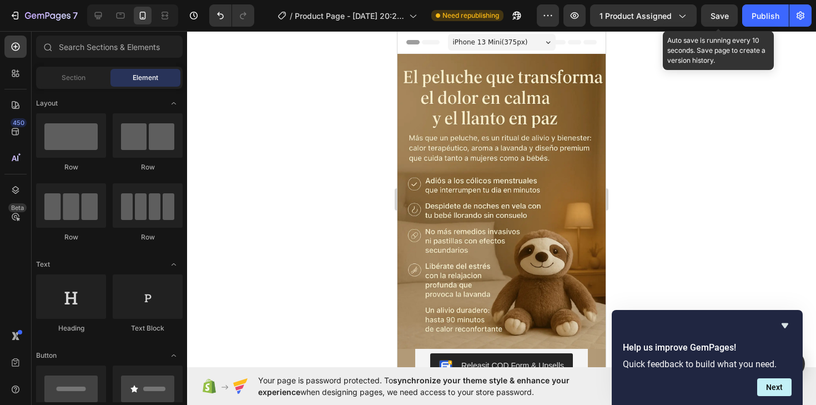
click at [718, 15] on span "Save" at bounding box center [719, 15] width 18 height 9
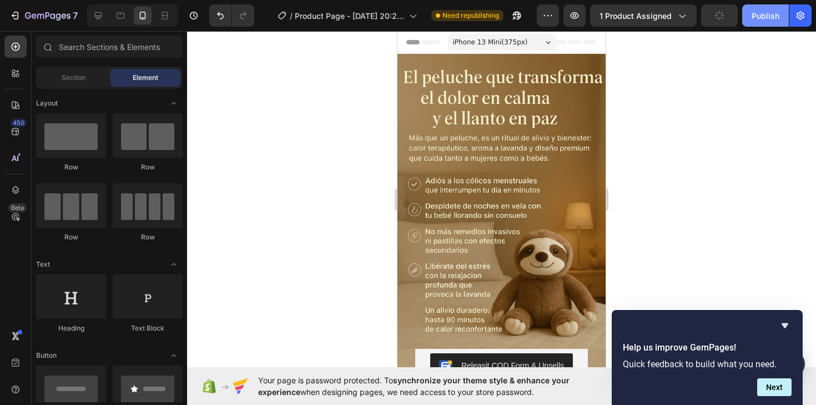
click at [766, 13] on div "Publish" at bounding box center [765, 16] width 28 height 12
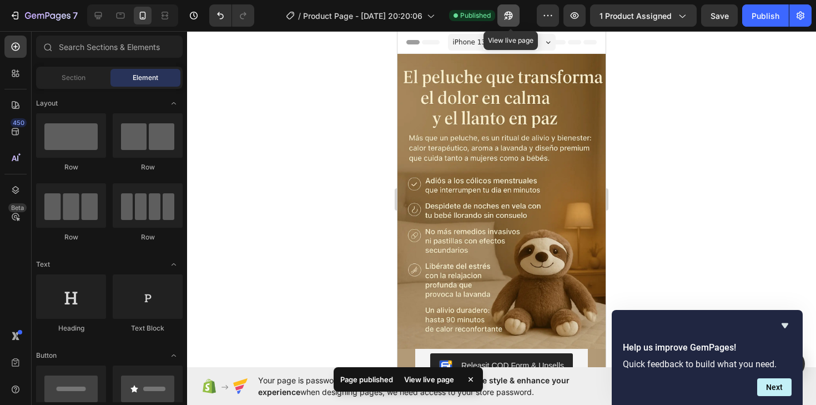
click at [511, 14] on icon "button" at bounding box center [509, 16] width 8 height 8
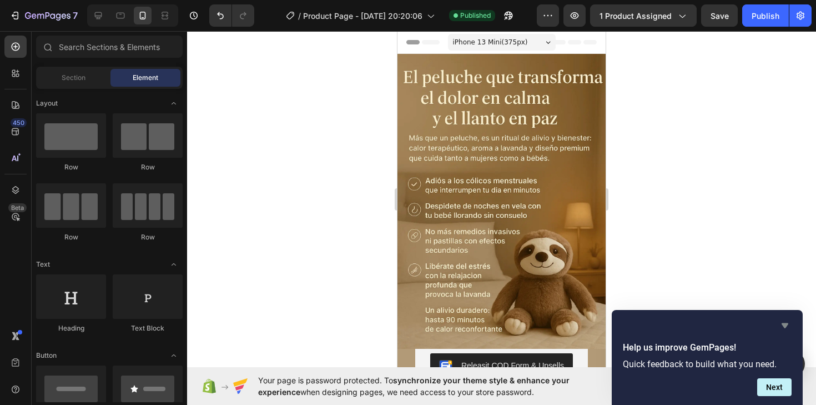
click at [790, 326] on icon "Hide survey" at bounding box center [784, 325] width 13 height 13
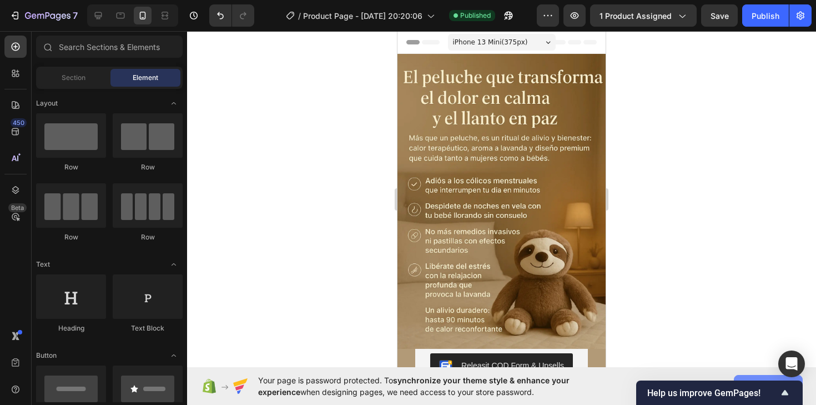
click at [748, 375] on button "Allow access" at bounding box center [768, 386] width 69 height 22
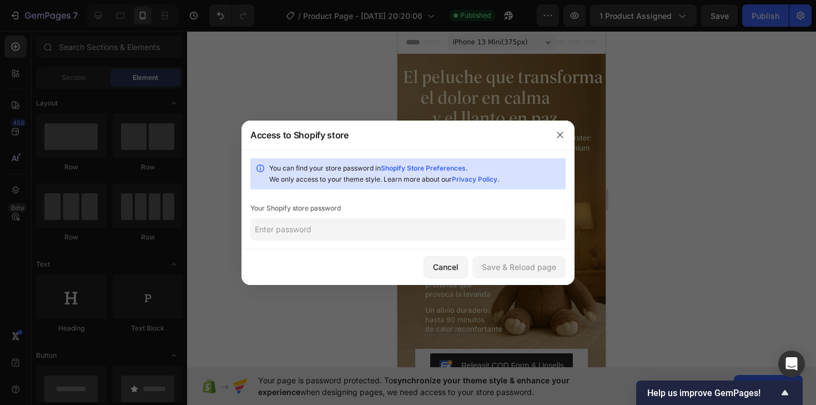
click at [442, 167] on link "Shopify Store Preferences" at bounding box center [423, 168] width 85 height 8
click at [446, 264] on div "Cancel" at bounding box center [446, 267] width 26 height 12
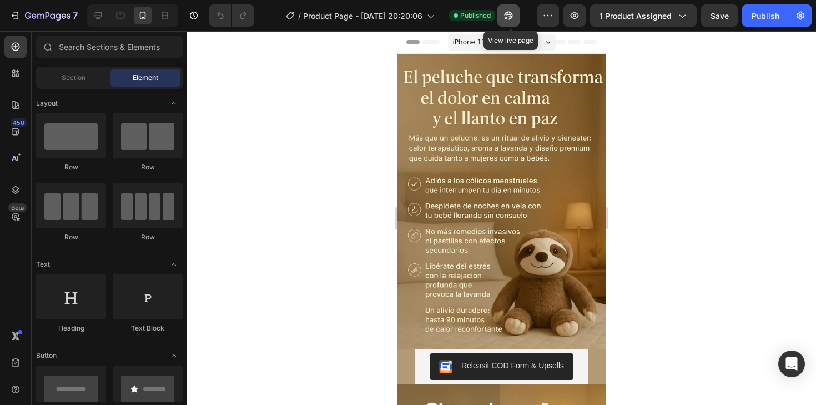
click at [503, 21] on button "button" at bounding box center [508, 15] width 22 height 22
click at [510, 21] on button "button" at bounding box center [508, 15] width 22 height 22
